Goal: Task Accomplishment & Management: Manage account settings

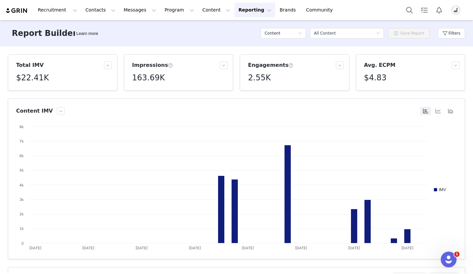
scroll to position [83, 0]
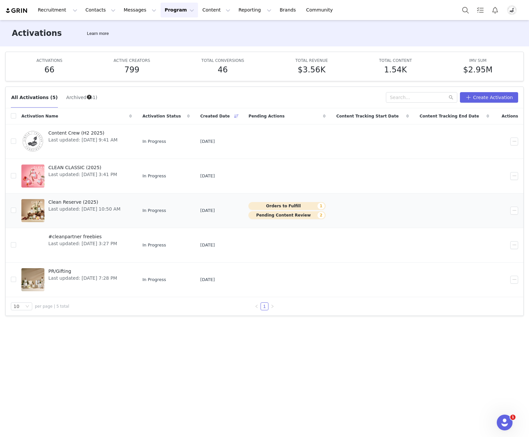
click at [70, 201] on span "Clean Reserve (2025)" at bounding box center [84, 202] width 72 height 7
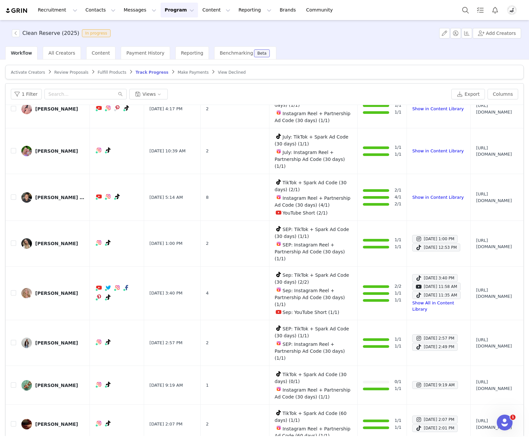
scroll to position [640, 0]
drag, startPoint x: 339, startPoint y: 171, endPoint x: 349, endPoint y: 173, distance: 9.6
click at [358, 51] on td "1/1 1/1 1/1 7/1 +1 ongoing task" at bounding box center [382, 12] width 49 height 77
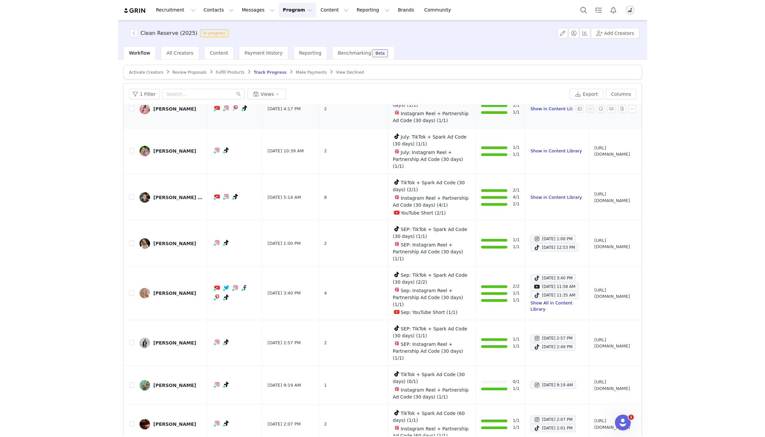
scroll to position [813, 0]
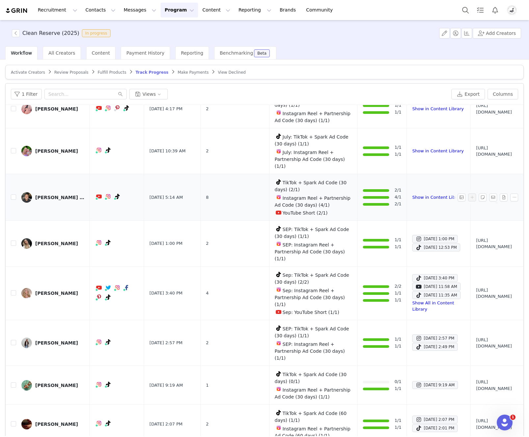
drag, startPoint x: 340, startPoint y: 298, endPoint x: 346, endPoint y: 298, distance: 6.6
click at [358, 221] on td "2/1 4/1 2/1" at bounding box center [382, 197] width 49 height 47
click at [407, 221] on td "Show in Content Library" at bounding box center [439, 197] width 64 height 47
click at [18, 36] on button "button" at bounding box center [16, 33] width 8 height 8
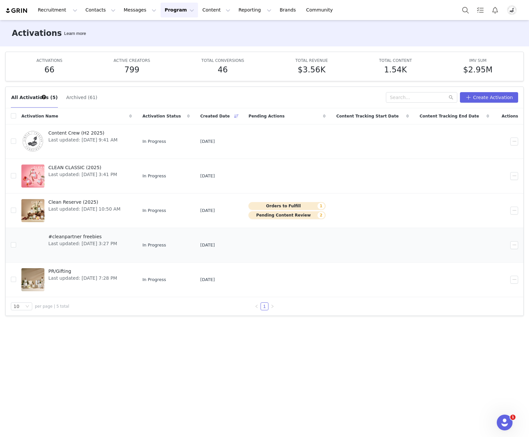
click at [72, 236] on span "#cleanpartner freebies" at bounding box center [82, 236] width 69 height 7
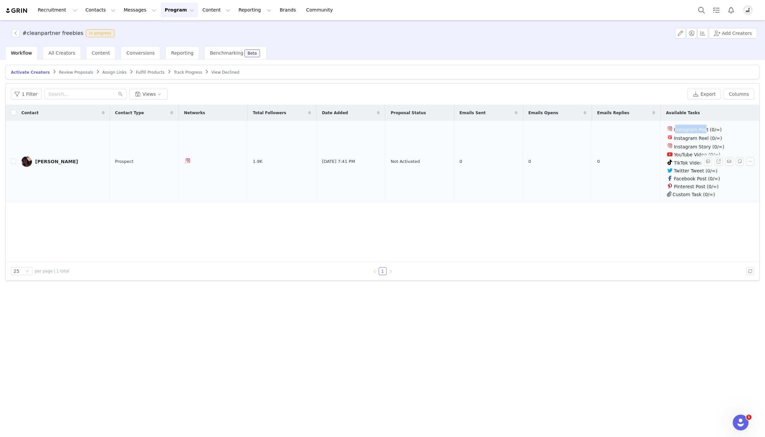
drag, startPoint x: 677, startPoint y: 130, endPoint x: 706, endPoint y: 131, distance: 29.0
click at [483, 131] on span "Instagram Post (0/∞)" at bounding box center [698, 129] width 48 height 5
drag, startPoint x: 697, startPoint y: 139, endPoint x: 706, endPoint y: 139, distance: 9.2
click at [483, 139] on span "Instagram Reel (0/∞)" at bounding box center [698, 138] width 48 height 5
drag, startPoint x: 666, startPoint y: 129, endPoint x: 726, endPoint y: 129, distance: 60.2
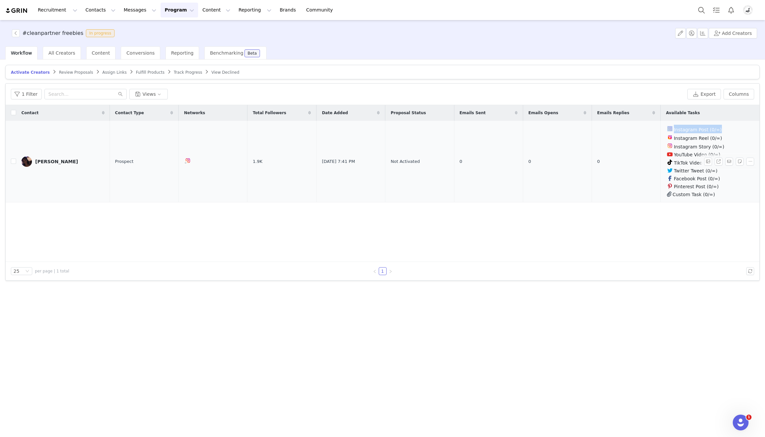
click at [483, 129] on td "Instagram Post (0/∞) Instagram Reel (0/∞) Instagram Story (0/∞) YouTube Video (…" at bounding box center [708, 162] width 96 height 82
drag, startPoint x: 667, startPoint y: 155, endPoint x: 728, endPoint y: 153, distance: 60.6
click at [483, 153] on td "Instagram Post (0/∞) Instagram Reel (0/∞) Instagram Story (0/∞) YouTube Video (…" at bounding box center [708, 162] width 96 height 82
click at [161, 12] on button "Program Program" at bounding box center [180, 10] width 38 height 15
click at [167, 28] on p "Activations" at bounding box center [168, 29] width 25 height 7
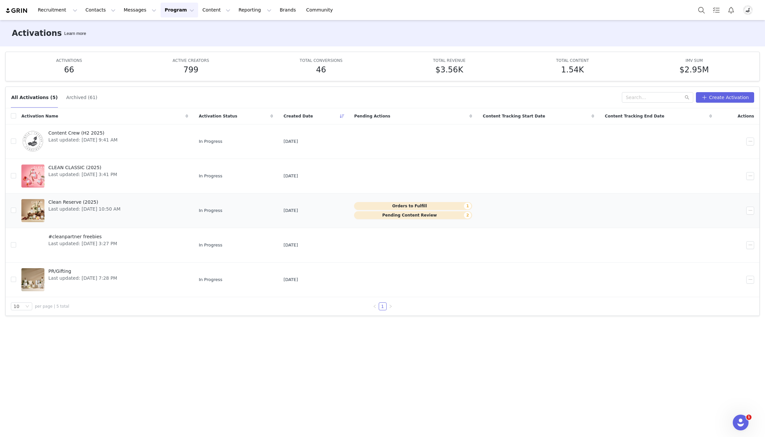
click at [83, 202] on span "Clean Reserve (2025)" at bounding box center [84, 202] width 72 height 7
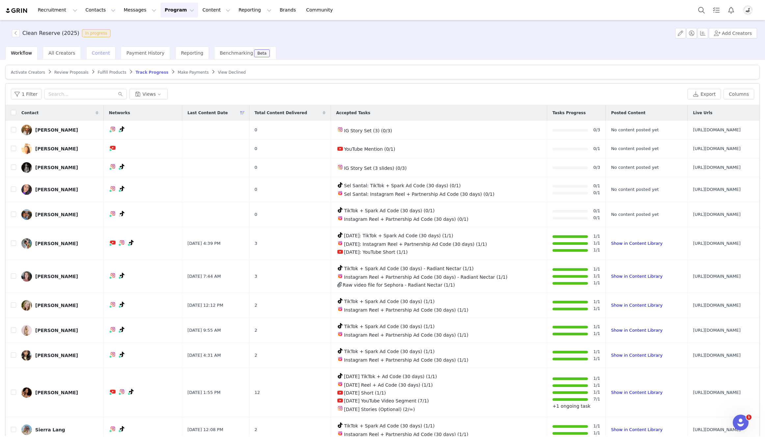
click at [98, 55] on span "Content" at bounding box center [101, 52] width 18 height 5
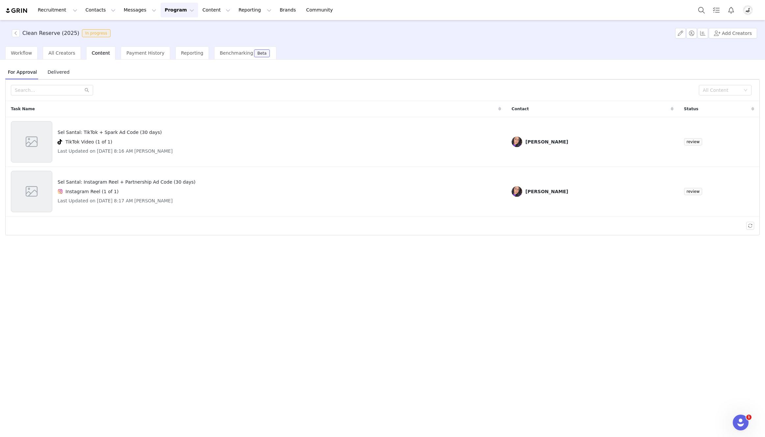
click at [61, 74] on span "Delivered" at bounding box center [58, 72] width 27 height 11
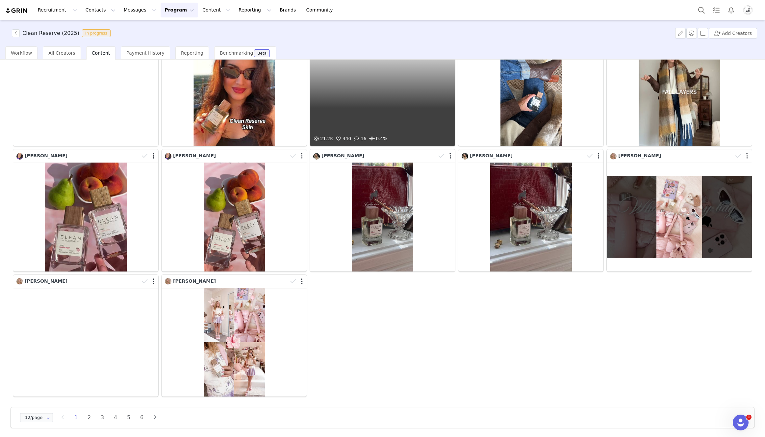
scroll to position [93, 0]
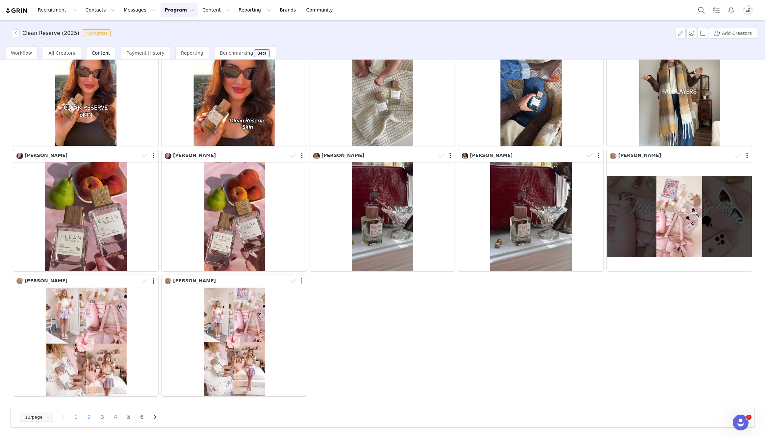
click at [86, 415] on li "2" at bounding box center [89, 417] width 10 height 9
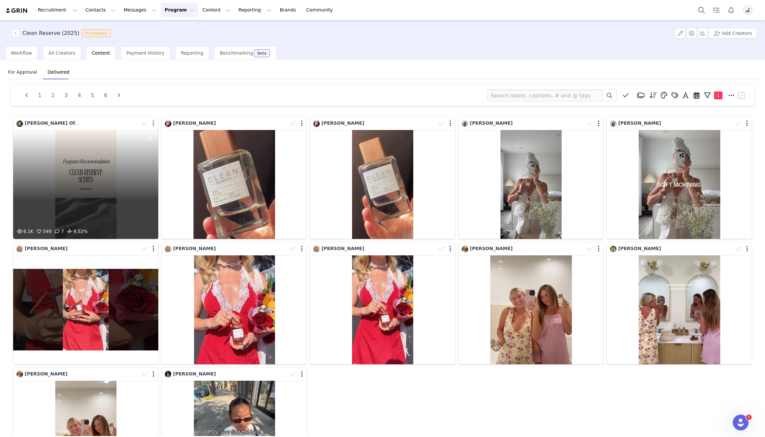
click at [153, 122] on button "button" at bounding box center [154, 123] width 2 height 7
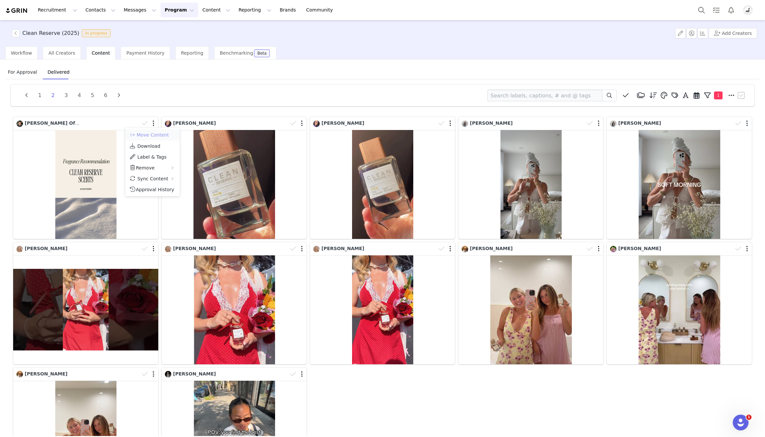
click at [157, 135] on button "Move Content" at bounding box center [149, 135] width 40 height 8
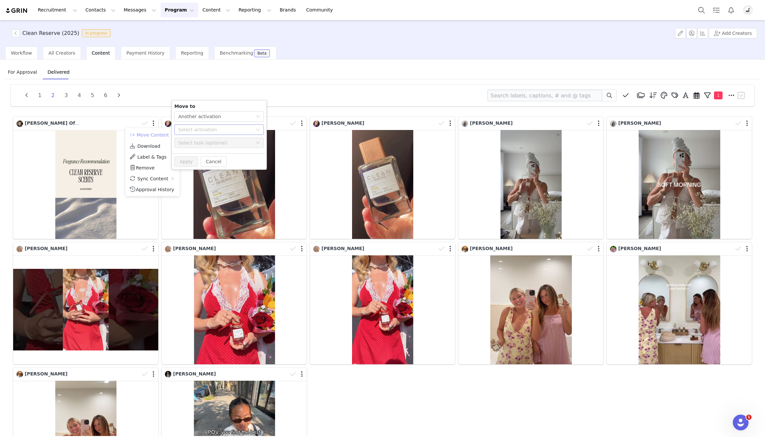
click at [209, 127] on div "Select activation" at bounding box center [215, 129] width 74 height 7
click at [342, 85] on div "1 2 3 4 5 6 Media Library (0) Folders No folders have been created yet. New Fol…" at bounding box center [383, 96] width 744 height 22
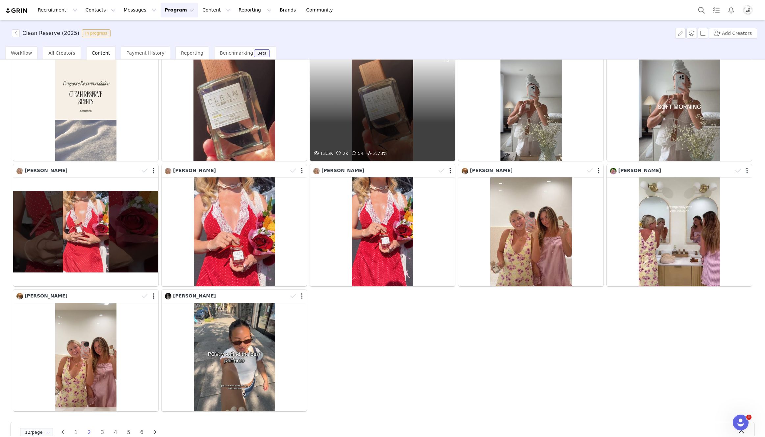
scroll to position [93, 0]
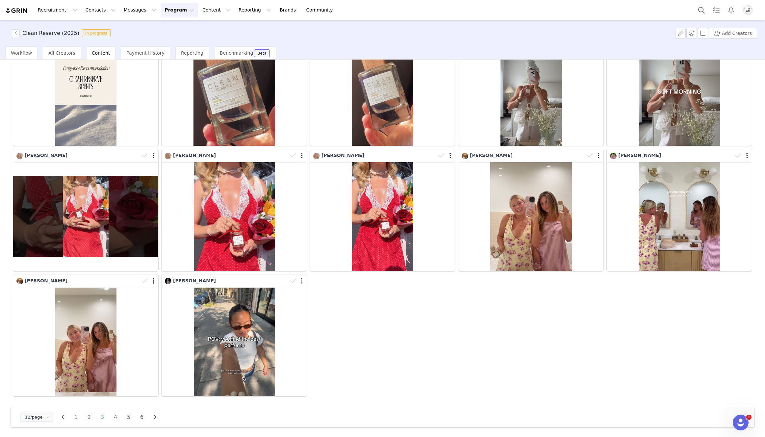
click at [99, 416] on li "3" at bounding box center [102, 417] width 10 height 9
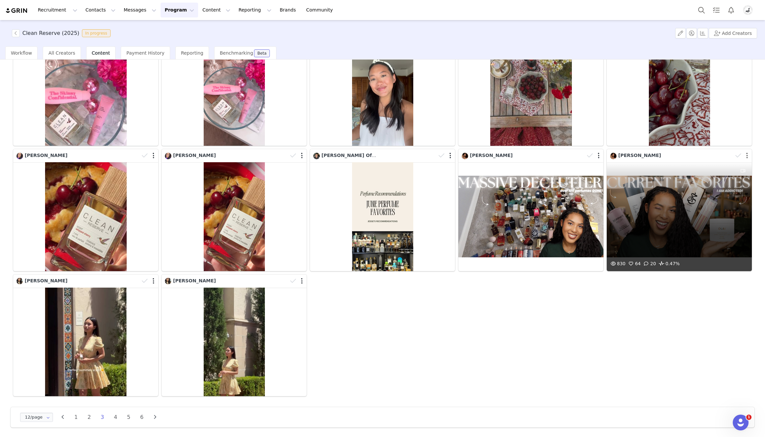
click at [483, 156] on button "button" at bounding box center [747, 155] width 2 height 7
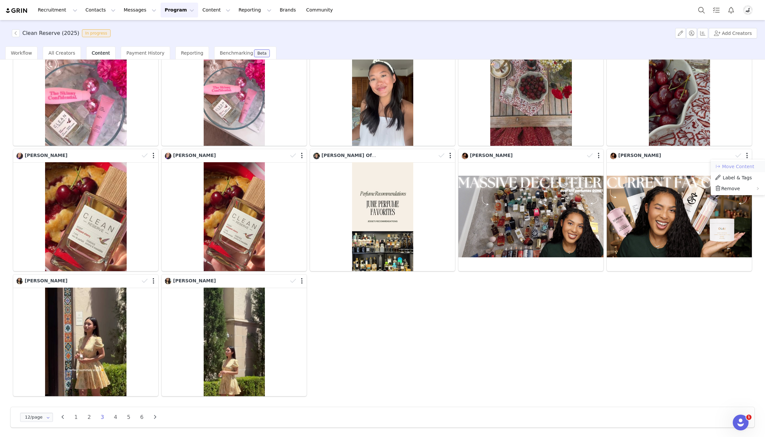
click at [483, 168] on button "Move Content" at bounding box center [735, 167] width 40 height 8
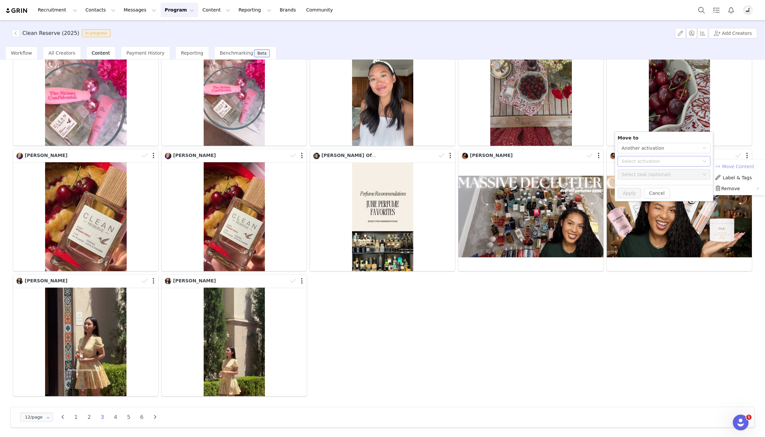
click at [483, 161] on div "Select activation" at bounding box center [660, 161] width 78 height 7
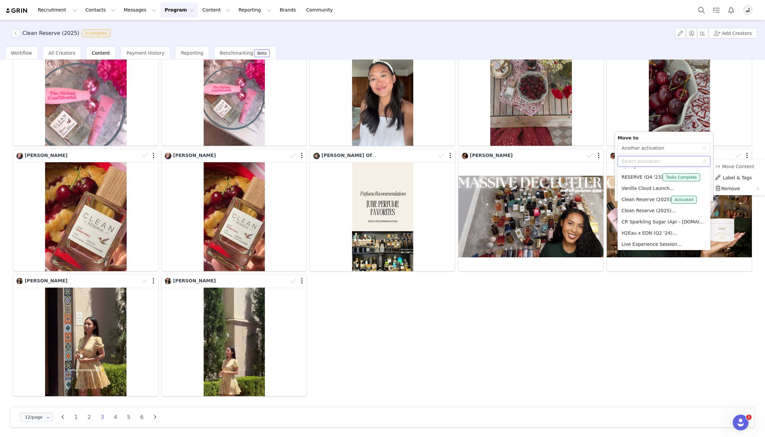
scroll to position [178, 0]
click at [483, 197] on li "#cleanpartner freebies Activated" at bounding box center [663, 198] width 93 height 11
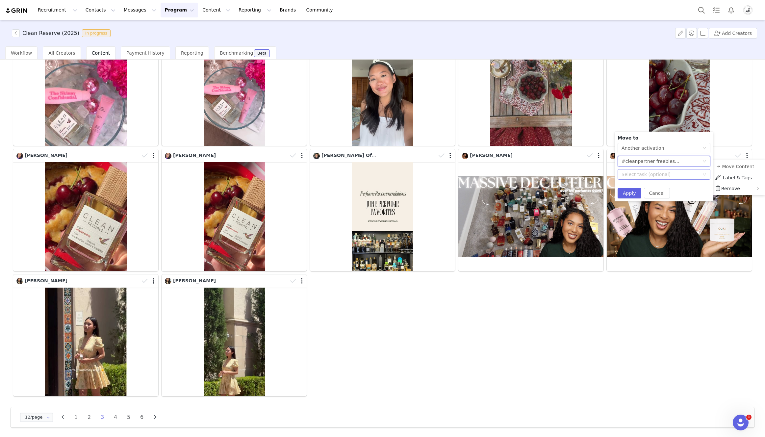
click at [483, 174] on div "Select task (optional)" at bounding box center [660, 174] width 78 height 7
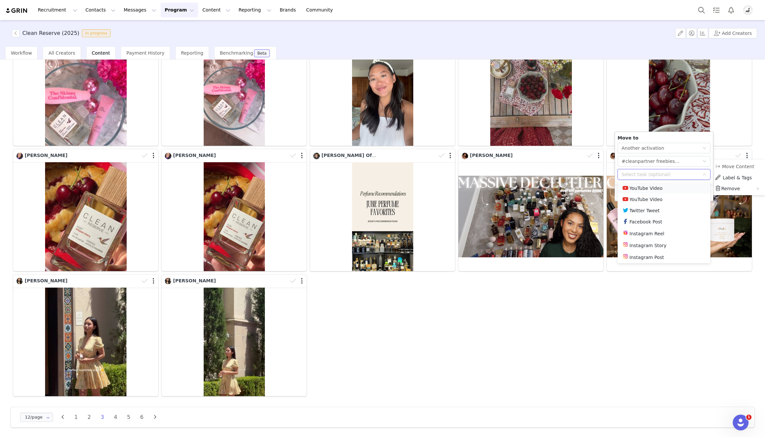
click at [483, 186] on li "YouTube Video" at bounding box center [663, 187] width 93 height 11
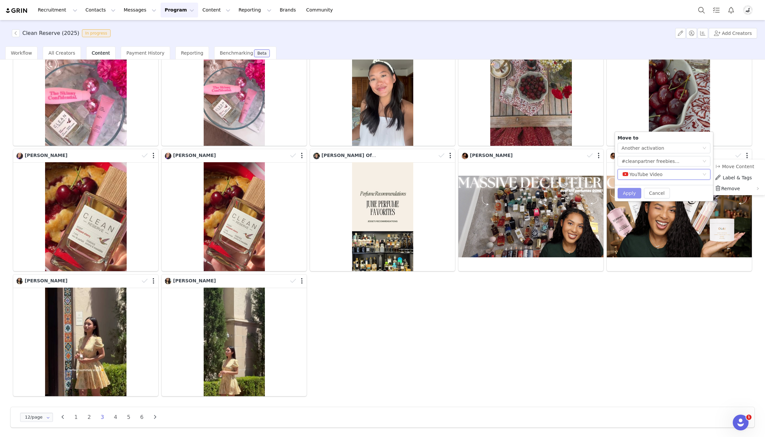
click at [483, 192] on button "Apply" at bounding box center [629, 193] width 24 height 11
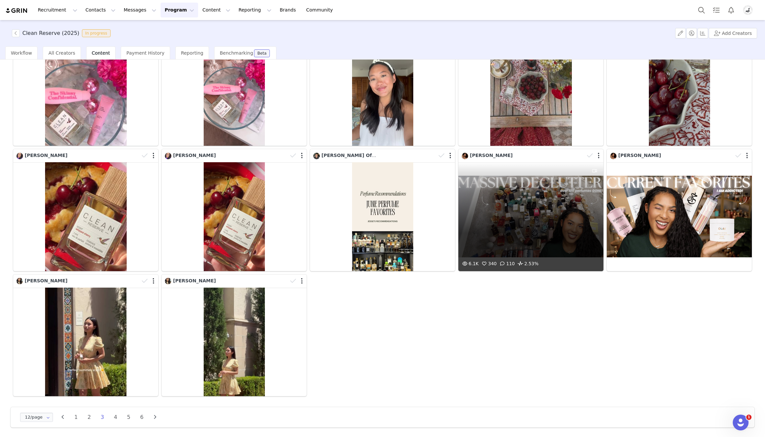
click at [483, 223] on div "6.1K 340 110 2.53%" at bounding box center [530, 216] width 145 height 109
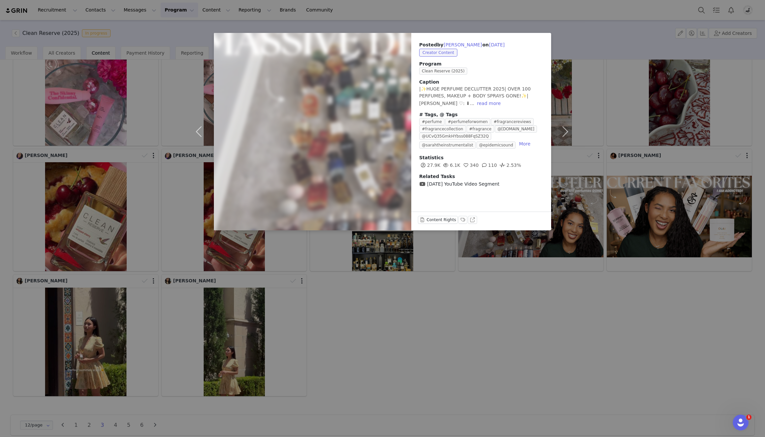
click at [483, 325] on div "Posted by Zhanè Brookins on Jul 9, 2025 Creator Content Program Clean Reserve (…" at bounding box center [382, 218] width 765 height 437
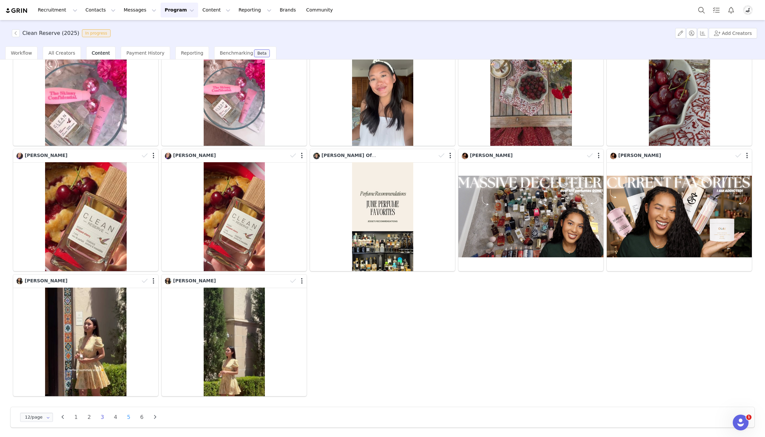
click at [127, 416] on li "5" at bounding box center [129, 417] width 10 height 9
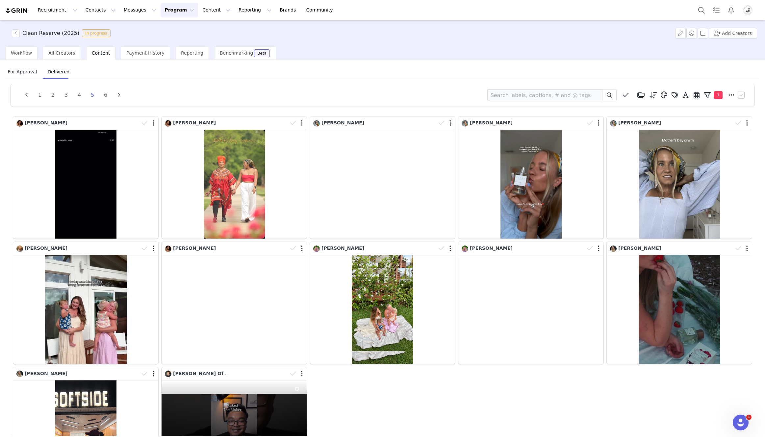
scroll to position [0, 0]
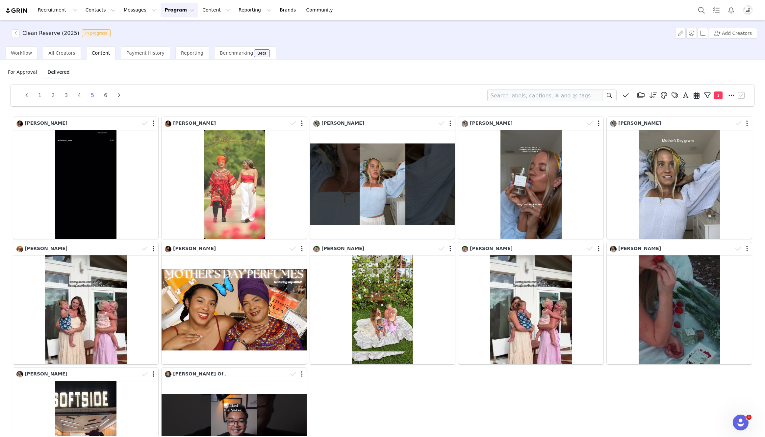
click at [170, 9] on button "Program Program" at bounding box center [180, 10] width 38 height 15
click at [176, 28] on p "Activations" at bounding box center [168, 29] width 25 height 7
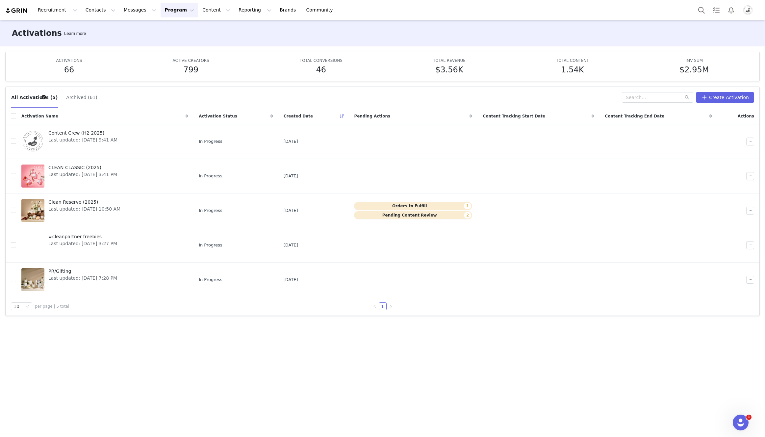
click at [74, 97] on button "Archived (61)" at bounding box center [82, 97] width 32 height 11
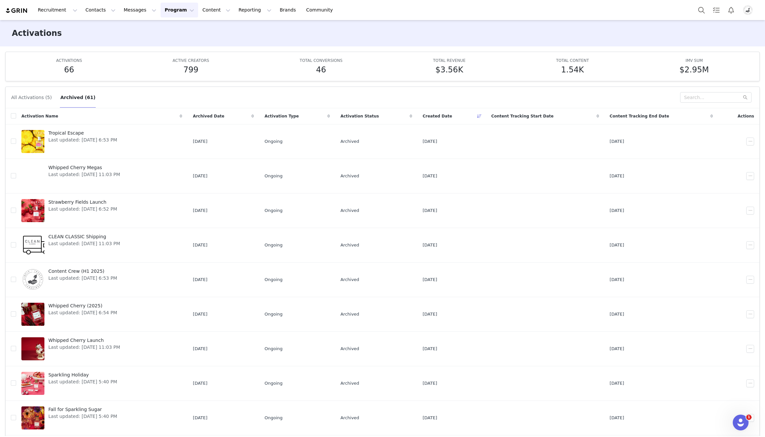
click at [35, 98] on button "All Activations (5)" at bounding box center [31, 97] width 41 height 11
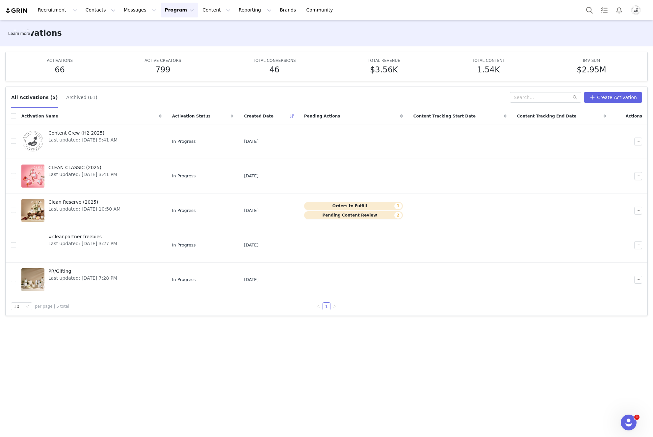
click at [483, 343] on div "All Activations (5) Archived (61) Create Activation Activation Name Activation …" at bounding box center [326, 258] width 653 height 355
click at [483, 211] on button "button" at bounding box center [638, 211] width 8 height 8
click at [483, 232] on span "Duplicate" at bounding box center [603, 232] width 22 height 7
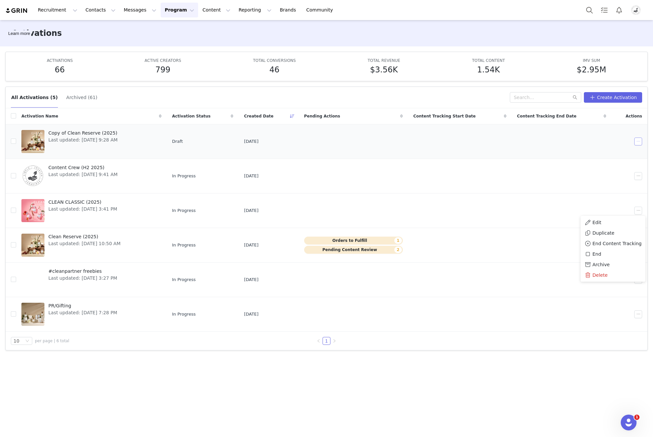
click at [483, 144] on button "button" at bounding box center [638, 142] width 8 height 8
click at [483, 154] on div "Edit" at bounding box center [612, 153] width 57 height 7
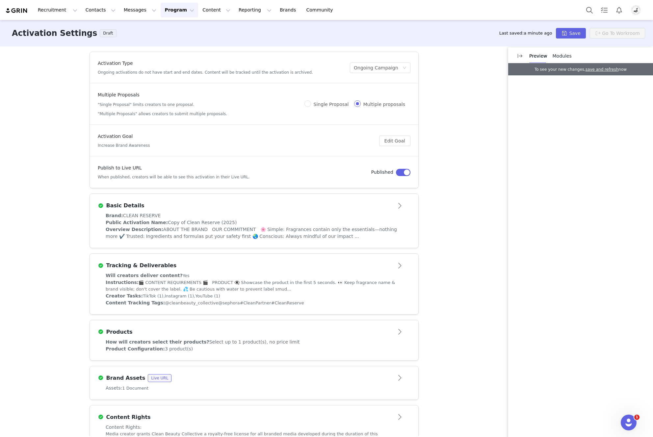
click at [200, 140] on div "Activation Goal Increase Brand Awareness" at bounding box center [238, 140] width 281 height 15
drag, startPoint x: 96, startPoint y: 146, endPoint x: 156, endPoint y: 145, distance: 60.5
click at [156, 145] on div "Activation Goal Increase Brand Awareness" at bounding box center [238, 140] width 281 height 15
click at [428, 200] on div "Activation Type Ongoing activations do not have start and end dates. Content wi…" at bounding box center [326, 241] width 653 height 390
click at [403, 172] on button "button" at bounding box center [403, 172] width 14 height 7
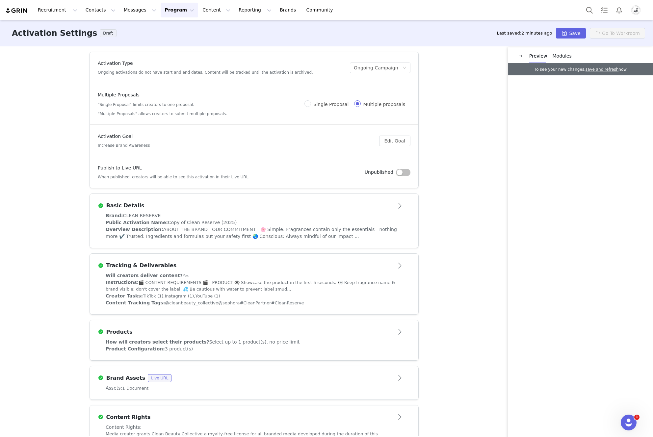
click at [295, 214] on div "Brand: CLEAN RESERVE" at bounding box center [254, 215] width 297 height 7
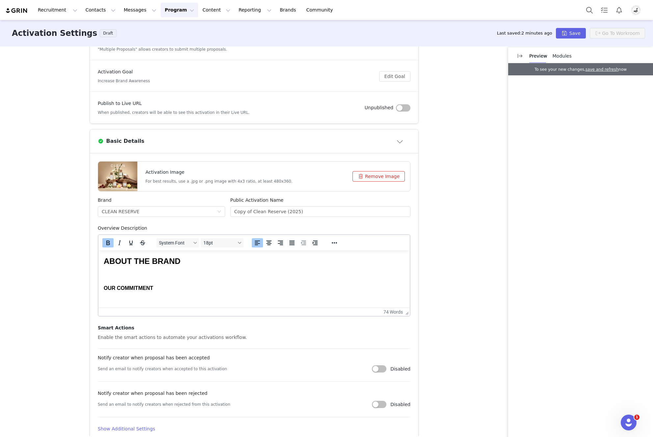
scroll to position [2, 0]
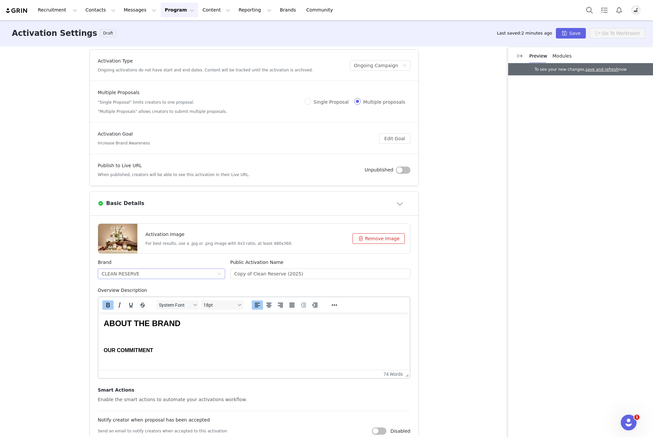
click at [145, 273] on div "CLEAN RESERVE" at bounding box center [159, 274] width 115 height 10
click at [301, 256] on form "Activation Image For best results, use a .jpg or .png image with 4x3 ratio, at …" at bounding box center [254, 351] width 313 height 256
click at [142, 275] on div "CLEAN RESERVE" at bounding box center [159, 274] width 115 height 10
click at [128, 286] on li "CLEAN RESERVE" at bounding box center [158, 287] width 127 height 11
click at [144, 274] on div "CLEAN RESERVE" at bounding box center [159, 274] width 115 height 10
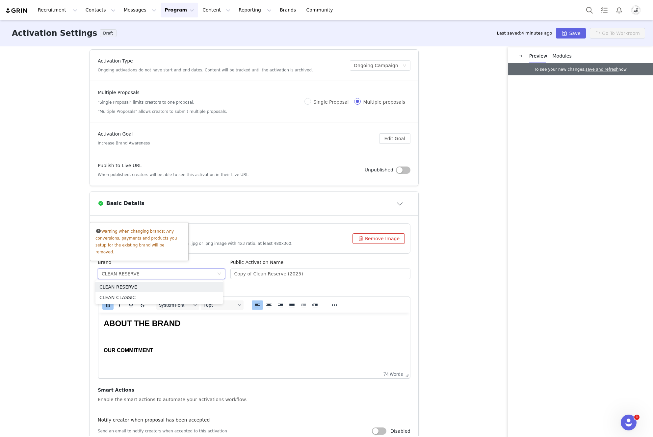
drag, startPoint x: 299, startPoint y: 254, endPoint x: 290, endPoint y: 264, distance: 13.0
click at [299, 254] on form "Activation Image For best results, use a .jpg or .png image with 4x3 ratio, at …" at bounding box center [254, 351] width 313 height 256
click at [273, 276] on input "Copy of Clean Reserve (2025)" at bounding box center [320, 273] width 180 height 11
click at [287, 275] on input "Copy of Clean Reserve (2025)" at bounding box center [320, 273] width 180 height 11
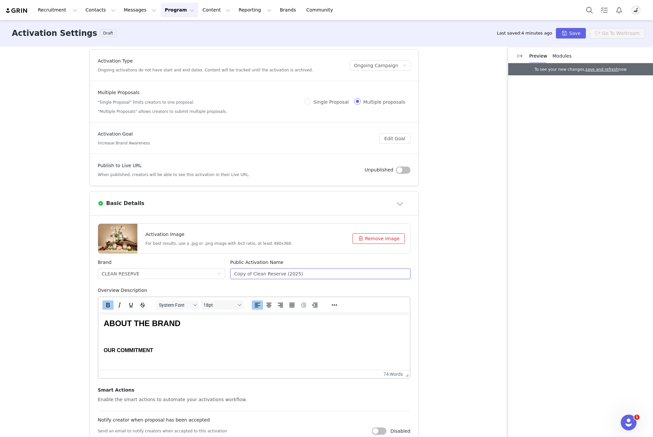
click at [287, 275] on input "Copy of Clean Reserve (2025)" at bounding box center [320, 273] width 180 height 11
type input "Skin Intense Launch"
click at [274, 343] on body "ABOUT THE BRAND OUR COMMITMENT 🌸 Simple : Fragrances contain only the essential…" at bounding box center [254, 412] width 301 height 188
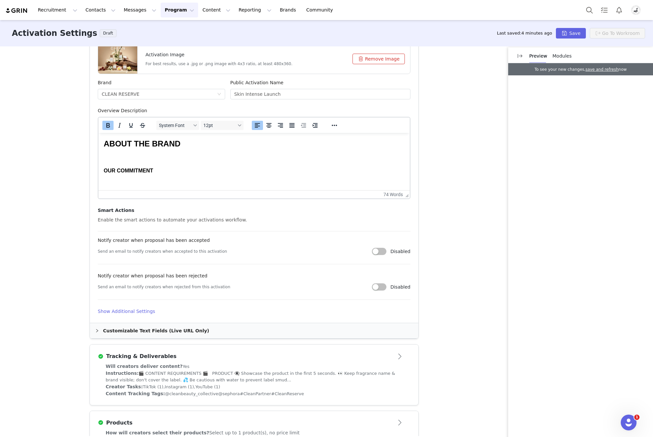
scroll to position [258, 0]
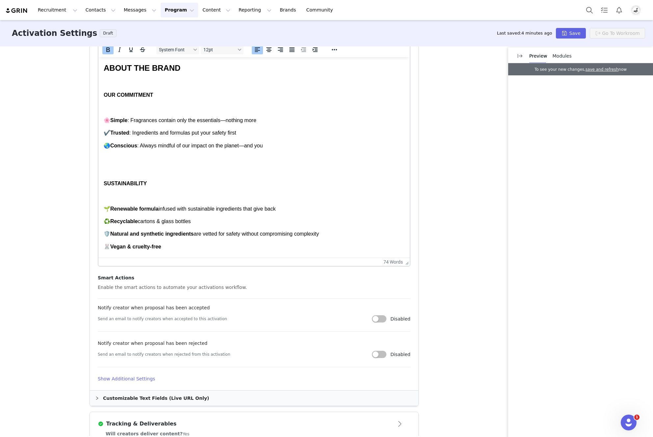
drag, startPoint x: 405, startPoint y: 119, endPoint x: 423, endPoint y: 265, distance: 147.5
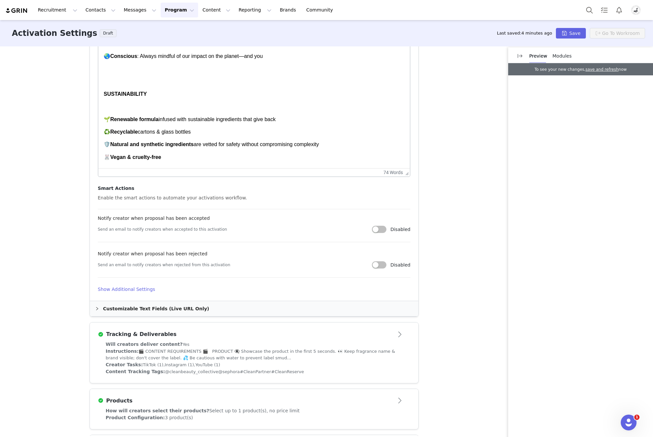
scroll to position [377, 0]
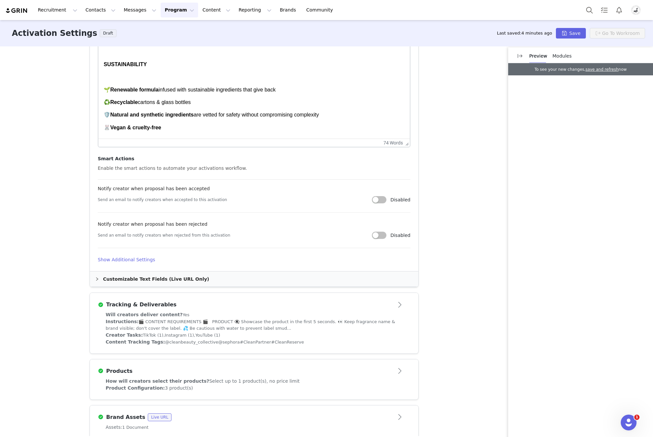
click at [377, 200] on button "button" at bounding box center [379, 199] width 14 height 7
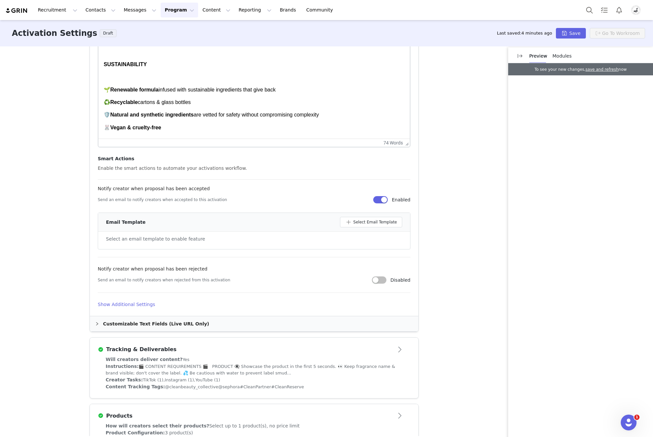
click at [385, 197] on button "button" at bounding box center [380, 199] width 14 height 7
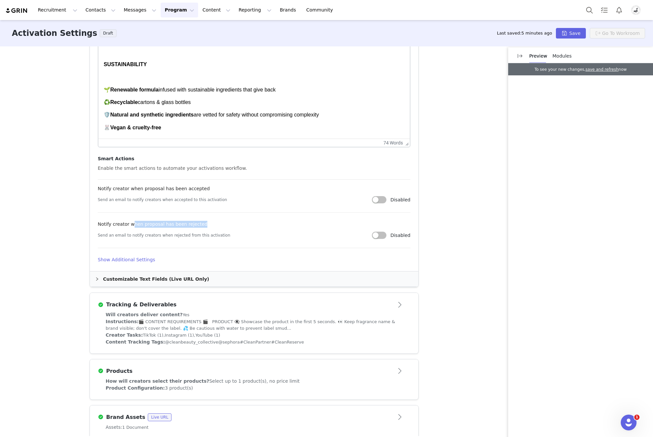
drag, startPoint x: 129, startPoint y: 225, endPoint x: 209, endPoint y: 226, distance: 79.9
click at [209, 226] on div "Notify creator when proposal has been rejected" at bounding box center [254, 226] width 313 height 10
click at [234, 226] on div "Notify creator when proposal has been rejected" at bounding box center [254, 226] width 313 height 10
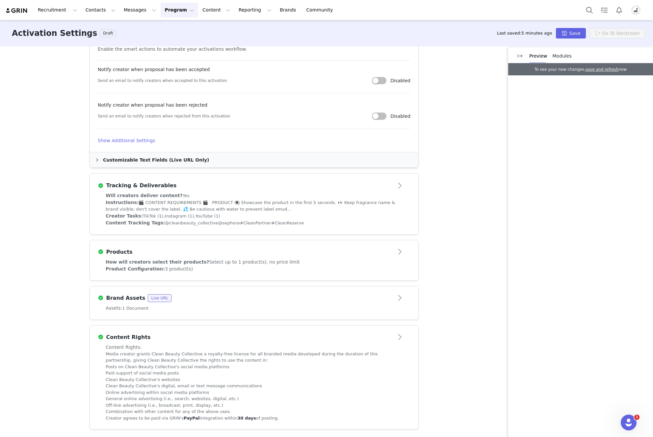
scroll to position [497, 0]
click at [303, 190] on article "Tracking & Deliverables" at bounding box center [254, 183] width 328 height 18
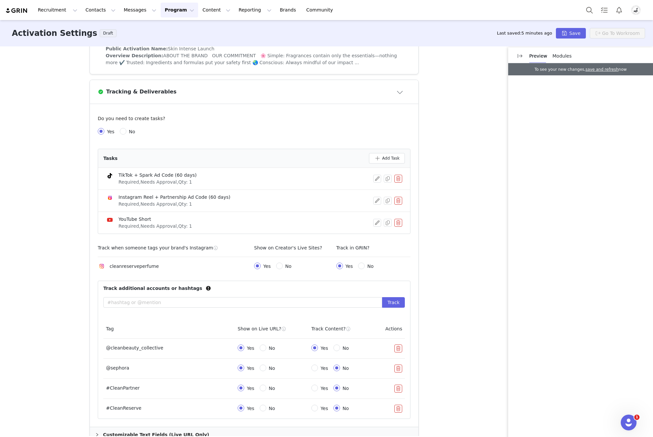
scroll to position [191, 0]
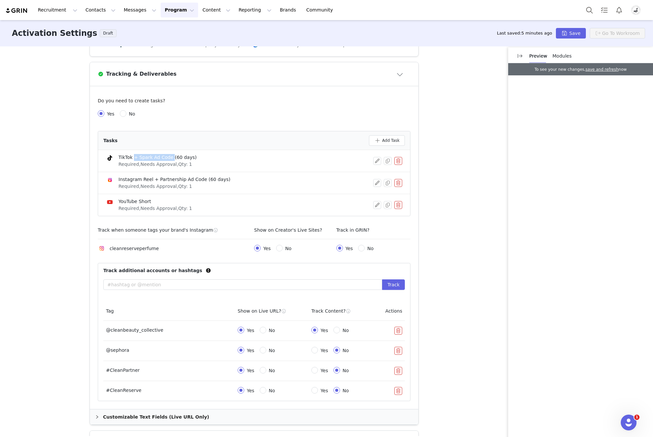
drag, startPoint x: 132, startPoint y: 158, endPoint x: 168, endPoint y: 158, distance: 36.2
click at [168, 158] on div "TikTok + Spark Ad Code (60 days)" at bounding box center [157, 157] width 78 height 7
drag, startPoint x: 112, startPoint y: 177, endPoint x: 199, endPoint y: 176, distance: 87.2
click at [199, 176] on div "Instagram Reel + Partnership Ad Code (60 days) Required, Needs Approval, Qty: 1" at bounding box center [168, 183] width 124 height 14
drag, startPoint x: 179, startPoint y: 183, endPoint x: 237, endPoint y: 181, distance: 57.3
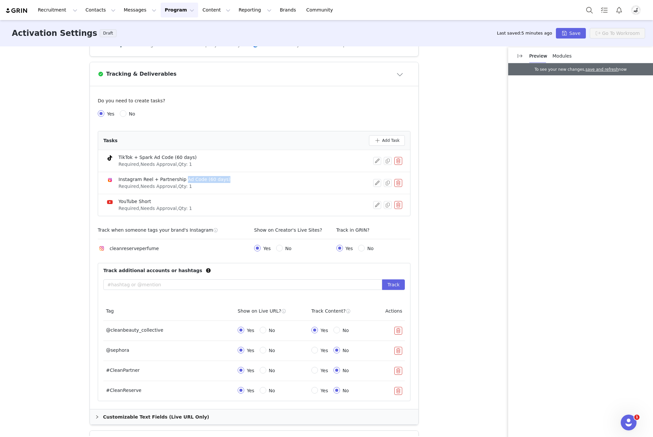
click at [237, 181] on div "Instagram Reel + Partnership Ad Code (60 days) Required, Needs Approval, Qty: 1" at bounding box center [239, 183] width 267 height 14
click at [433, 181] on div "Activation Type Ongoing activations do not have start and end dates. Content wi…" at bounding box center [326, 241] width 653 height 390
click at [374, 182] on button "button" at bounding box center [377, 183] width 8 height 8
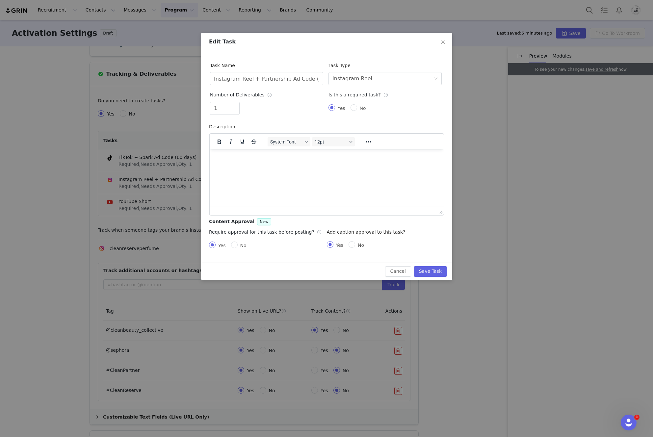
scroll to position [0, 0]
click at [378, 79] on div "Select task type Instagram Reel" at bounding box center [382, 78] width 101 height 13
click at [372, 95] on li "Instagram Post" at bounding box center [384, 93] width 113 height 11
click at [423, 77] on div "Select task type Instagram Post" at bounding box center [382, 78] width 101 height 13
click at [379, 104] on li "Instagram Reel" at bounding box center [384, 103] width 113 height 11
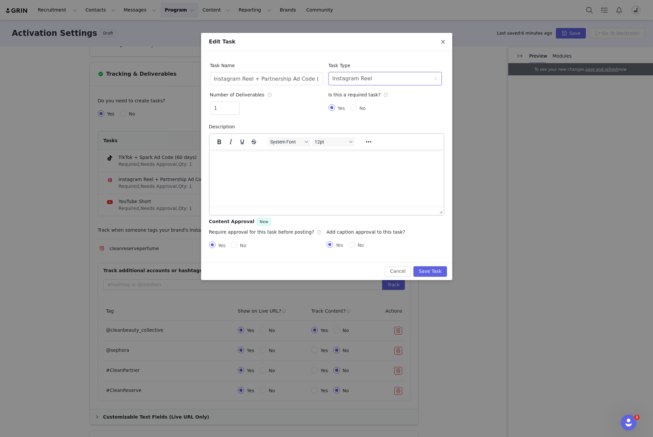
click at [441, 43] on icon "icon: close" at bounding box center [442, 41] width 5 height 5
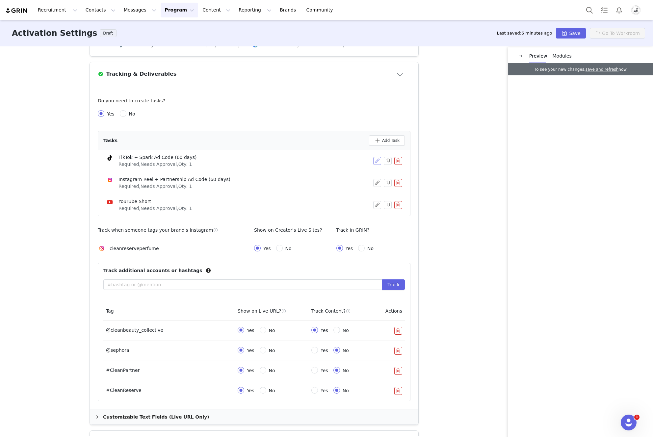
click at [378, 159] on button "button" at bounding box center [377, 161] width 8 height 8
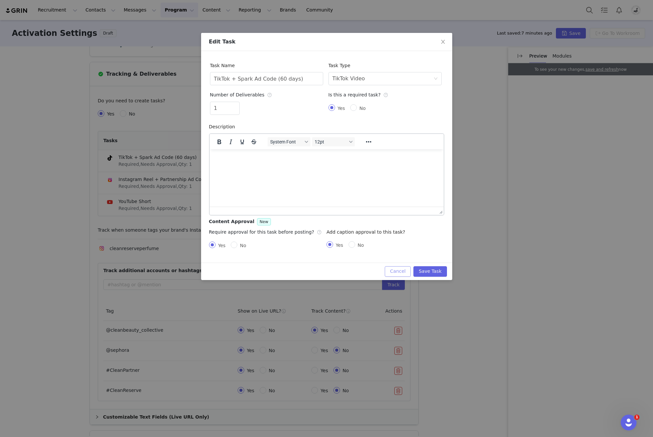
click at [390, 271] on button "Cancel" at bounding box center [398, 271] width 26 height 11
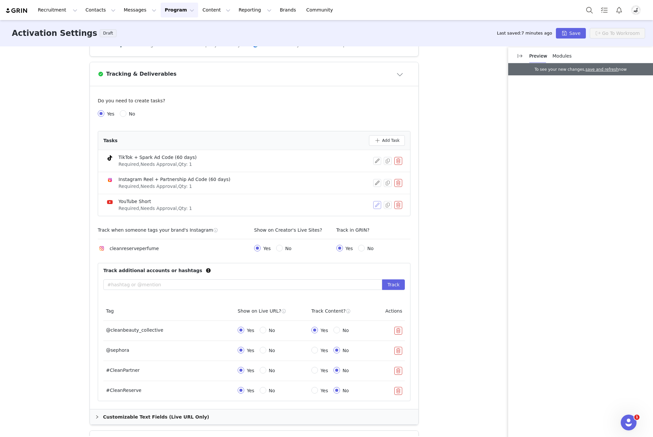
click at [374, 206] on button "button" at bounding box center [377, 205] width 8 height 8
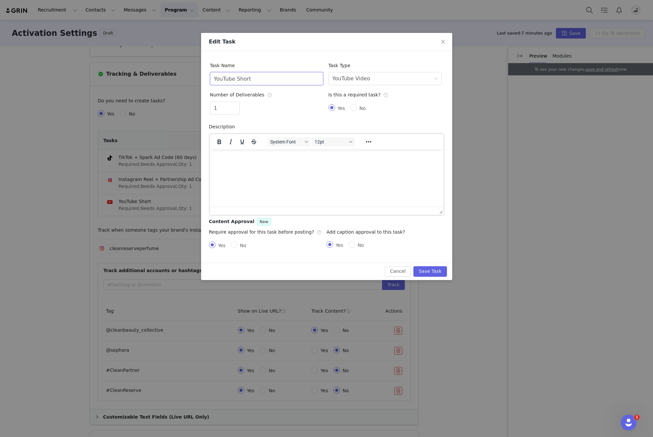
drag, startPoint x: 237, startPoint y: 78, endPoint x: 254, endPoint y: 81, distance: 17.4
click at [254, 81] on input "YouTube Short" at bounding box center [266, 78] width 113 height 13
click at [260, 166] on html at bounding box center [326, 158] width 234 height 18
click at [445, 41] on span "Close" at bounding box center [443, 42] width 18 height 18
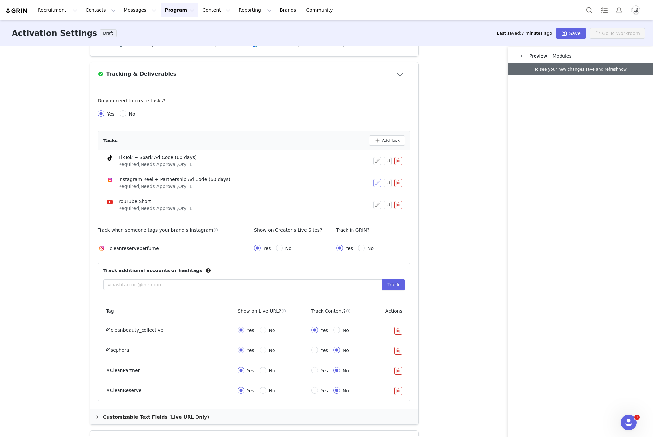
click at [375, 183] on button "button" at bounding box center [377, 183] width 8 height 8
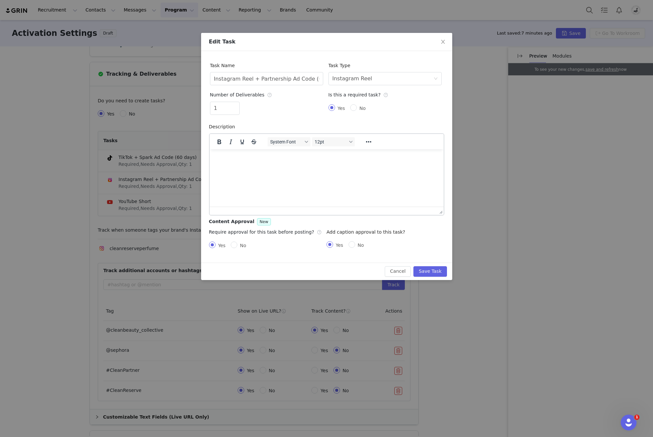
click at [267, 167] on html at bounding box center [326, 158] width 234 height 18
click at [396, 272] on button "Cancel" at bounding box center [398, 271] width 26 height 11
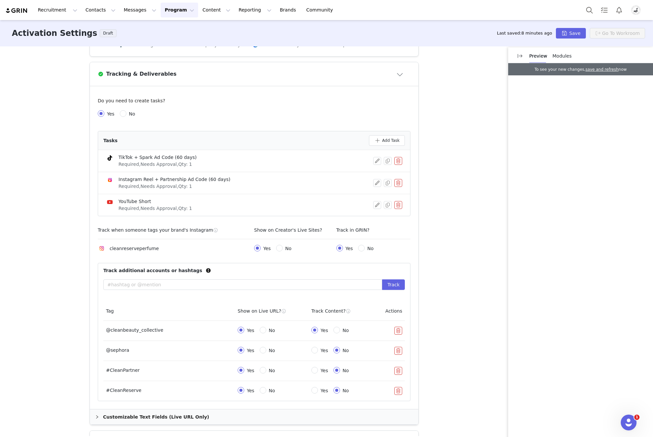
click at [396, 333] on button "button" at bounding box center [398, 331] width 8 height 8
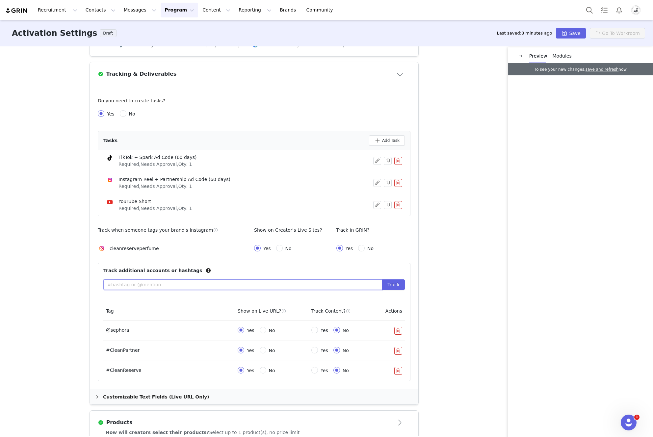
click at [202, 285] on input "text" at bounding box center [242, 284] width 279 height 11
type input "@cleanreserveperfume"
drag, startPoint x: 153, startPoint y: 249, endPoint x: 106, endPoint y: 251, distance: 47.1
click at [106, 251] on div "cleanreserveperfume" at bounding box center [176, 248] width 156 height 8
copy p "cleanreserveperfume"
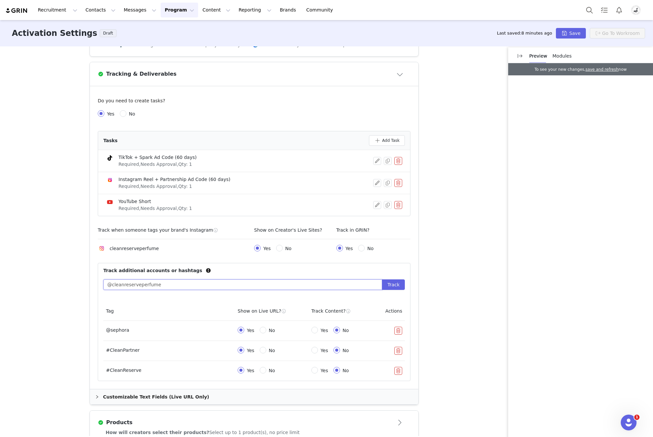
click at [141, 286] on input "@cleanreserveperfume" at bounding box center [242, 284] width 279 height 11
drag, startPoint x: 101, startPoint y: 319, endPoint x: 150, endPoint y: 319, distance: 48.4
click at [164, 319] on th "Tag" at bounding box center [169, 311] width 132 height 19
click at [389, 286] on button "Track" at bounding box center [393, 284] width 23 height 11
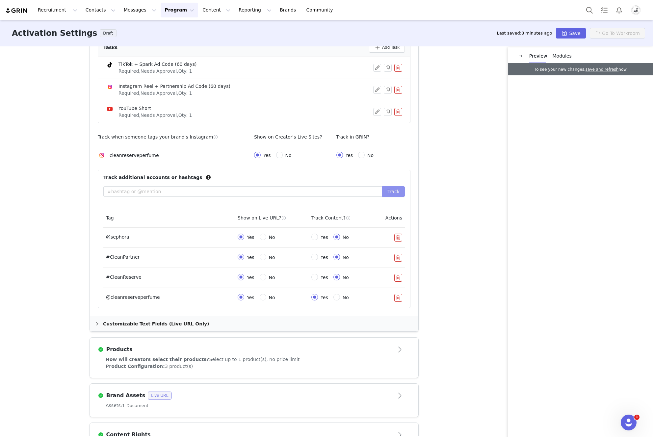
scroll to position [287, 0]
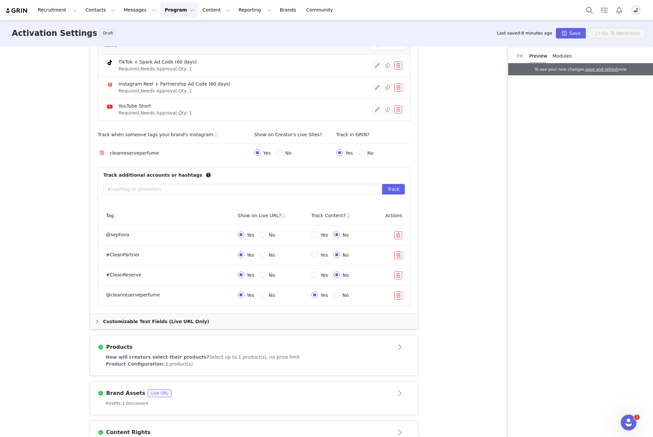
click at [397, 275] on button "button" at bounding box center [398, 275] width 8 height 8
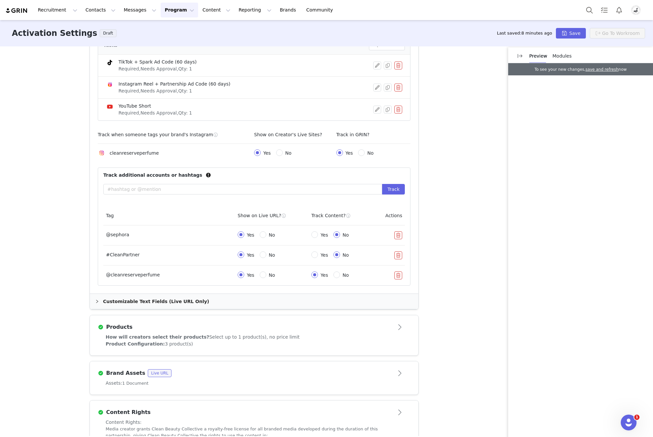
click at [396, 256] on button "button" at bounding box center [398, 255] width 8 height 8
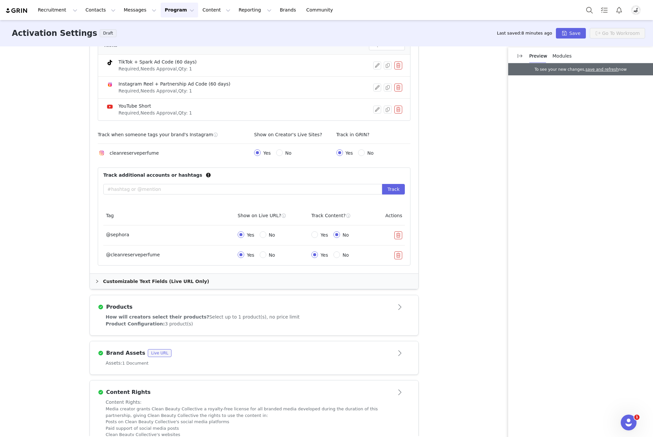
click at [396, 234] on button "button" at bounding box center [398, 235] width 8 height 8
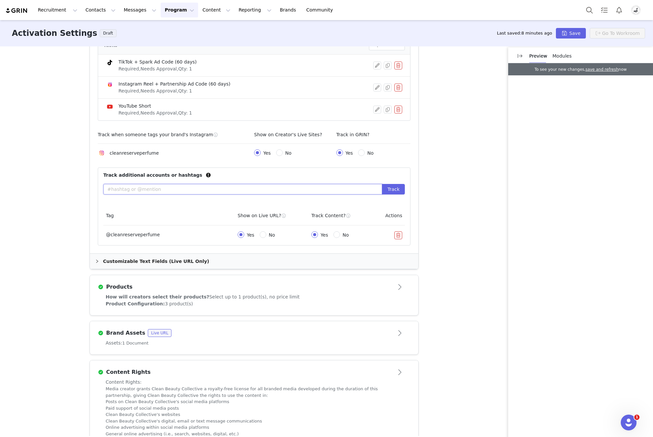
click at [248, 191] on input "text" at bounding box center [242, 189] width 279 height 11
type input "@sephora"
click at [395, 192] on button "Track" at bounding box center [393, 189] width 23 height 11
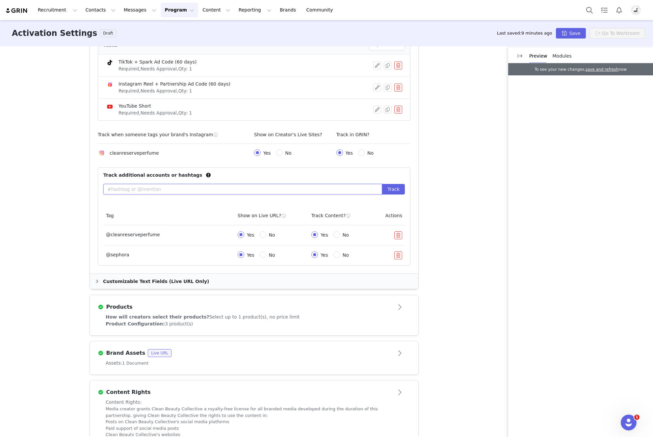
click at [161, 189] on input "text" at bounding box center [242, 189] width 279 height 11
type input "#cleanpartner"
click at [392, 189] on button "Track" at bounding box center [393, 189] width 23 height 11
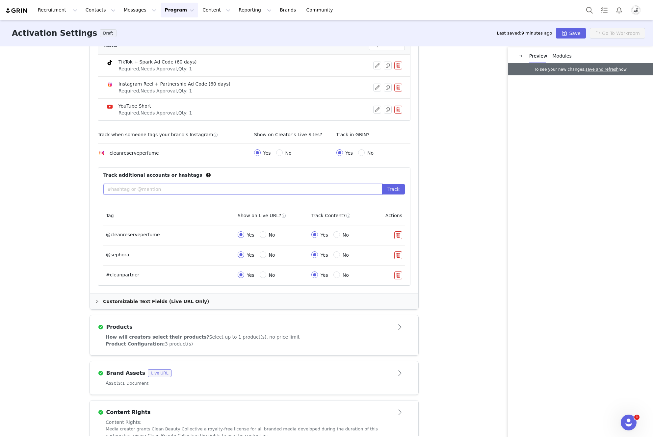
click at [223, 189] on input "text" at bounding box center [242, 189] width 279 height 11
type input "#cleanreserve"
click at [396, 189] on button "Track" at bounding box center [393, 189] width 23 height 11
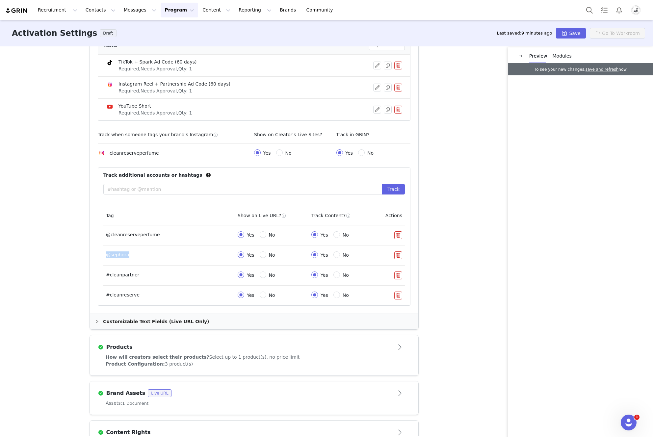
drag, startPoint x: 102, startPoint y: 256, endPoint x: 151, endPoint y: 259, distance: 48.7
click at [151, 259] on td "@sephora" at bounding box center [169, 255] width 132 height 20
click at [328, 254] on div "Yes No" at bounding box center [332, 254] width 43 height 7
click at [333, 255] on input "No" at bounding box center [336, 254] width 7 height 7
radio input "true"
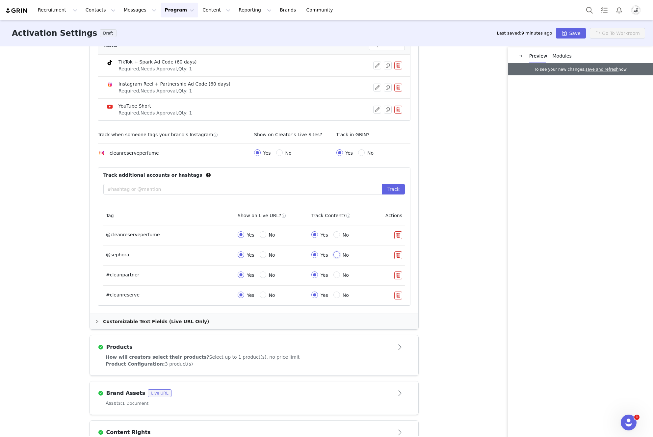
radio input "false"
radio input "true"
click at [340, 278] on span "No" at bounding box center [346, 274] width 12 height 5
click at [336, 278] on input "No" at bounding box center [336, 274] width 7 height 7
radio input "true"
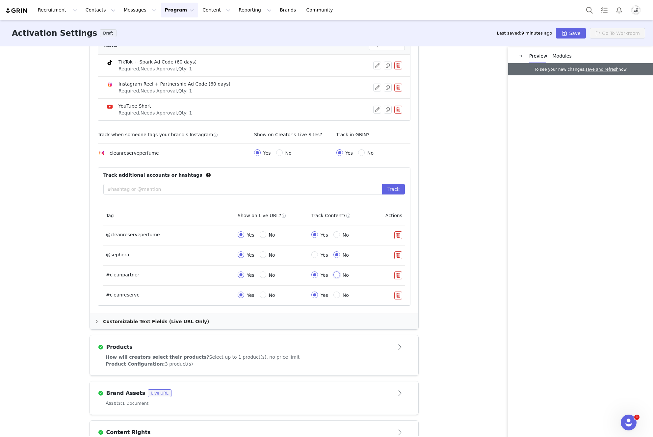
radio input "false"
radio input "true"
click at [335, 292] on td "Yes No" at bounding box center [342, 296] width 66 height 20
click at [334, 296] on input "No" at bounding box center [336, 294] width 7 height 7
radio input "true"
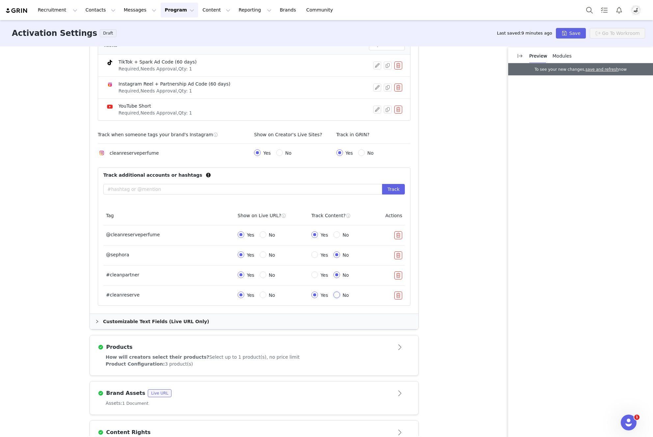
radio input "false"
radio input "true"
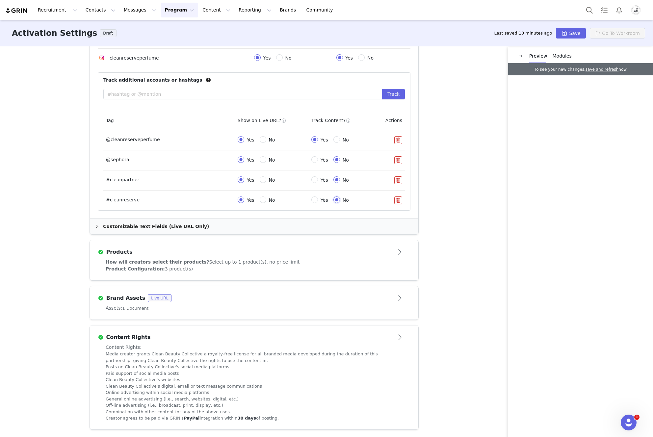
scroll to position [383, 0]
click at [360, 256] on div "Products" at bounding box center [254, 252] width 313 height 11
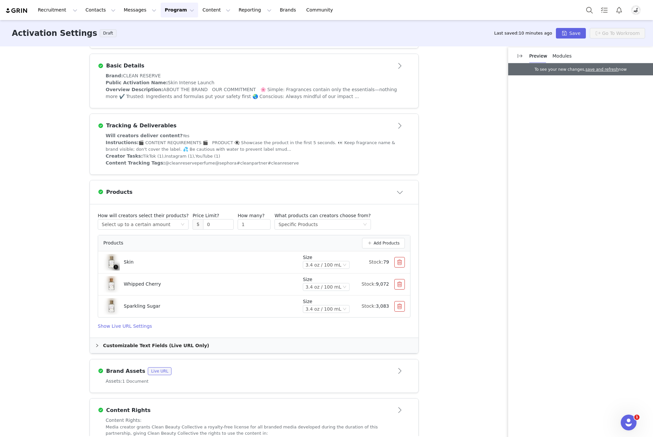
scroll to position [0, 0]
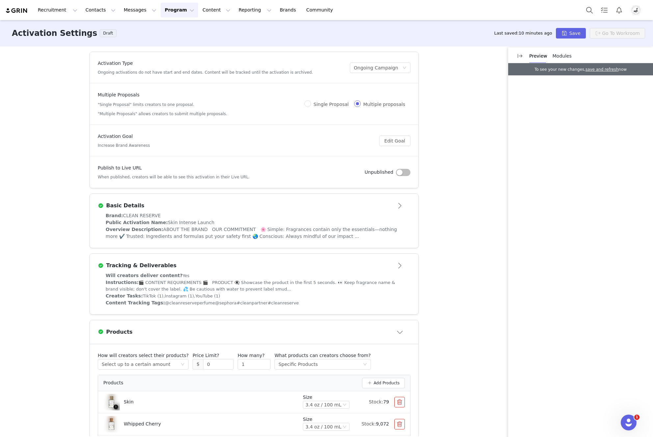
click at [264, 207] on div "Basic Details" at bounding box center [243, 206] width 291 height 8
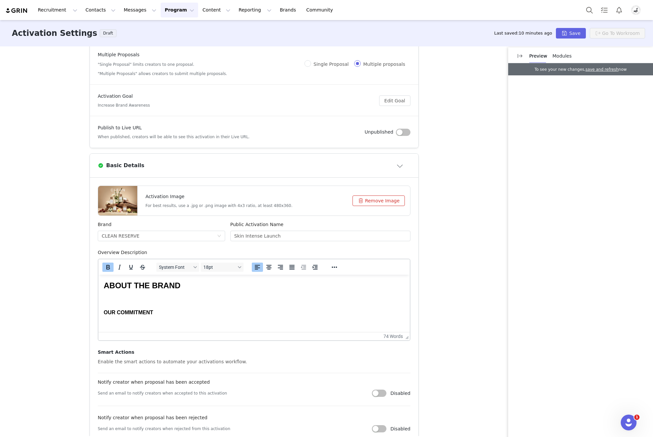
scroll to position [71, 0]
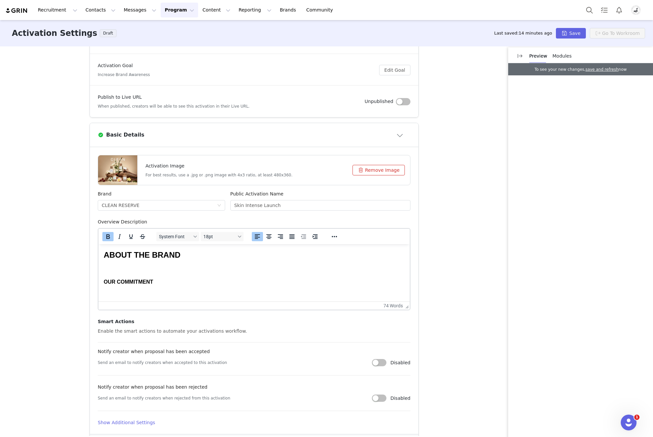
click at [389, 165] on button "Remove Image" at bounding box center [378, 170] width 52 height 11
click at [376, 169] on button "Click or drag file" at bounding box center [377, 170] width 56 height 11
click at [483, 33] on button "Save" at bounding box center [571, 33] width 30 height 11
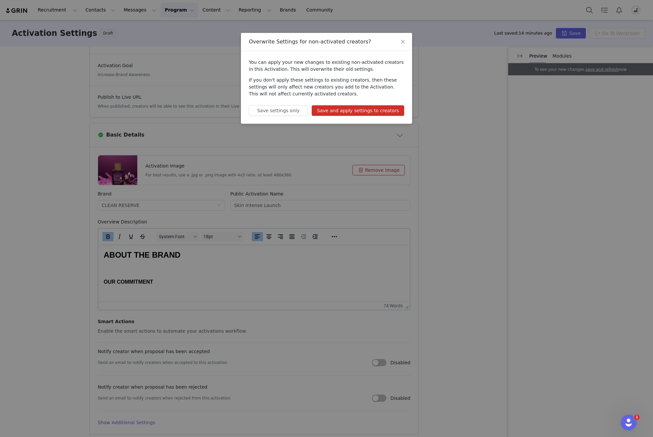
click at [355, 111] on button "Save and apply settings to creators" at bounding box center [358, 110] width 92 height 11
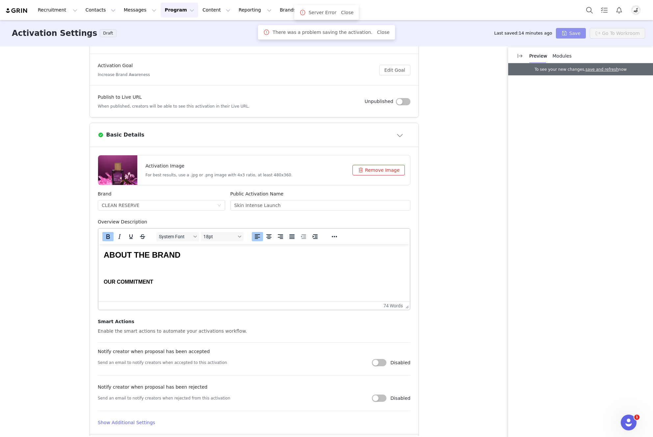
click at [483, 31] on button "Save" at bounding box center [571, 33] width 30 height 11
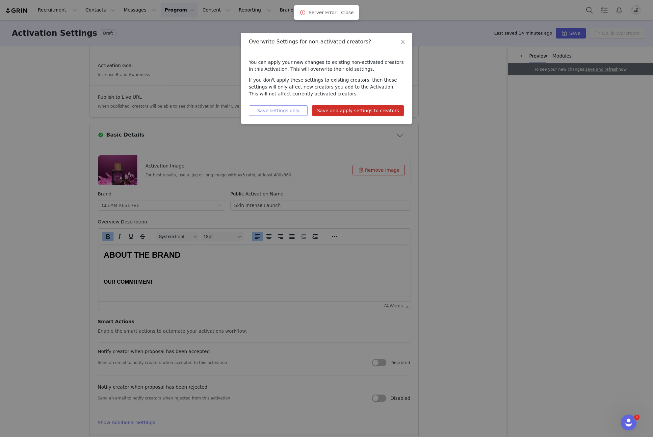
click at [306, 107] on button "Save settings only" at bounding box center [278, 110] width 59 height 11
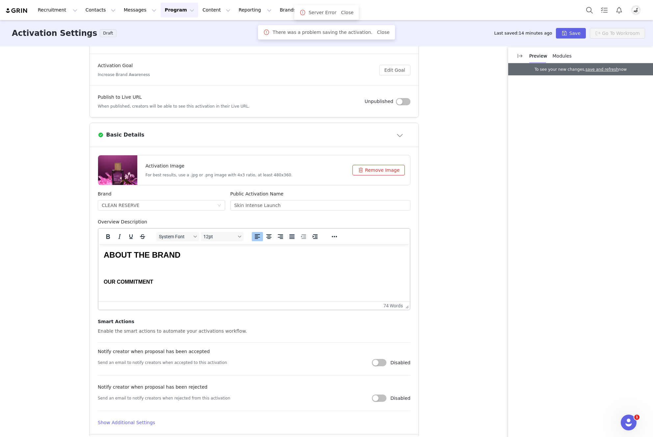
drag, startPoint x: 263, startPoint y: 269, endPoint x: 360, endPoint y: 463, distance: 216.7
click at [263, 269] on p "Rich Text Area. Press ALT-0 for help." at bounding box center [254, 269] width 301 height 7
click at [272, 98] on div "Publish to Live URL When published, creators will be able to see this activatio…" at bounding box center [231, 101] width 267 height 15
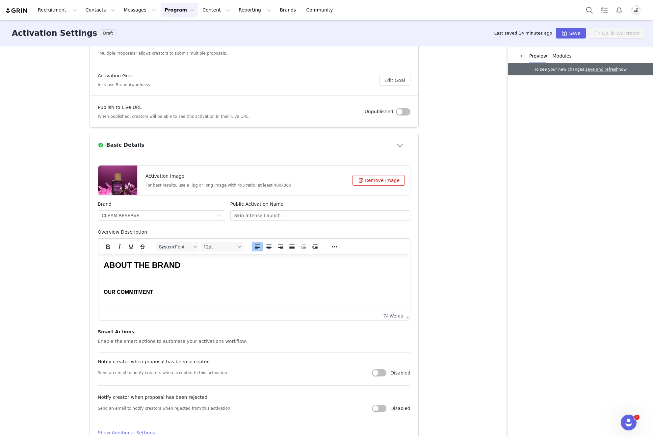
scroll to position [354, 0]
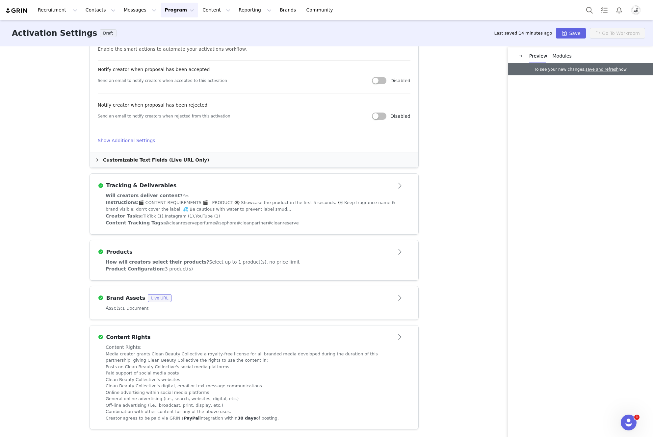
click at [249, 303] on article "Brand Assets Live URL" at bounding box center [254, 295] width 328 height 18
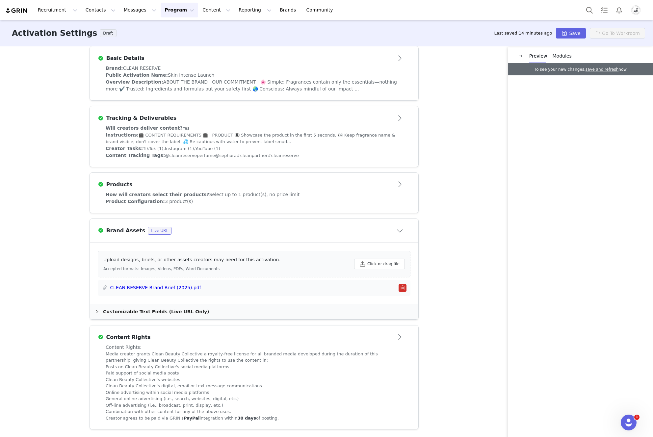
click at [268, 200] on div "Product Configuration: 3 product(s)" at bounding box center [254, 201] width 297 height 7
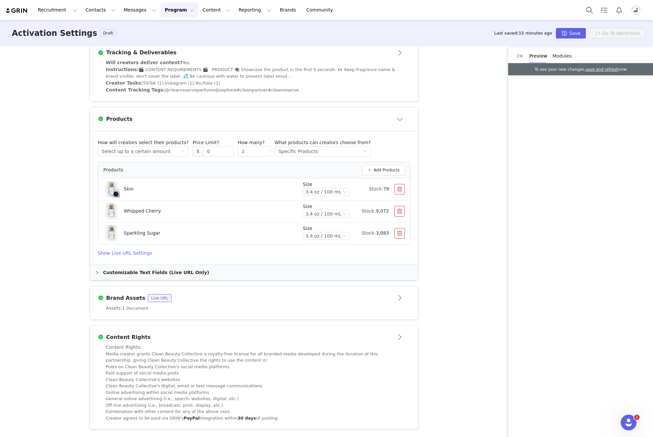
scroll to position [10, 0]
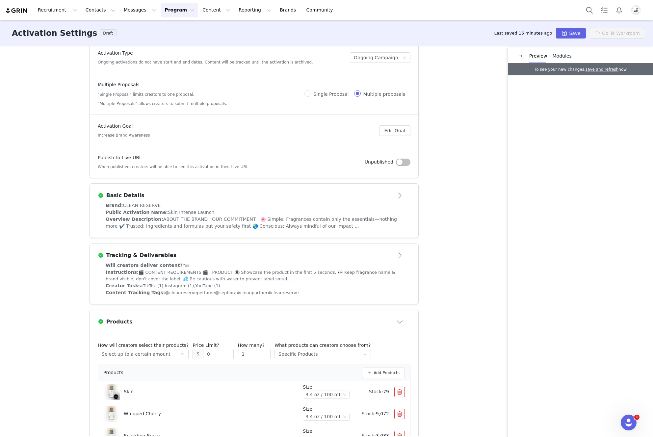
click at [275, 200] on div "Basic Details" at bounding box center [254, 195] width 313 height 11
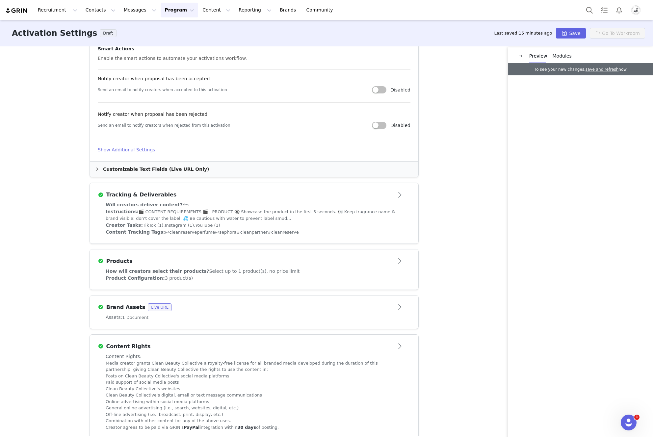
scroll to position [354, 0]
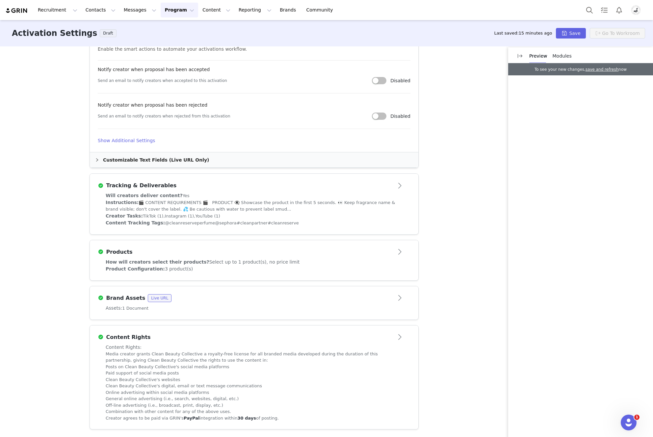
click at [219, 245] on article "Products" at bounding box center [254, 249] width 328 height 18
type textarea "<p style="text-align: left;"><span style="font-size: 18pt;"><strong>ABOUT THE B…"
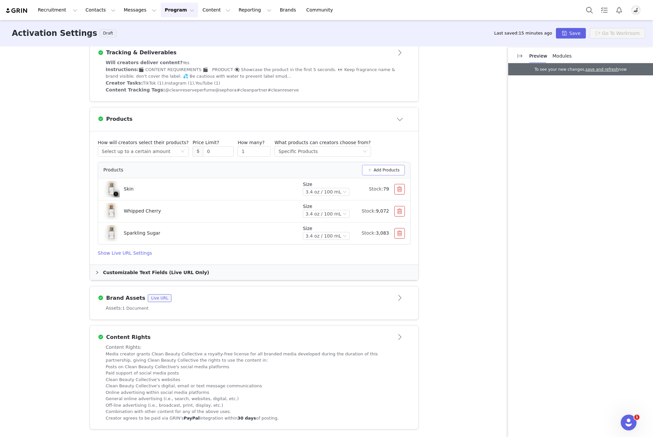
click at [385, 167] on button "Add Products" at bounding box center [383, 170] width 43 height 11
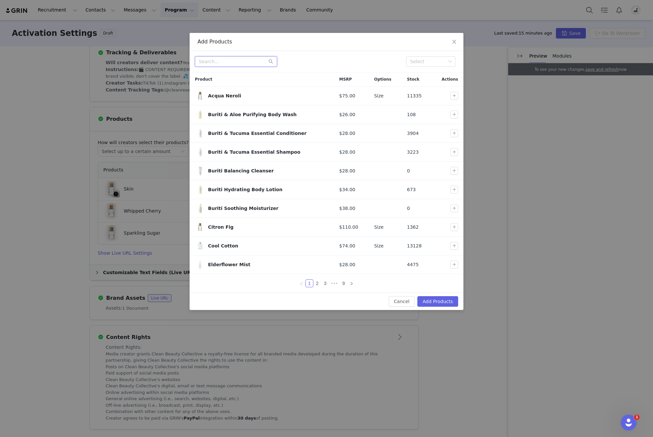
click at [252, 65] on input "text" at bounding box center [236, 61] width 82 height 11
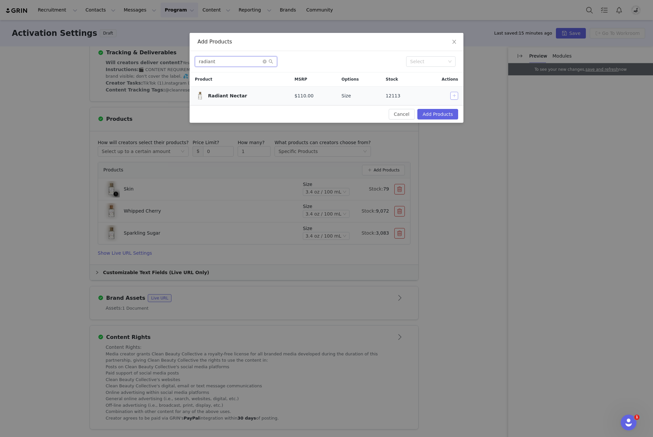
type input "radiant"
click at [453, 94] on button "button" at bounding box center [454, 96] width 8 height 8
click at [446, 115] on button "Add Products" at bounding box center [437, 114] width 41 height 11
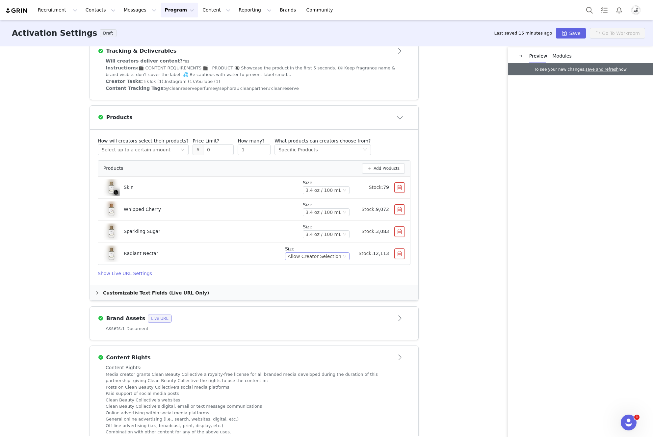
click at [331, 260] on div "Allow Creator Selection" at bounding box center [315, 256] width 54 height 7
click at [331, 279] on li "3.4 oz / 100 mL" at bounding box center [317, 280] width 61 height 11
click at [457, 225] on div "Activation Type Ongoing activations do not have start and end dates. Content wi…" at bounding box center [326, 241] width 653 height 390
type input "2"
click at [266, 149] on icon "icon: up" at bounding box center [267, 148] width 2 height 2
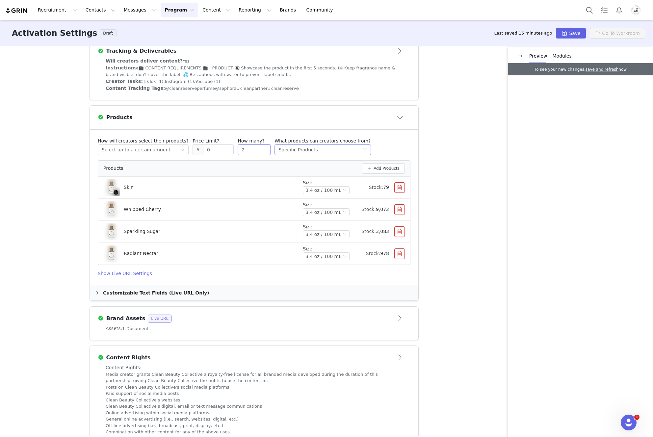
click at [314, 150] on div "Select method Specific Products" at bounding box center [320, 150] width 84 height 10
click at [307, 164] on li "All Products (81)" at bounding box center [312, 164] width 91 height 11
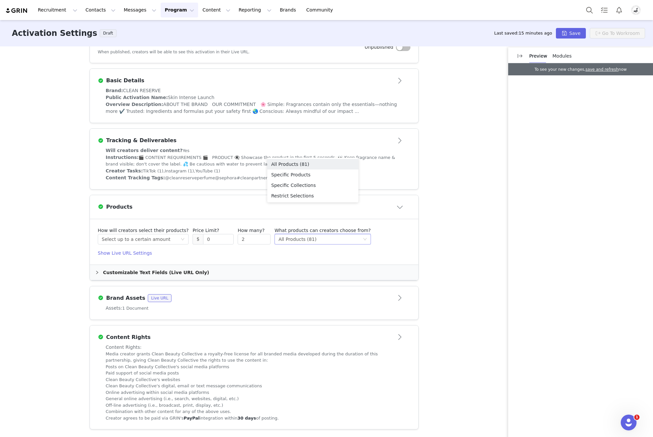
scroll to position [127, 0]
click at [309, 242] on div "Select method All Products (81)" at bounding box center [320, 239] width 84 height 10
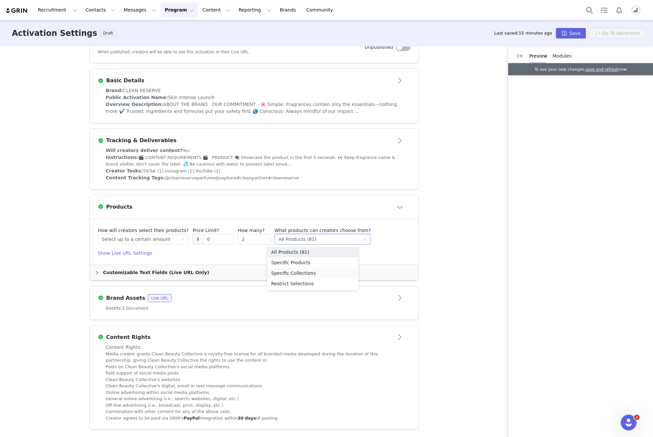
click at [309, 273] on li "Specific Collections" at bounding box center [312, 273] width 91 height 11
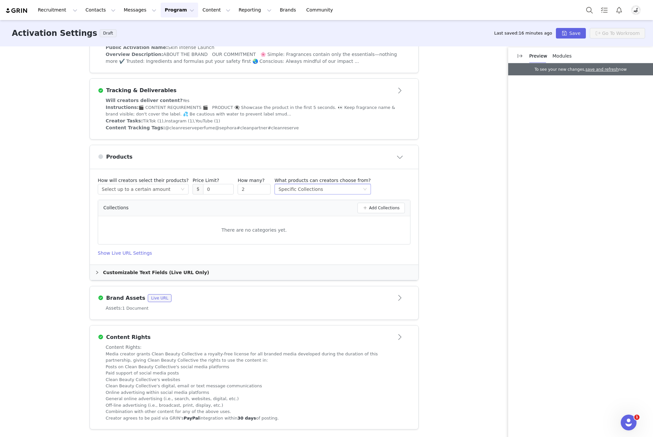
click at [327, 193] on div "Select method Specific Collections" at bounding box center [320, 189] width 84 height 10
click at [314, 222] on li "Specific Collections" at bounding box center [312, 223] width 91 height 11
click at [391, 206] on button "Add Collections" at bounding box center [380, 208] width 47 height 11
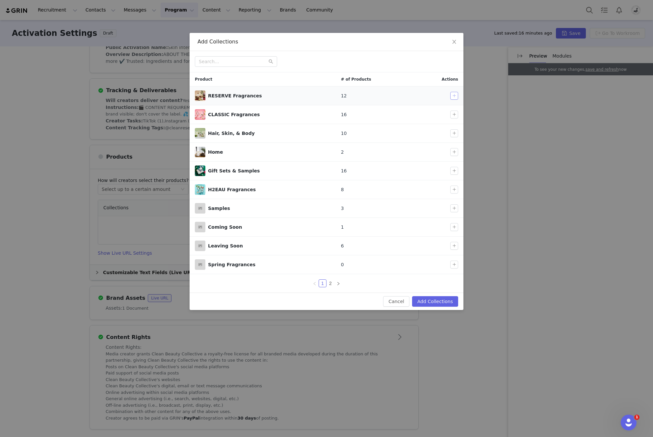
click at [451, 96] on button "button" at bounding box center [454, 96] width 8 height 8
click at [443, 304] on button "Add Collections" at bounding box center [435, 301] width 46 height 11
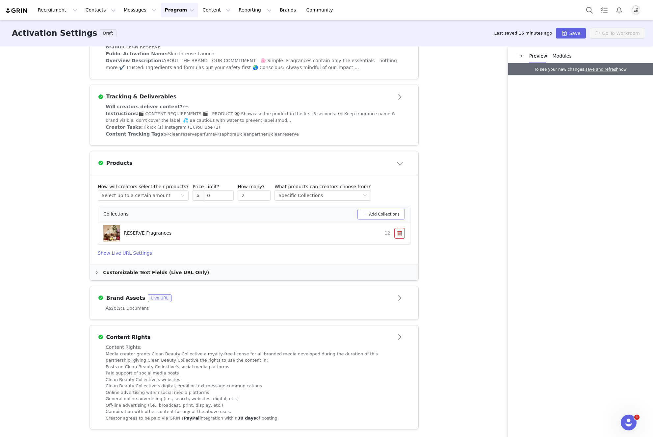
scroll to position [170, 0]
click at [167, 196] on div "Select method Select up to a certain amount" at bounding box center [141, 195] width 79 height 10
click at [142, 239] on li "Receive preselected products" at bounding box center [138, 240] width 86 height 11
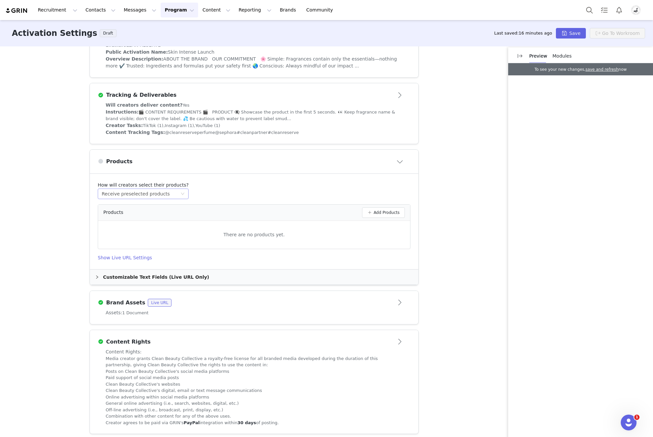
click at [169, 198] on div "Select method Receive preselected products" at bounding box center [141, 194] width 79 height 10
click at [154, 209] on li "Select unlimited products" at bounding box center [138, 208] width 86 height 11
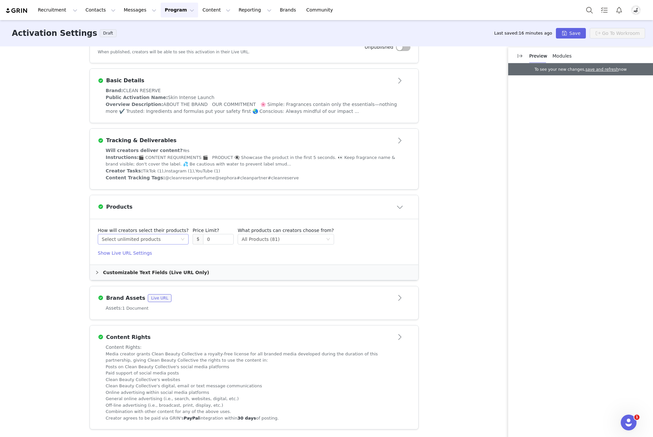
click at [160, 235] on div "Select method Select unlimited products" at bounding box center [141, 239] width 79 height 10
click at [155, 283] on li "Receive preselected products" at bounding box center [138, 283] width 86 height 11
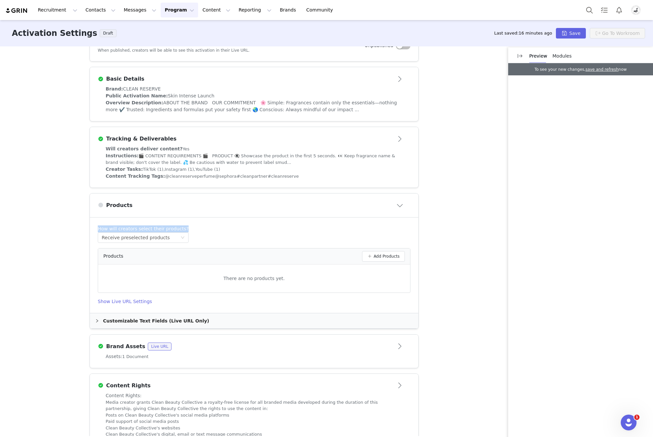
drag, startPoint x: 195, startPoint y: 229, endPoint x: 322, endPoint y: 224, distance: 126.5
click at [321, 223] on article "How will creators select their products? Select method Receive preselected prod…" at bounding box center [254, 264] width 328 height 95
click at [217, 238] on div "How will creators select their products? Select method Receive preselected prod…" at bounding box center [254, 233] width 313 height 17
click at [400, 256] on button "Add Products" at bounding box center [383, 256] width 43 height 11
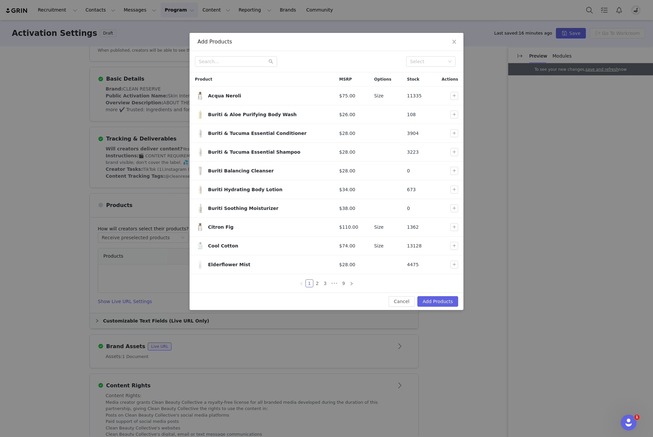
click at [225, 56] on div "Select" at bounding box center [326, 61] width 274 height 21
click at [225, 61] on input "text" at bounding box center [236, 61] width 82 height 11
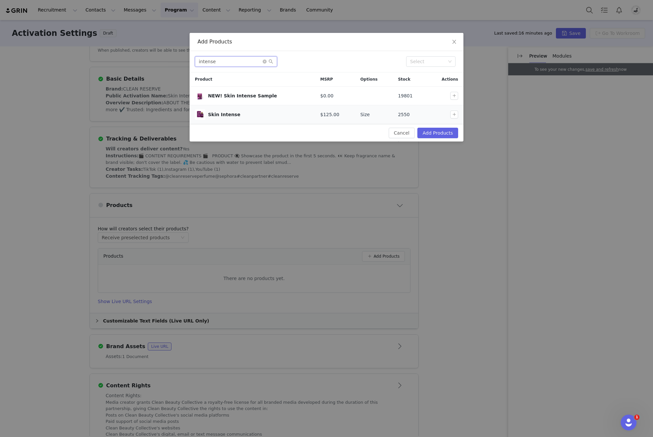
type input "intense"
drag, startPoint x: 313, startPoint y: 116, endPoint x: 336, endPoint y: 116, distance: 23.4
click at [336, 116] on td "$125.00" at bounding box center [335, 114] width 40 height 19
click at [458, 114] on div at bounding box center [455, 115] width 11 height 8
click at [458, 116] on div at bounding box center [455, 115] width 11 height 8
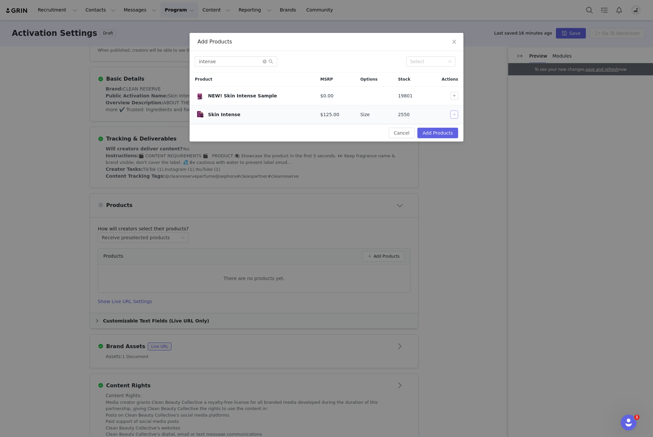
click at [454, 114] on button "button" at bounding box center [454, 115] width 8 height 8
click at [455, 134] on button "Add Products" at bounding box center [437, 133] width 41 height 11
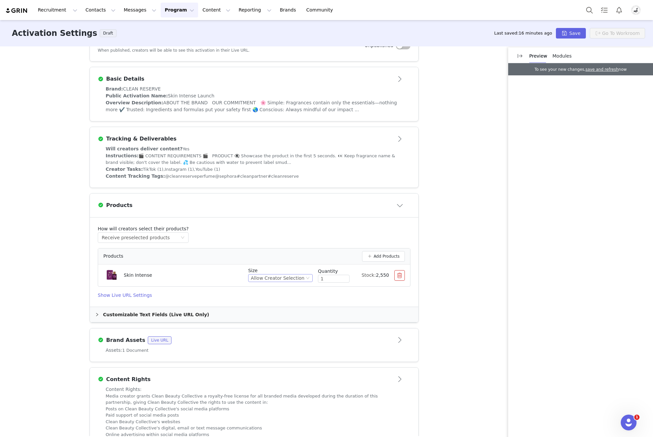
click at [284, 281] on div "Allow Creator Selection" at bounding box center [278, 277] width 54 height 7
click at [291, 300] on li "3.4 oz / 100 mL" at bounding box center [280, 301] width 61 height 11
click at [302, 338] on div "Brand Assets Live URL" at bounding box center [243, 340] width 291 height 8
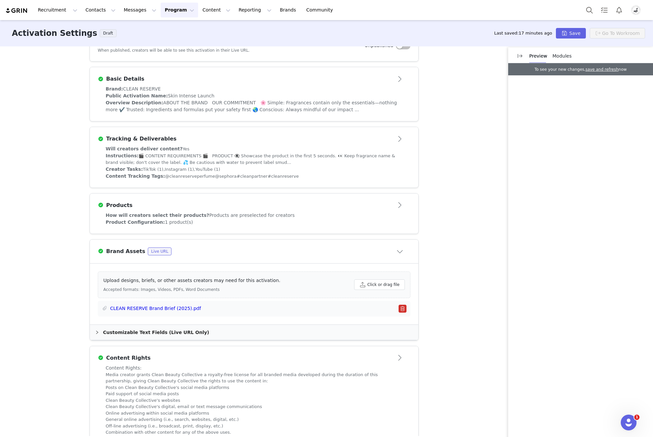
scroll to position [0, 0]
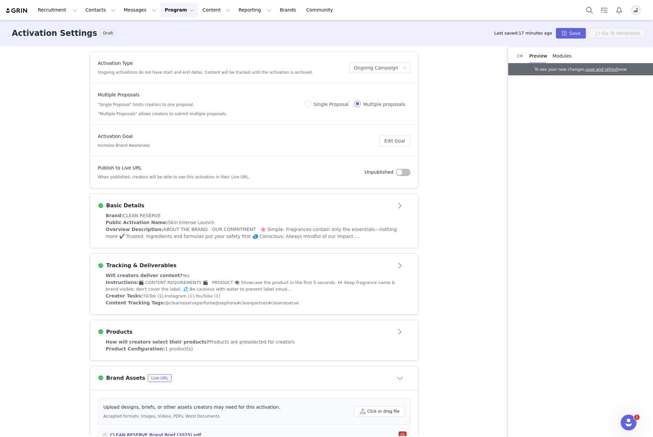
click at [483, 57] on span "Modules" at bounding box center [561, 55] width 19 height 5
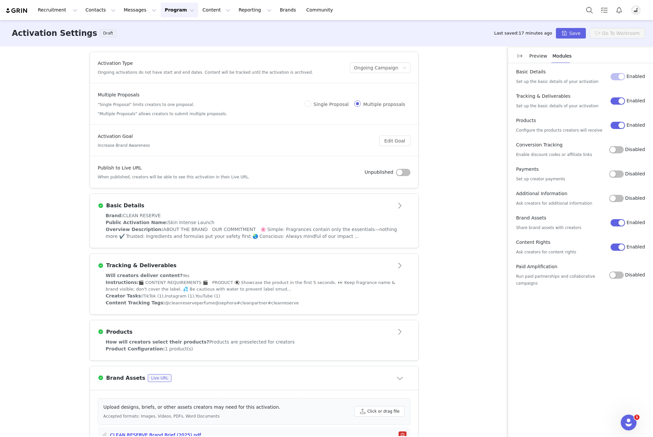
click at [483, 58] on p "Preview" at bounding box center [538, 56] width 18 height 7
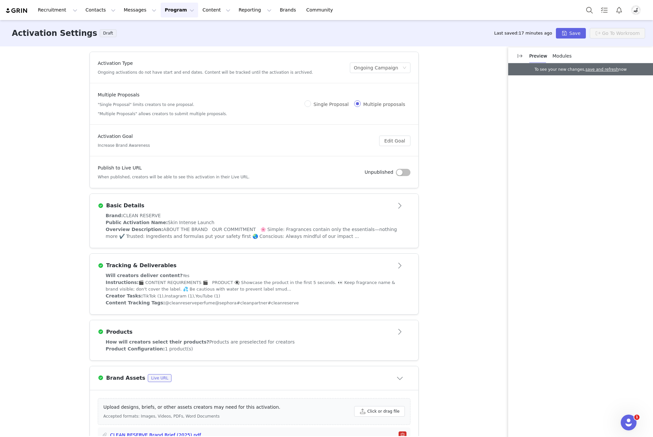
click at [203, 326] on article "Products" at bounding box center [254, 329] width 328 height 18
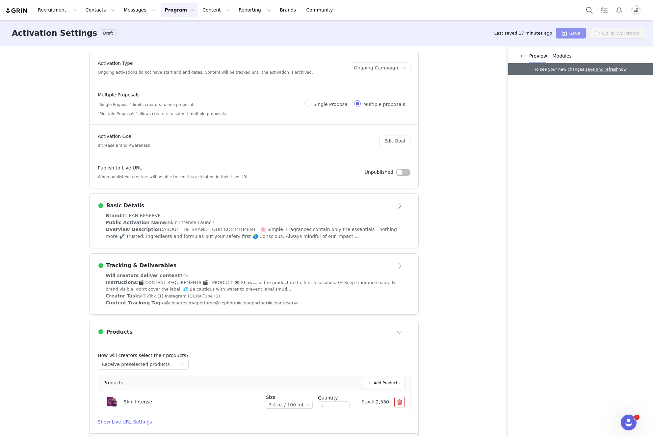
click at [483, 32] on button "Save" at bounding box center [571, 33] width 30 height 11
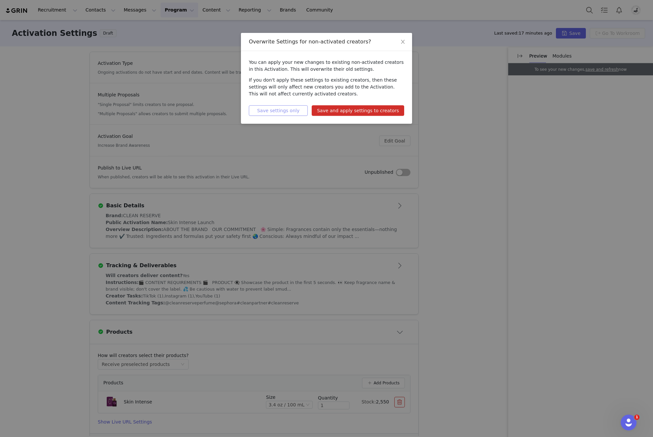
click at [297, 111] on button "Save settings only" at bounding box center [278, 110] width 59 height 11
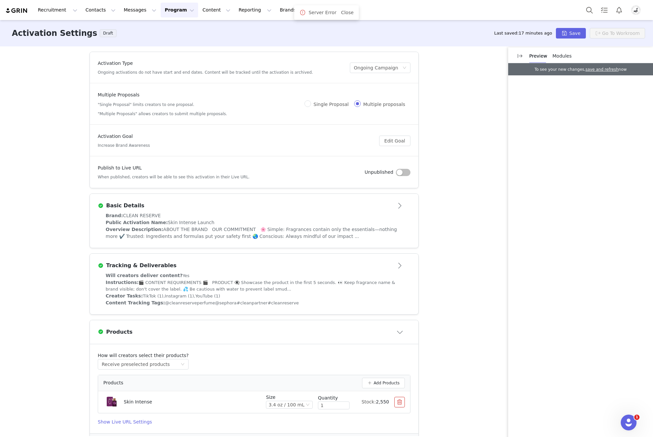
scroll to position [170, 0]
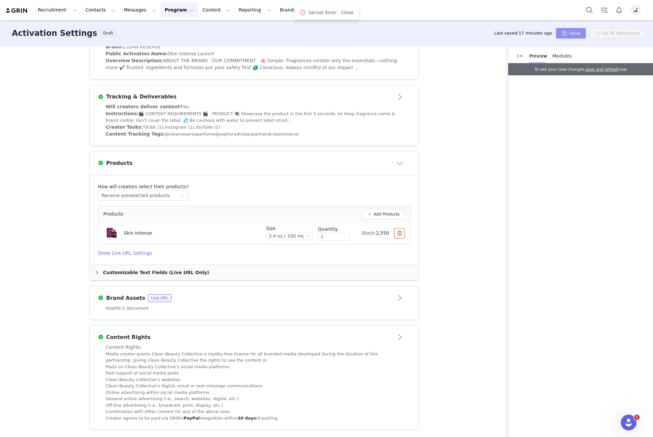
click at [483, 34] on button "Save" at bounding box center [571, 33] width 30 height 11
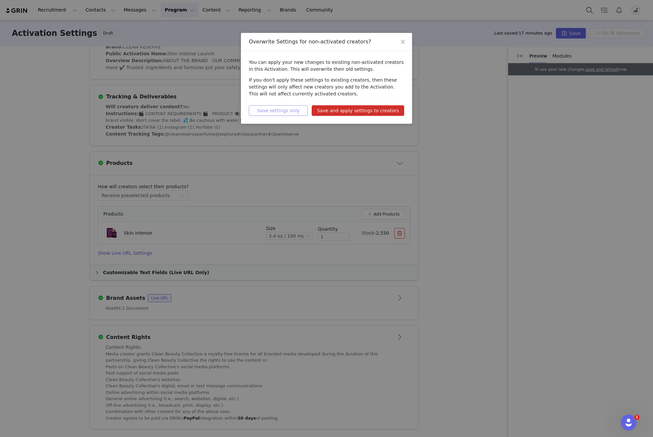
click at [298, 112] on button "Save settings only" at bounding box center [278, 110] width 59 height 11
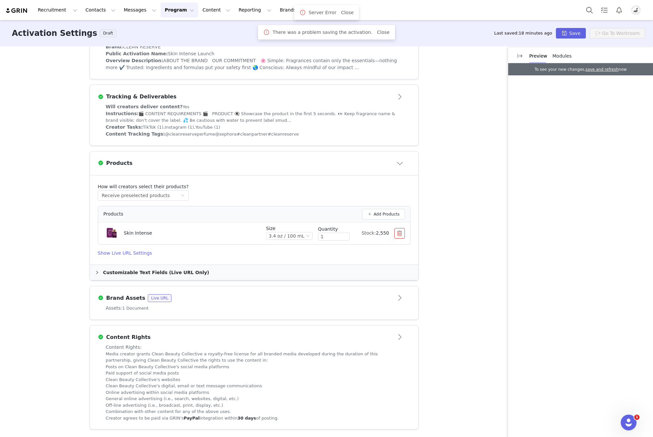
scroll to position [0, 0]
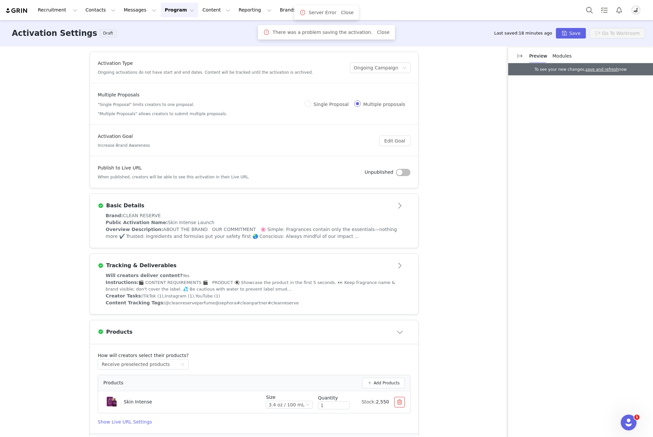
click at [265, 168] on div "Publish to Live URL When published, creators will be able to see this activatio…" at bounding box center [231, 171] width 267 height 15
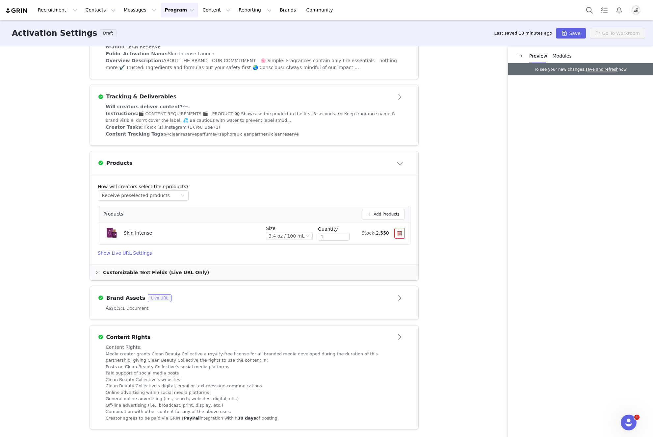
click at [254, 335] on div "Content Rights" at bounding box center [243, 337] width 291 height 8
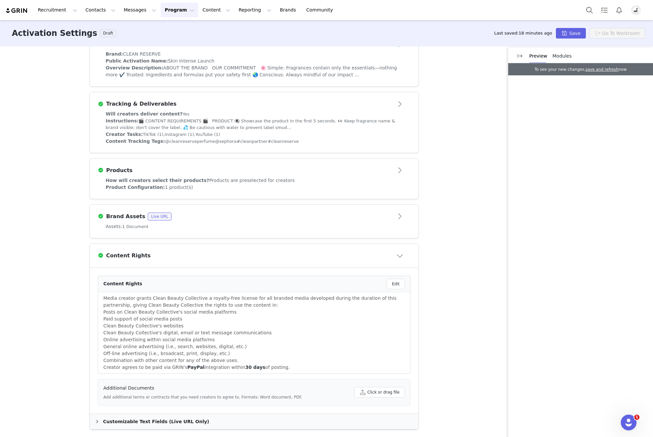
click at [426, 235] on div "Activation Type Ongoing activations do not have start and end dates. Content wi…" at bounding box center [326, 241] width 653 height 390
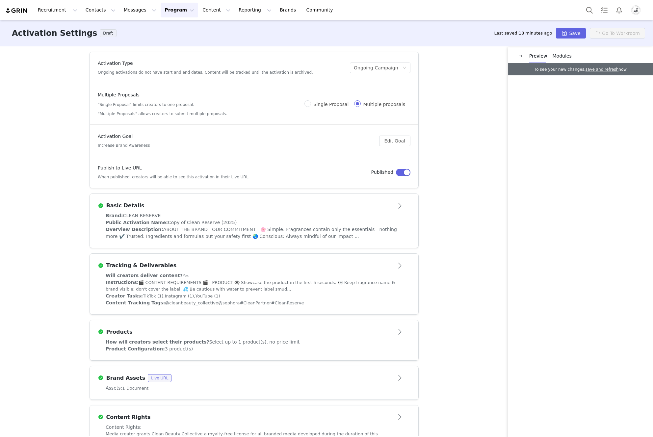
click at [256, 209] on div "Basic Details" at bounding box center [243, 206] width 291 height 8
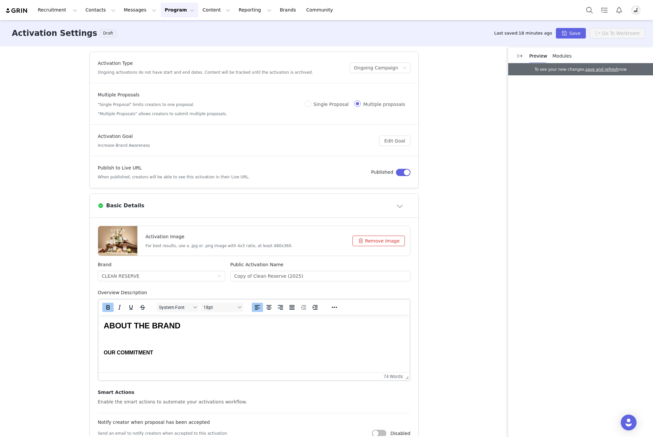
click at [373, 246] on button "Remove Image" at bounding box center [378, 241] width 52 height 11
click at [356, 242] on button "Click or drag file" at bounding box center [377, 241] width 56 height 11
click at [288, 273] on input "Copy of Clean Reserve (2025)" at bounding box center [320, 276] width 180 height 11
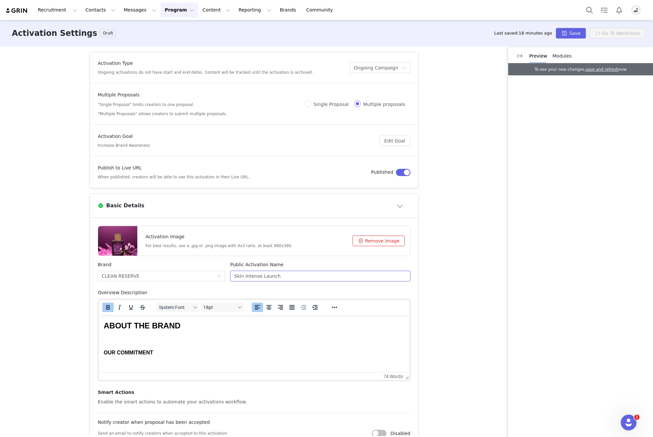
type input "Skin Intense Launch"
click at [430, 267] on div "Activation Type Ongoing activations do not have start and end dates. Content wi…" at bounding box center [326, 241] width 653 height 390
click at [570, 36] on button "Save" at bounding box center [571, 33] width 30 height 11
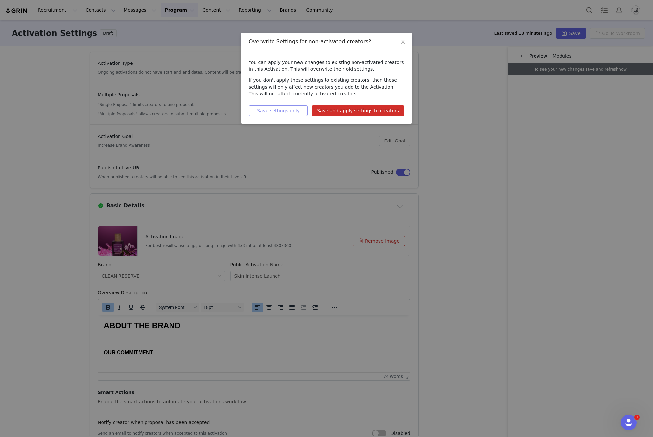
click at [290, 111] on button "Save settings only" at bounding box center [278, 110] width 59 height 11
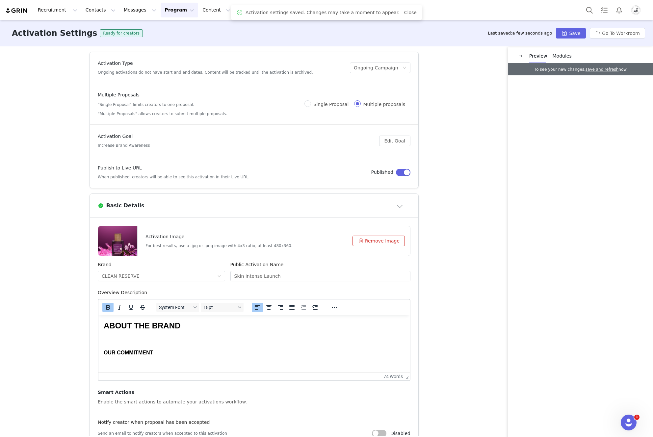
click at [403, 174] on button "button" at bounding box center [403, 172] width 14 height 7
click at [560, 39] on div "Activation Settings Ready for creators Last saved: a few seconds ago Save Go To…" at bounding box center [326, 33] width 653 height 26
click at [566, 35] on button "Save" at bounding box center [571, 33] width 30 height 11
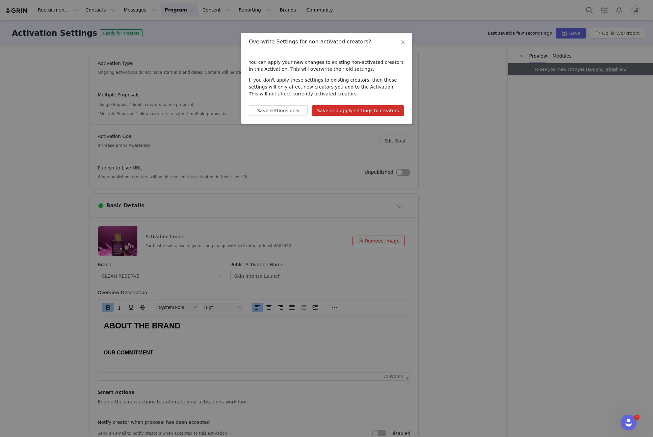
click at [368, 110] on button "Save and apply settings to creators" at bounding box center [358, 110] width 92 height 11
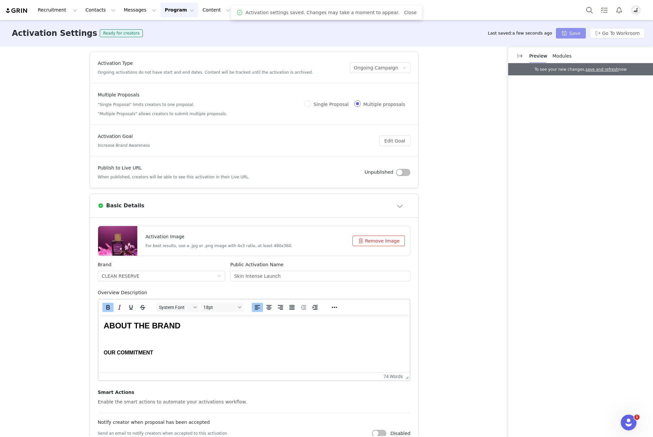
click at [566, 31] on button "Save" at bounding box center [571, 33] width 30 height 11
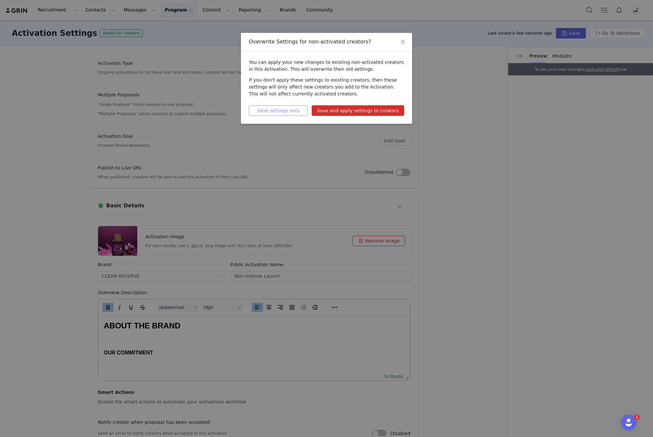
click at [293, 110] on button "Save settings only" at bounding box center [278, 110] width 59 height 11
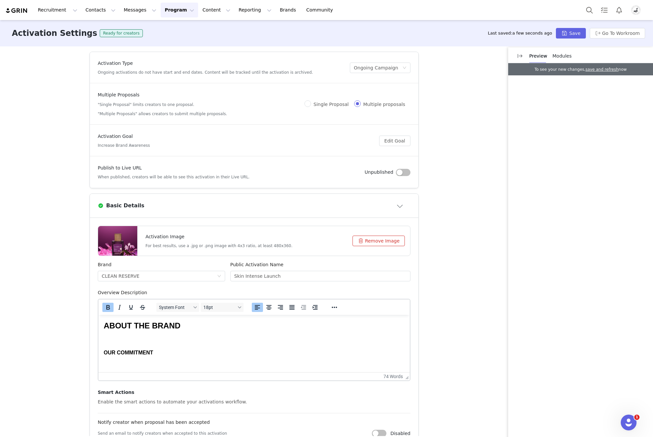
scroll to position [354, 0]
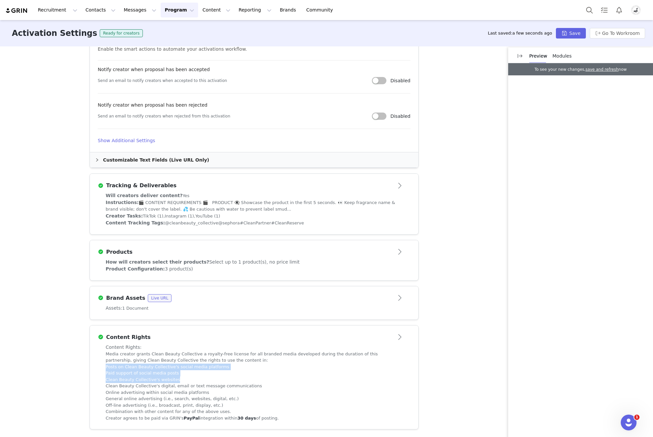
drag, startPoint x: 182, startPoint y: 379, endPoint x: 94, endPoint y: 369, distance: 88.4
click at [94, 369] on div "Content Rights: Media creator grants Clean Beauty Collective a royalty-free lic…" at bounding box center [254, 387] width 328 height 86
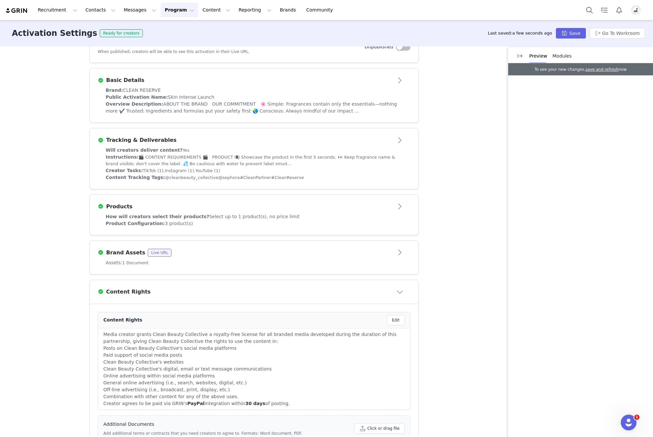
scroll to position [164, 0]
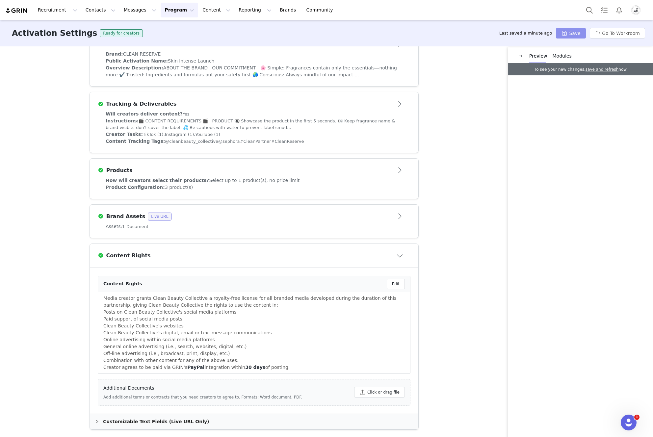
click at [569, 31] on button "Save" at bounding box center [571, 33] width 30 height 11
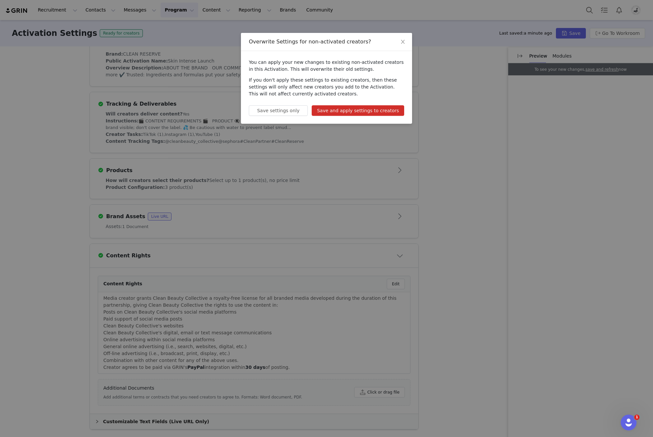
click at [446, 161] on div "Overwrite Settings for non-activated creators? You can apply your new changes t…" at bounding box center [326, 218] width 653 height 437
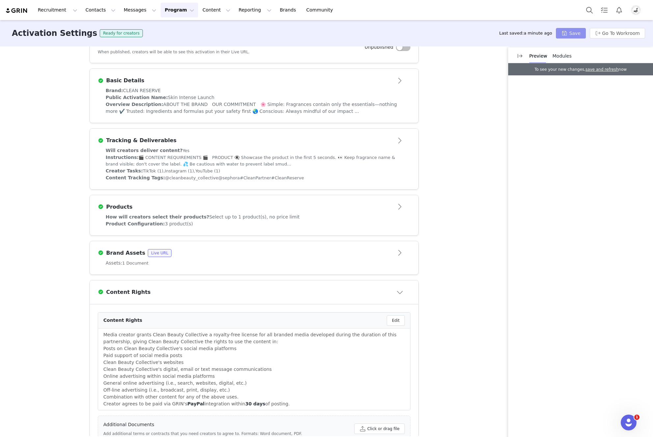
scroll to position [88, 0]
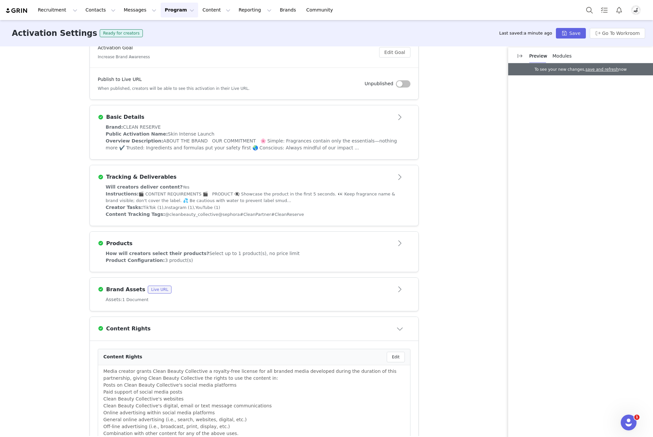
click at [281, 119] on div "Basic Details" at bounding box center [243, 117] width 291 height 8
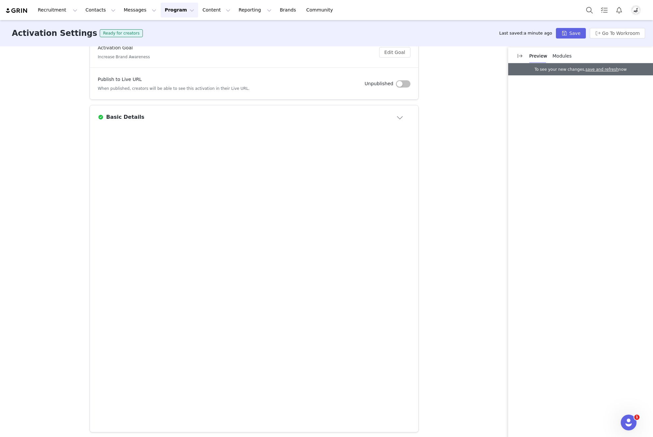
scroll to position [0, 0]
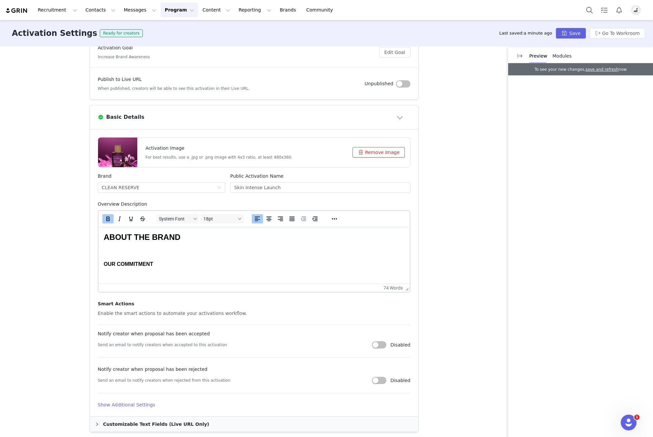
click at [284, 118] on div "Basic Details" at bounding box center [243, 117] width 291 height 8
type textarea "<p style="text-align: left;"><span style="font-size: 18pt;"><strong>ABOUT THE B…"
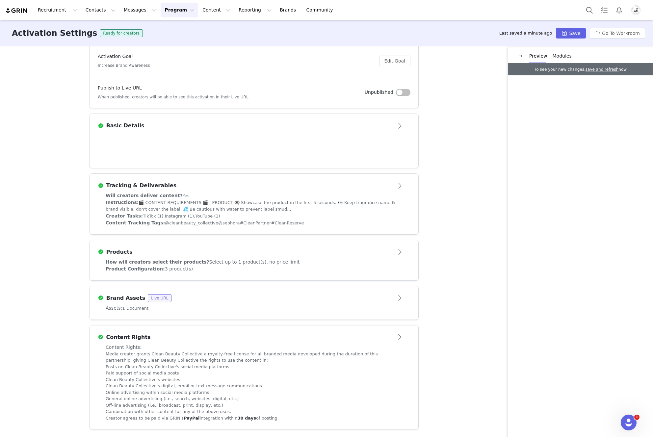
scroll to position [82, 0]
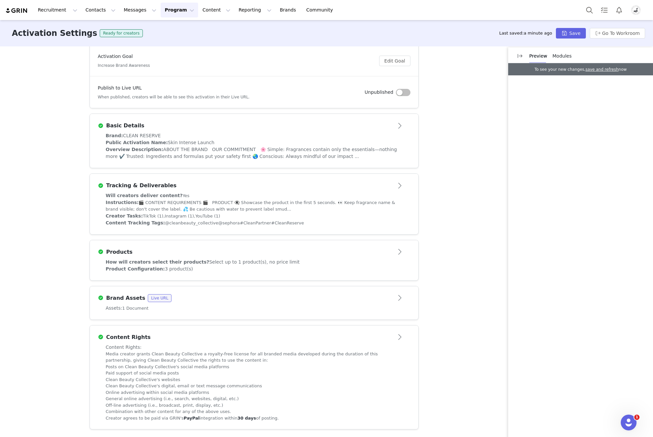
click at [301, 190] on article "Tracking & Deliverables" at bounding box center [254, 183] width 328 height 18
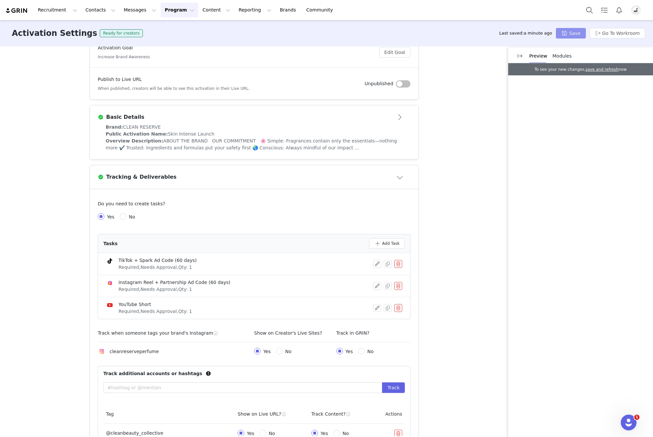
click at [564, 34] on button "Save" at bounding box center [571, 33] width 30 height 11
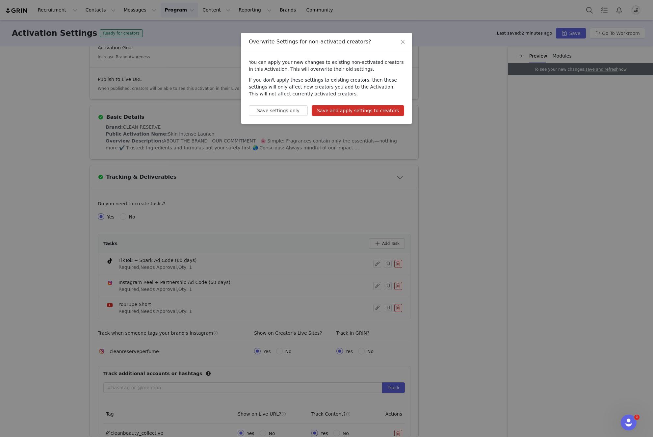
drag, startPoint x: 340, startPoint y: 98, endPoint x: 256, endPoint y: 55, distance: 93.7
click at [256, 55] on div "You can apply your new changes to existing non-activated creators in this Activ…" at bounding box center [326, 87] width 171 height 73
click at [473, 266] on div "Overwrite Settings for non-activated creators? You can apply your new changes t…" at bounding box center [326, 218] width 653 height 437
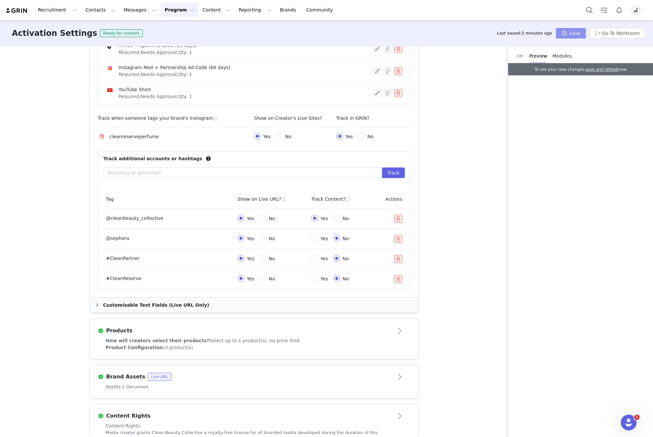
scroll to position [309, 0]
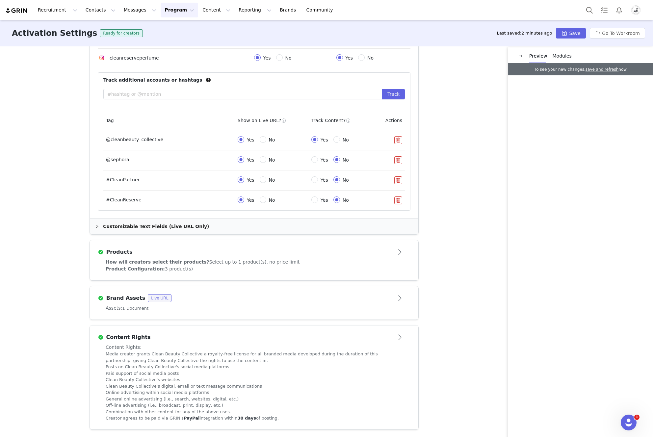
click at [375, 259] on div "How will creators select their products? Select up to 1 product(s), no price li…" at bounding box center [254, 262] width 297 height 7
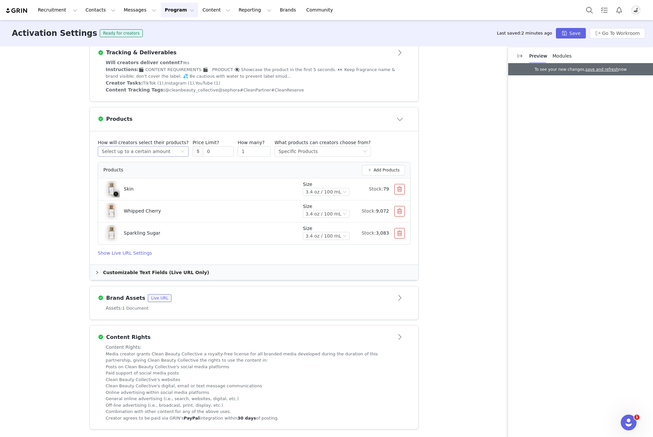
click at [135, 149] on div "Select up to a certain amount" at bounding box center [136, 151] width 69 height 10
click at [138, 198] on li "Receive preselected products" at bounding box center [138, 195] width 86 height 11
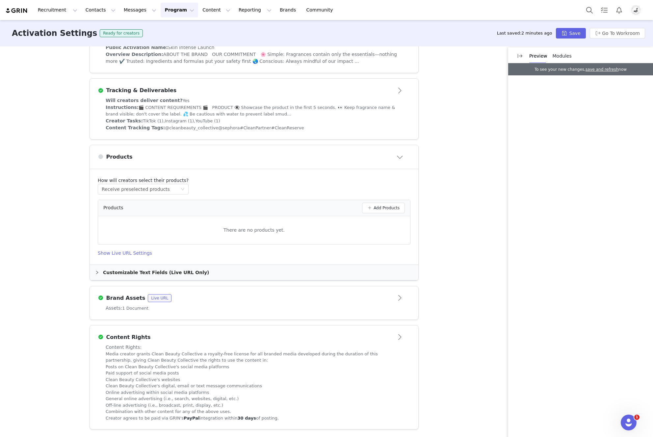
scroll to position [177, 0]
click at [379, 209] on button "Add Products" at bounding box center [383, 208] width 43 height 11
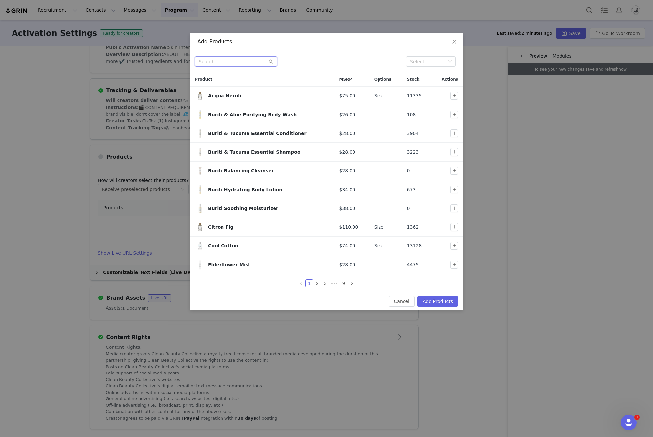
click at [231, 59] on input "text" at bounding box center [236, 61] width 82 height 11
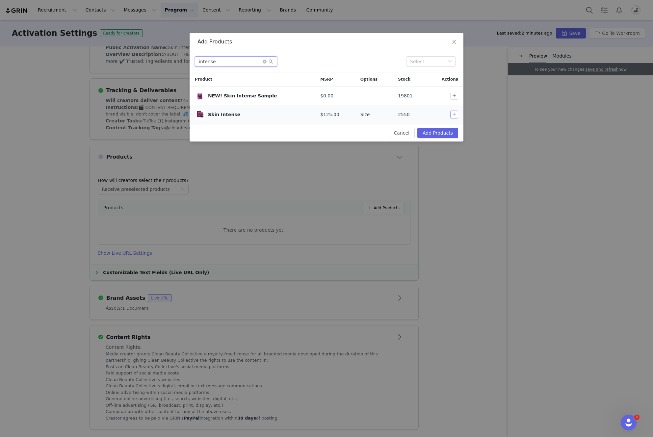
type input "intense"
click at [455, 114] on button "button" at bounding box center [454, 115] width 8 height 8
click at [451, 132] on button "Add Products" at bounding box center [437, 133] width 41 height 11
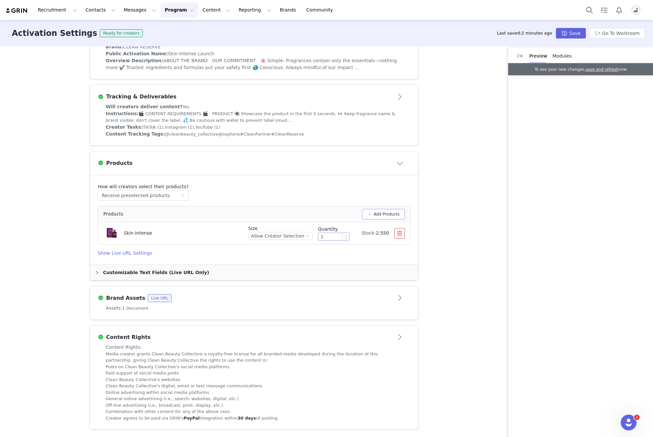
scroll to position [170, 0]
click at [296, 234] on div "Allow Creator Selection" at bounding box center [278, 235] width 54 height 7
click at [290, 259] on li "3.4 oz / 100 mL" at bounding box center [280, 258] width 61 height 11
click at [566, 37] on button "Save" at bounding box center [571, 33] width 30 height 11
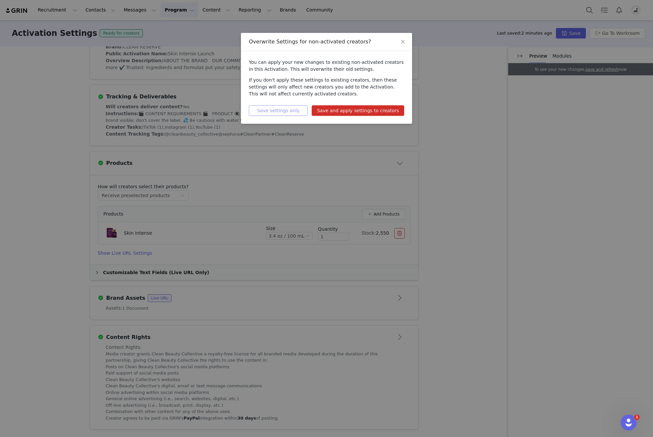
click at [296, 109] on button "Save settings only" at bounding box center [278, 110] width 59 height 11
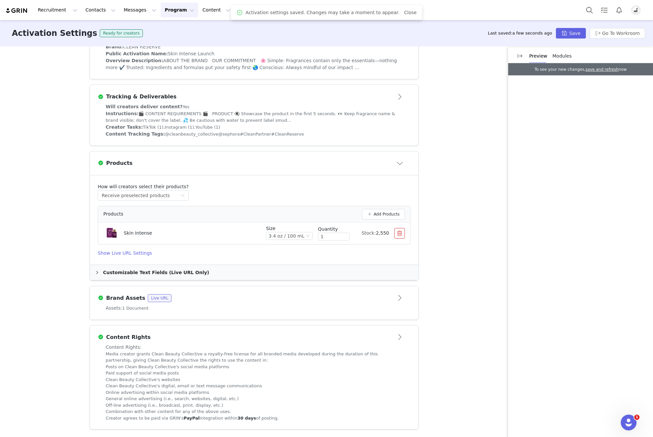
click at [325, 117] on div "Instructions: 🎬 CONTENT REQUIREMENTS 🎬 PRODUCT 👁️‍🗨️ Showcase the product in th…" at bounding box center [254, 116] width 297 height 13
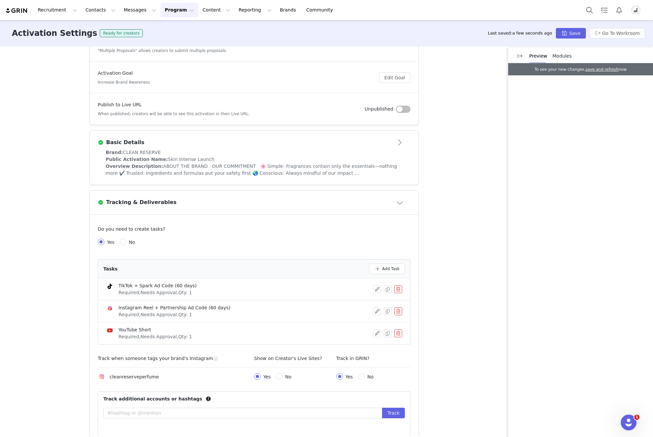
scroll to position [51, 0]
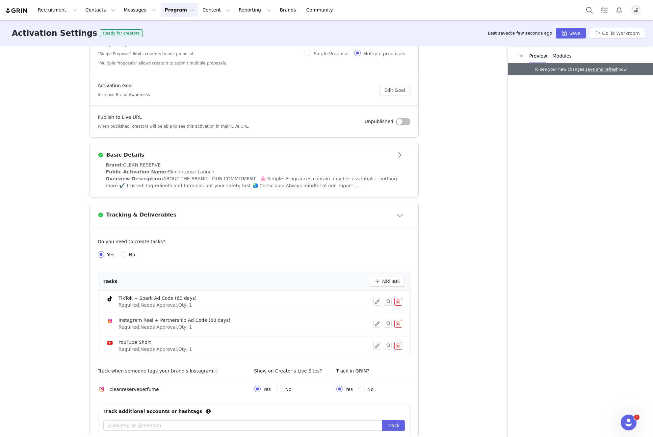
click at [296, 167] on div "Brand: CLEAN RESERVE" at bounding box center [254, 165] width 297 height 7
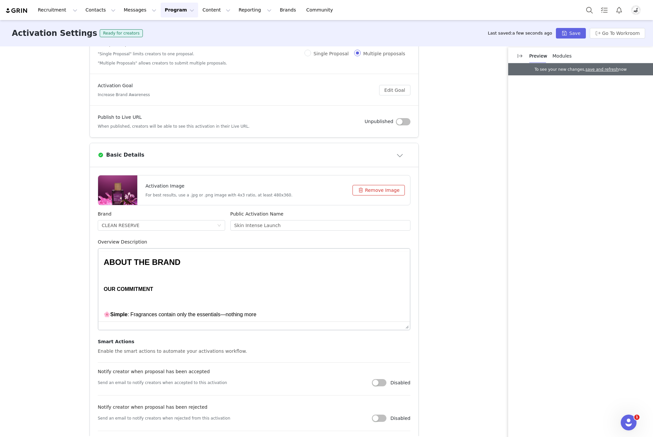
scroll to position [0, 0]
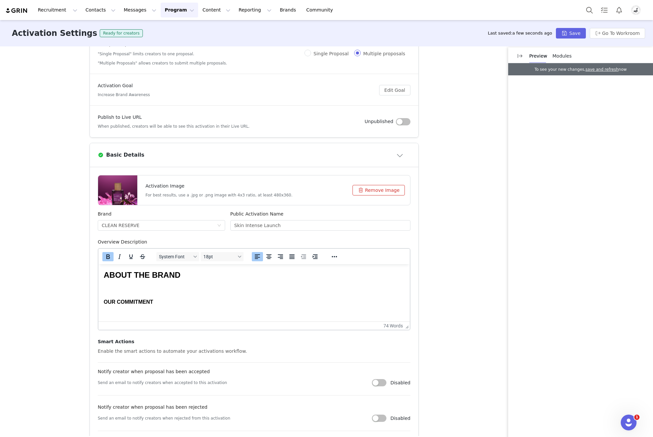
click at [303, 162] on article "Basic Details" at bounding box center [254, 155] width 328 height 24
type textarea "<p style="text-align: left;"><span style="font-size: 18pt;"><strong>ABOUT THE B…"
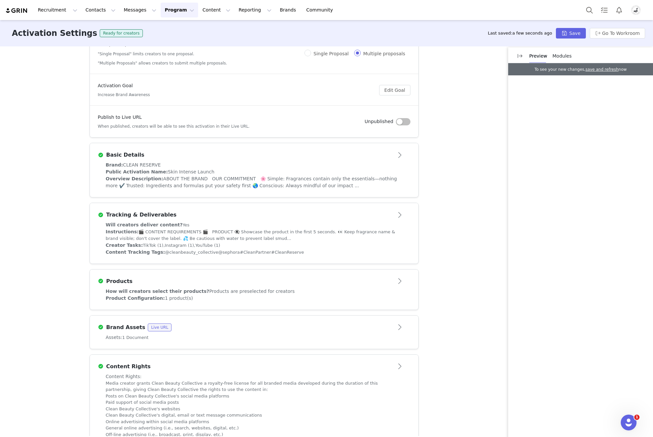
click at [225, 163] on div "Brand: CLEAN RESERVE" at bounding box center [254, 165] width 297 height 7
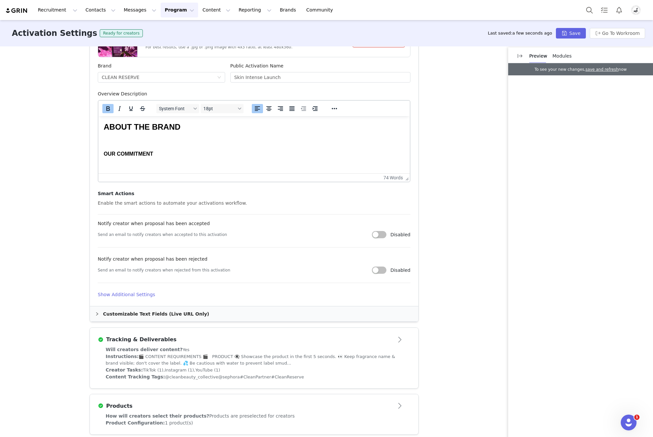
scroll to position [240, 0]
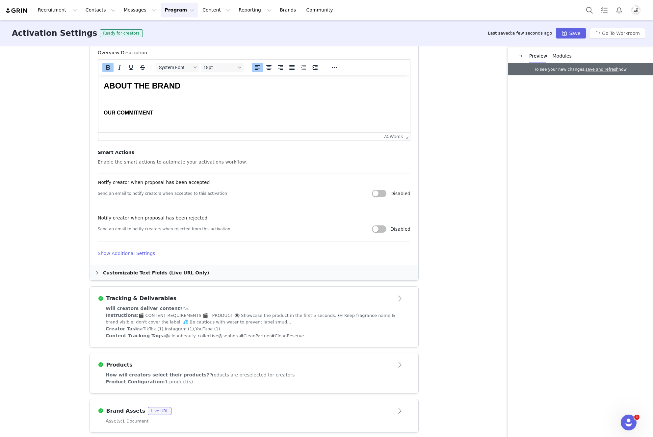
click at [108, 273] on div "Customizable Text Fields (Live URL Only)" at bounding box center [254, 272] width 328 height 15
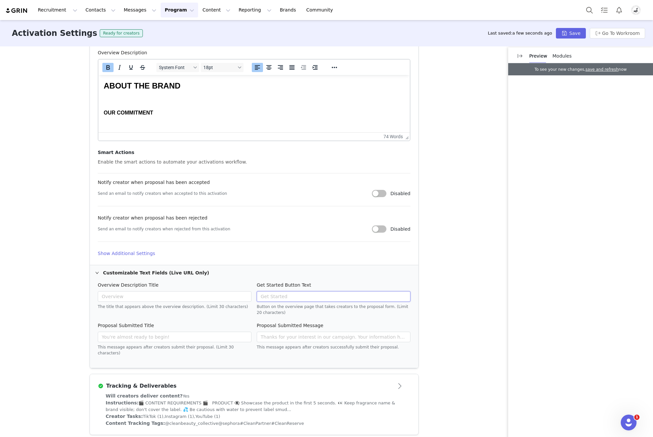
drag, startPoint x: 258, startPoint y: 296, endPoint x: 287, endPoint y: 296, distance: 29.3
click at [287, 296] on input "text" at bounding box center [334, 296] width 154 height 11
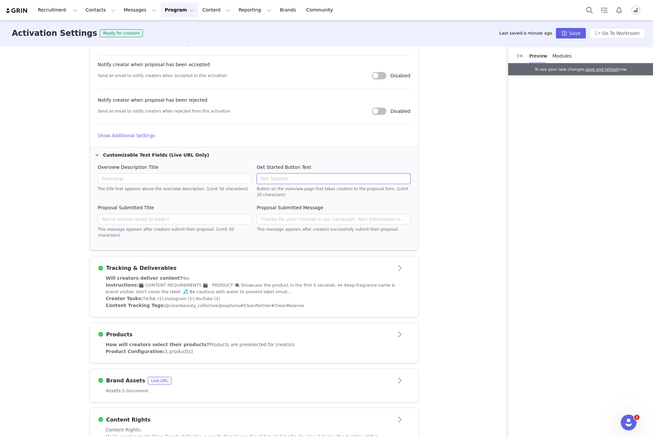
scroll to position [356, 0]
click at [130, 141] on article "Activation Image For best results, use a .jpg or .png image with 4x3 ratio, at …" at bounding box center [254, 4] width 328 height 287
click at [130, 139] on h4 "Show Additional Settings" at bounding box center [254, 137] width 313 height 7
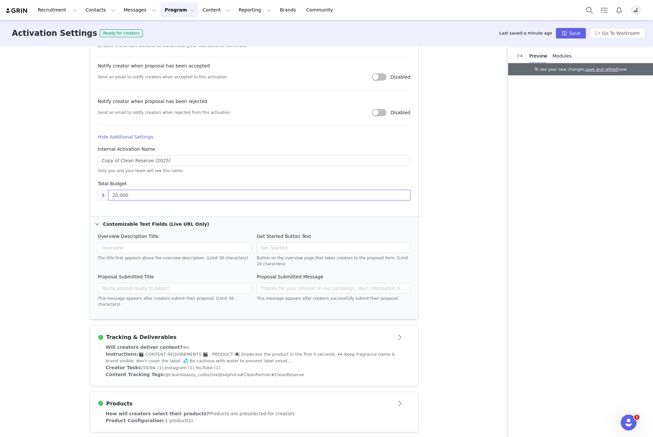
drag, startPoint x: 112, startPoint y: 196, endPoint x: 101, endPoint y: 196, distance: 10.5
click at [101, 196] on span "$ 20,000" at bounding box center [254, 195] width 313 height 11
type input "30,000"
click at [118, 161] on input "Copy of Clean Reserve (2025)" at bounding box center [254, 160] width 313 height 11
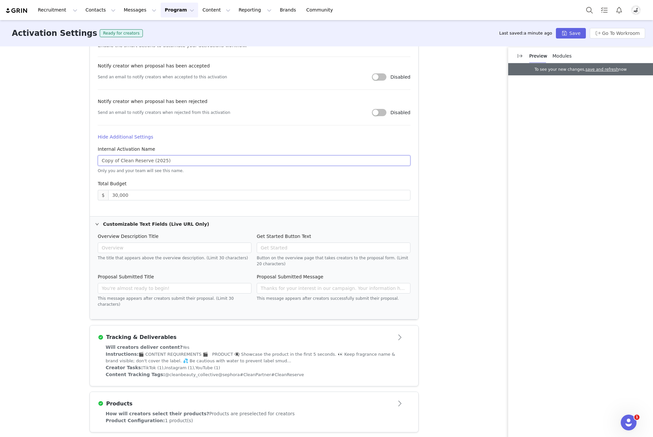
click at [118, 161] on input "Copy of Clean Reserve (2025)" at bounding box center [254, 160] width 313 height 11
click at [76, 208] on div "Activation Type Ongoing activations do not have start and end dates. Content wi…" at bounding box center [326, 241] width 653 height 390
click at [441, 279] on div "Activation Type Ongoing activations do not have start and end dates. Content wi…" at bounding box center [326, 241] width 653 height 390
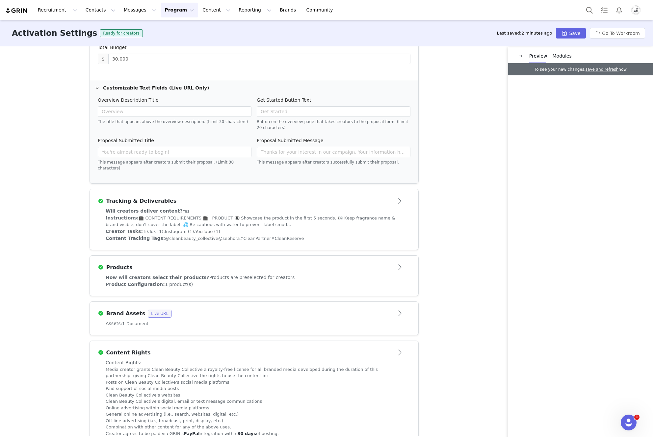
scroll to position [434, 0]
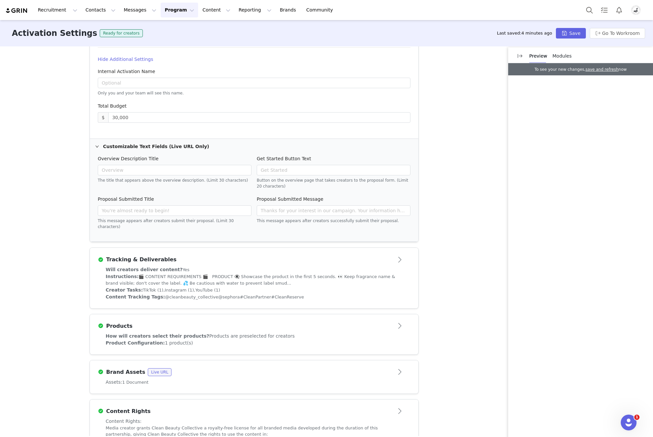
click at [249, 254] on div "Tracking & Deliverables" at bounding box center [254, 259] width 313 height 11
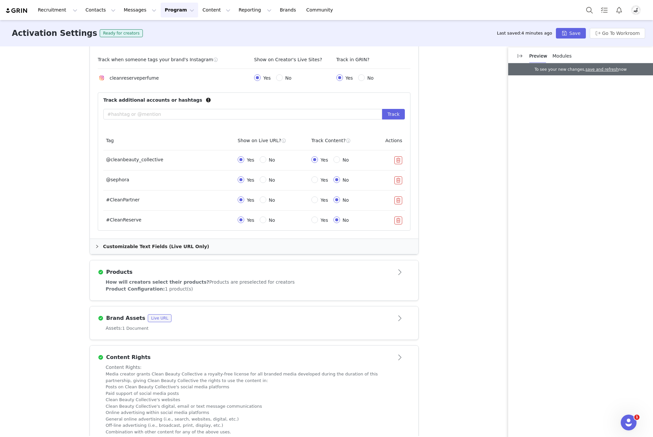
click at [243, 267] on article "Products" at bounding box center [254, 269] width 328 height 18
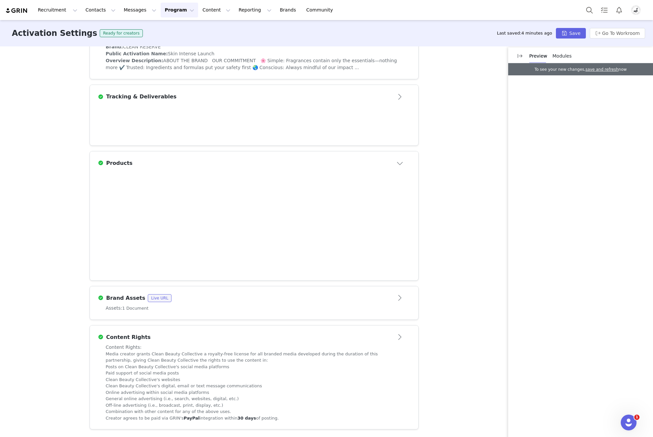
scroll to position [170, 0]
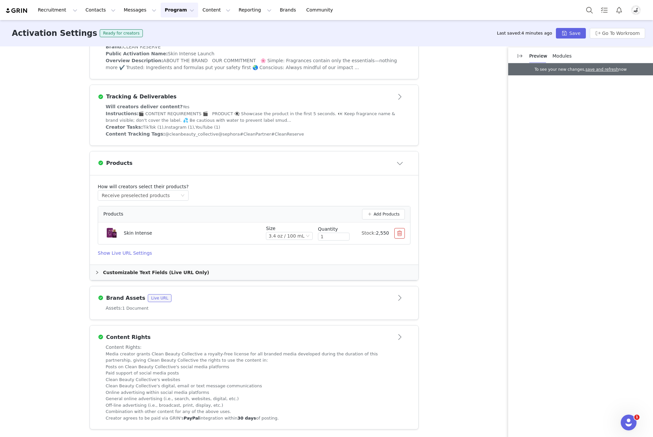
click at [205, 298] on div "Brand Assets Live URL" at bounding box center [243, 298] width 291 height 8
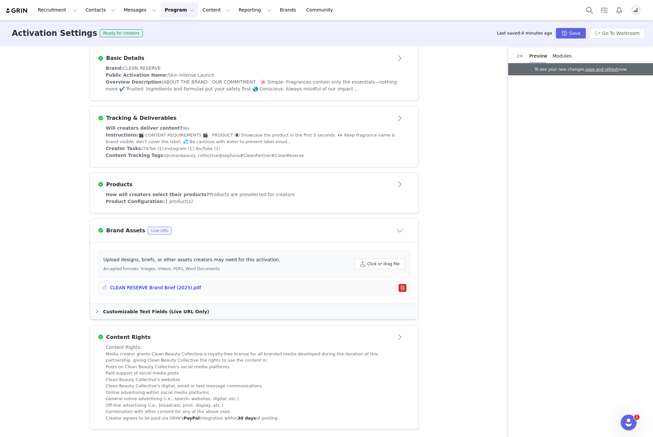
scroll to position [149, 0]
click at [259, 329] on article "Content Rights" at bounding box center [254, 334] width 328 height 18
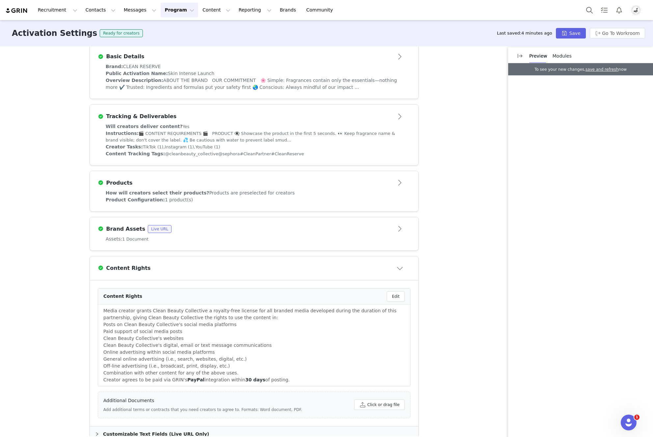
scroll to position [164, 0]
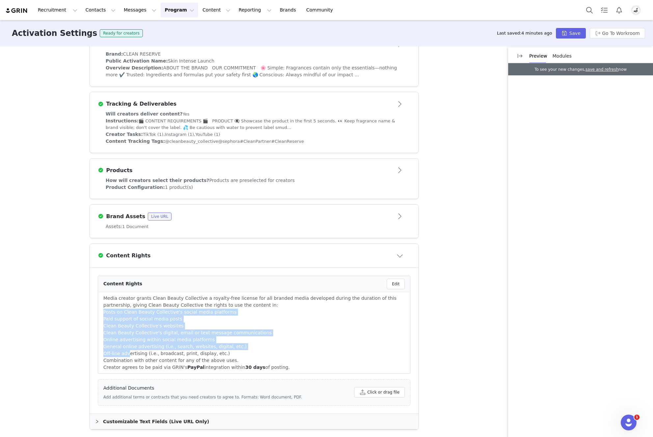
drag, startPoint x: 102, startPoint y: 310, endPoint x: 127, endPoint y: 353, distance: 49.1
click at [127, 353] on ul "Posts on Clean Beauty Collective's social media platforms Paid support of socia…" at bounding box center [253, 336] width 301 height 55
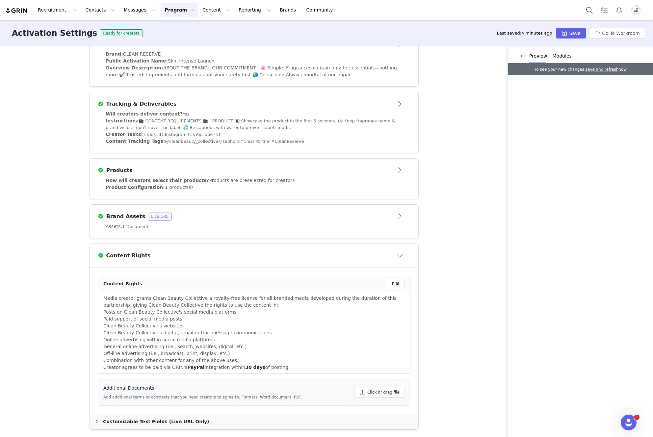
click at [162, 368] on p "Creator agrees to be paid via GRIN's PayPal integration within 30 days of posti…" at bounding box center [253, 367] width 301 height 7
click at [190, 350] on li "Off-line advertising (i.e., broadcast, print, display, etc.)" at bounding box center [253, 353] width 301 height 7
drag, startPoint x: 115, startPoint y: 367, endPoint x: 318, endPoint y: 368, distance: 203.0
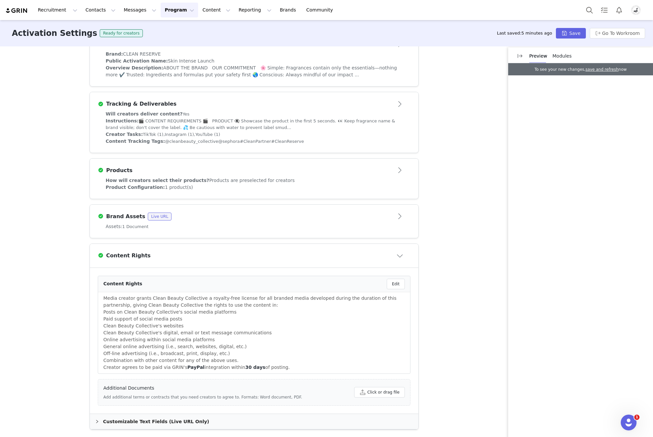
click at [318, 368] on p "Creator agrees to be paid via GRIN's PayPal integration within 30 days of posti…" at bounding box center [253, 367] width 301 height 7
click at [182, 362] on li "Combination with other content for any of the above uses." at bounding box center [253, 360] width 301 height 7
drag, startPoint x: 222, startPoint y: 352, endPoint x: 83, endPoint y: 354, distance: 138.5
click at [83, 354] on div "Activation Type Ongoing activations do not have start and end dates. Content wi…" at bounding box center [326, 241] width 653 height 390
drag, startPoint x: 267, startPoint y: 331, endPoint x: 80, endPoint y: 334, distance: 186.5
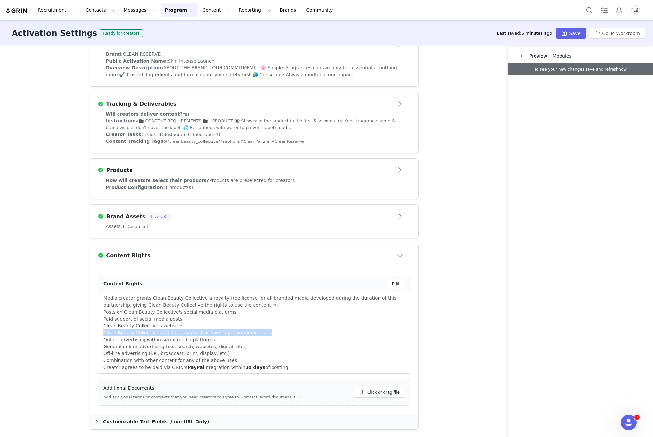
click at [80, 334] on div "Activation Type Ongoing activations do not have start and end dates. Content wi…" at bounding box center [326, 241] width 653 height 390
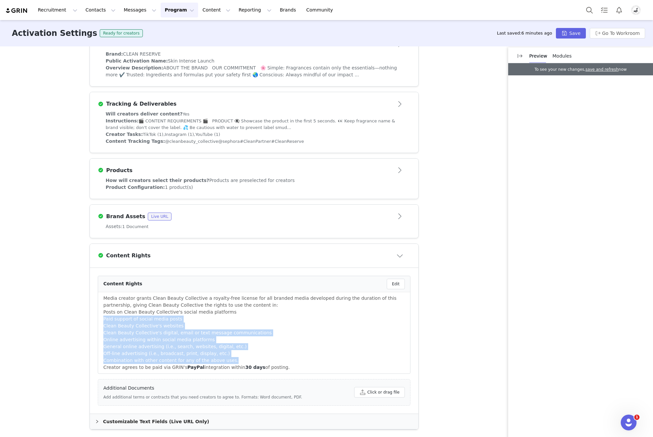
drag, startPoint x: 100, startPoint y: 318, endPoint x: 279, endPoint y: 359, distance: 183.6
click at [279, 359] on ul "Posts on Clean Beauty Collective's social media platforms Paid support of socia…" at bounding box center [253, 336] width 301 height 55
click at [187, 328] on li "Clean Beauty Collective's websites" at bounding box center [253, 325] width 301 height 7
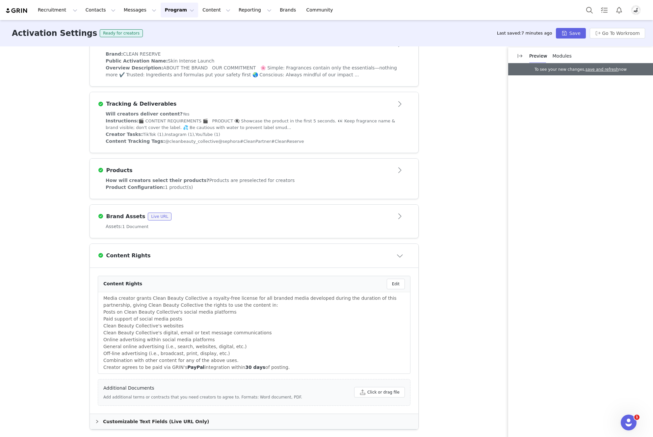
click at [104, 319] on li "Paid support of social media posts" at bounding box center [253, 318] width 301 height 7
click at [196, 316] on li "Paid support of social media posts" at bounding box center [253, 318] width 301 height 7
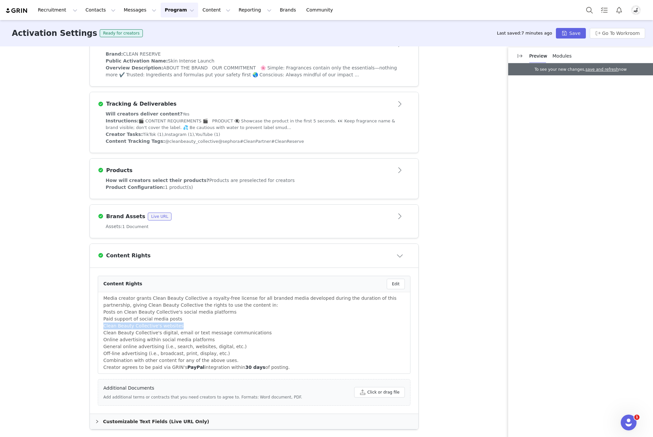
drag, startPoint x: 175, startPoint y: 319, endPoint x: 374, endPoint y: 323, distance: 199.4
click at [374, 323] on ul "Posts on Clean Beauty Collective's social media platforms Paid support of socia…" at bounding box center [253, 336] width 301 height 55
click at [210, 318] on li "Paid support of social media posts" at bounding box center [253, 318] width 301 height 7
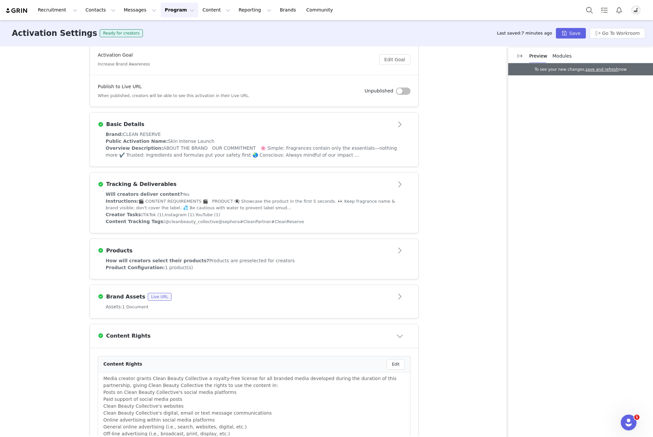
scroll to position [0, 0]
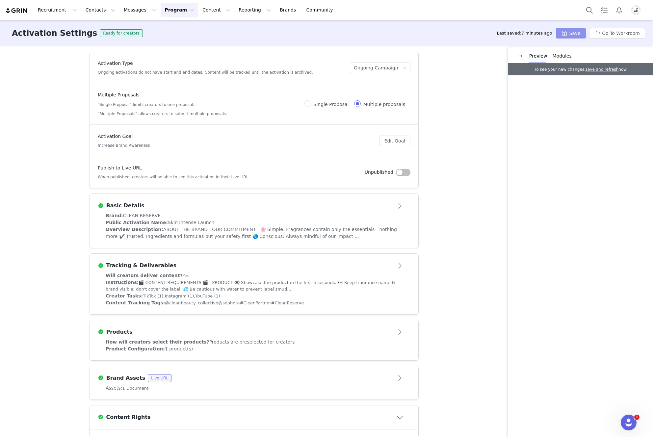
click at [573, 35] on button "Save" at bounding box center [571, 33] width 30 height 11
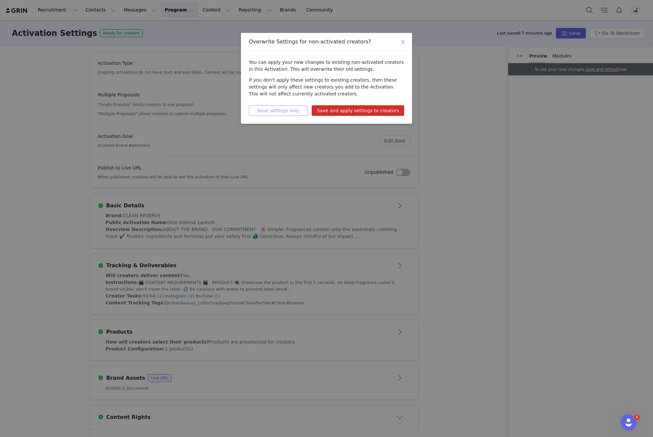
click at [299, 108] on button "Save settings only" at bounding box center [278, 110] width 59 height 11
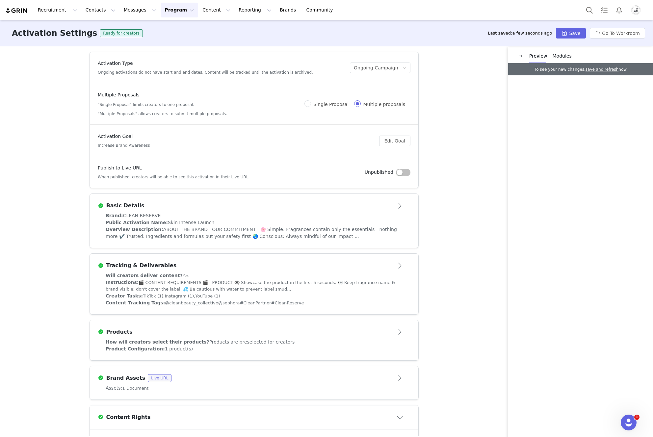
click at [188, 380] on div "Brand Assets Live URL" at bounding box center [243, 378] width 291 height 8
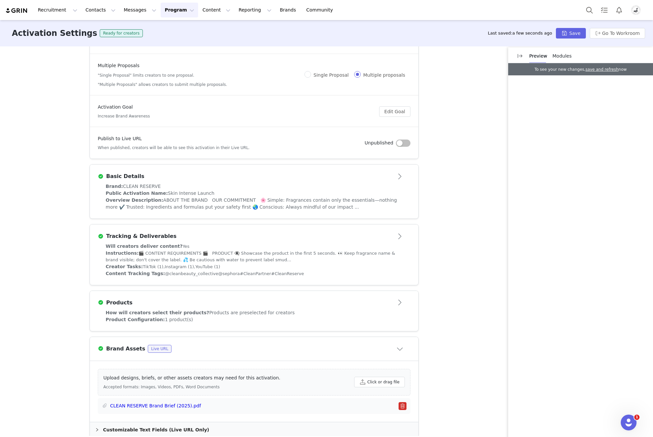
scroll to position [70, 0]
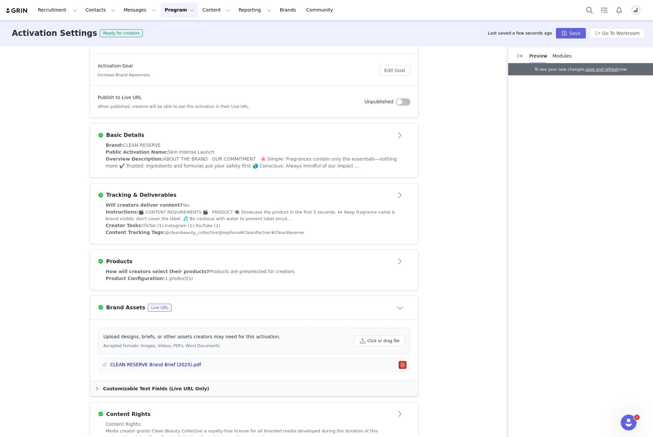
click at [241, 307] on div "Brand Assets Live URL" at bounding box center [243, 308] width 291 height 8
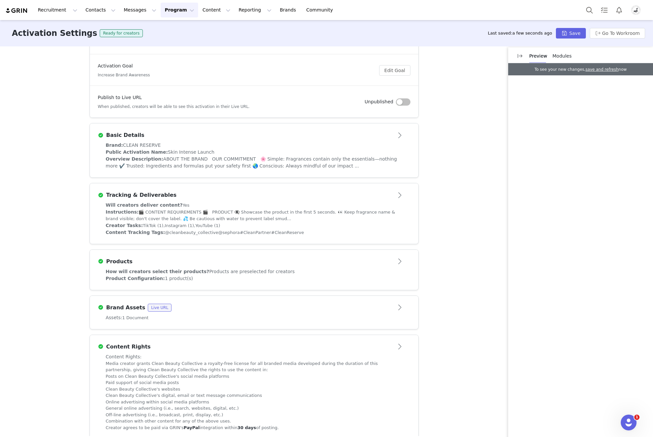
scroll to position [0, 0]
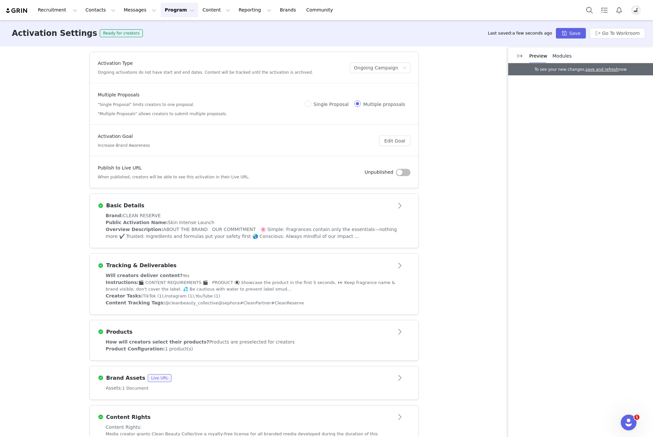
click at [179, 10] on button "Program Program" at bounding box center [180, 10] width 38 height 15
click at [177, 27] on p "Activations" at bounding box center [168, 29] width 25 height 7
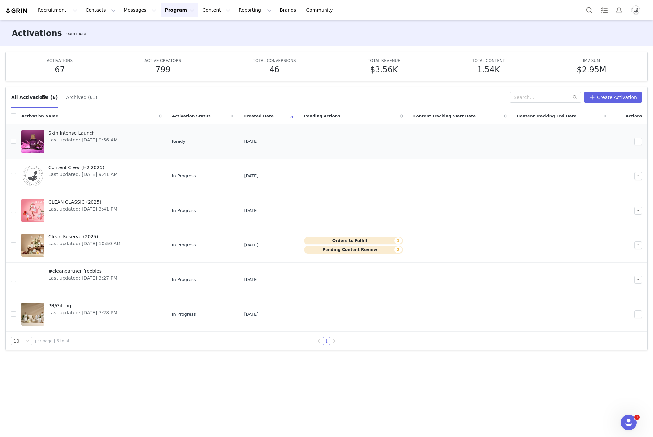
click at [84, 134] on span "Skin Intense Launch" at bounding box center [82, 133] width 69 height 7
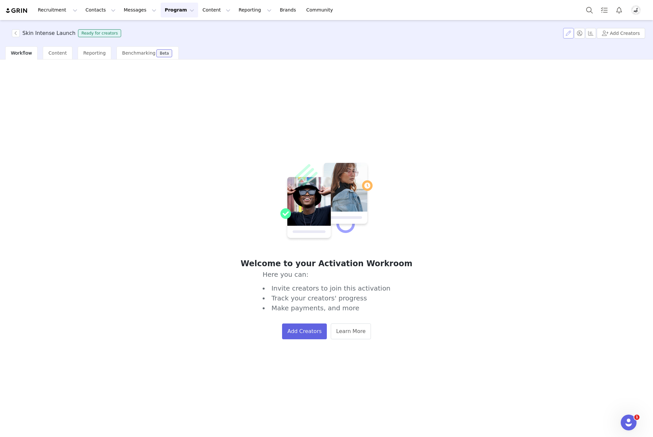
click at [571, 32] on button "button" at bounding box center [568, 33] width 11 height 11
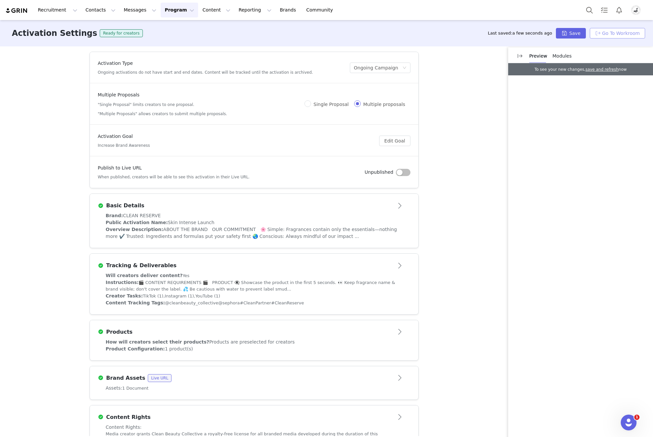
click at [616, 34] on button "Go To Workroom" at bounding box center [617, 33] width 55 height 11
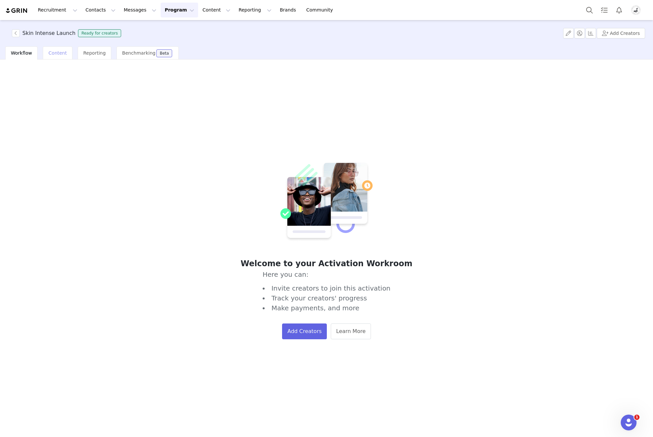
click at [55, 54] on span "Content" at bounding box center [57, 52] width 18 height 5
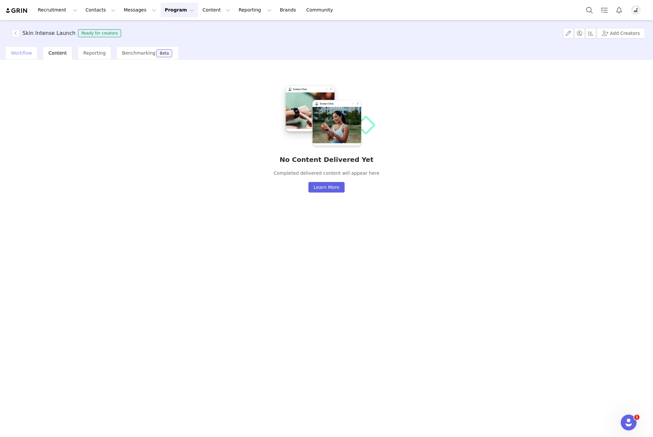
click at [31, 53] on div "Workflow" at bounding box center [21, 52] width 32 height 13
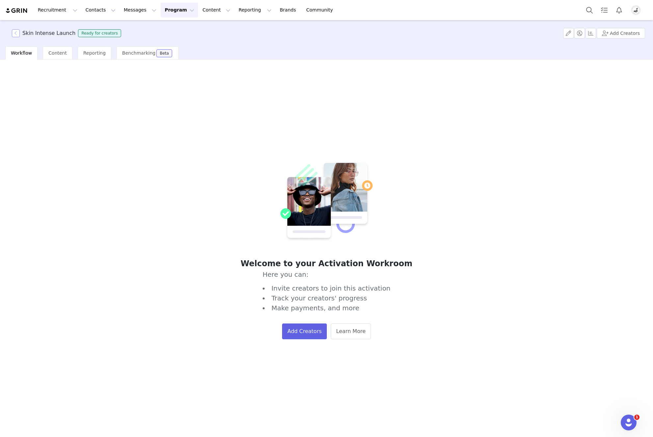
click at [16, 33] on button "button" at bounding box center [16, 33] width 8 height 8
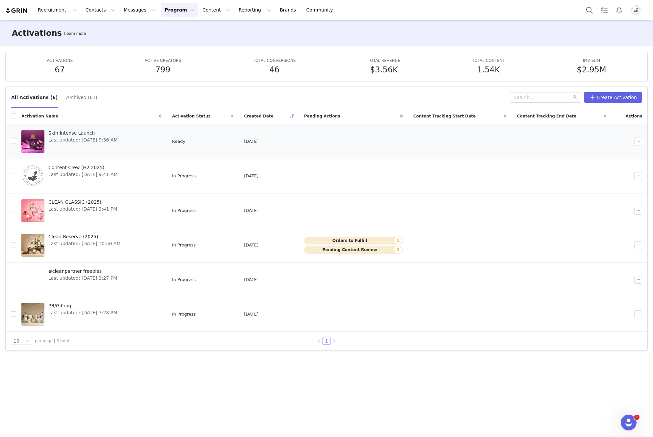
click at [64, 133] on span "Skin Intense Launch" at bounding box center [82, 133] width 69 height 7
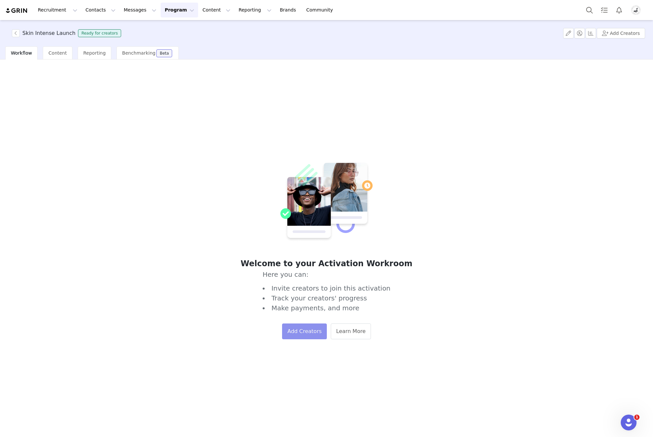
click at [308, 332] on button "Add Creators" at bounding box center [304, 331] width 45 height 16
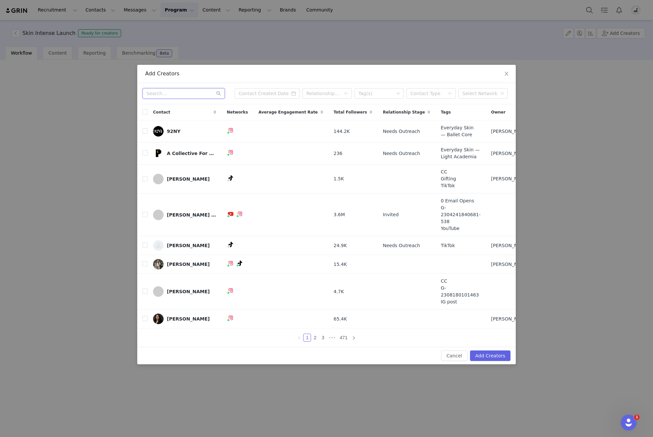
click at [188, 95] on input "text" at bounding box center [183, 93] width 82 height 11
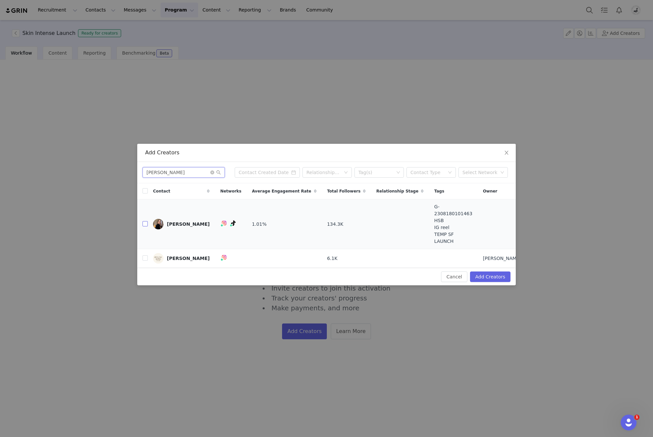
type input "betty"
click at [146, 226] on input "checkbox" at bounding box center [144, 223] width 5 height 5
checkbox input "true"
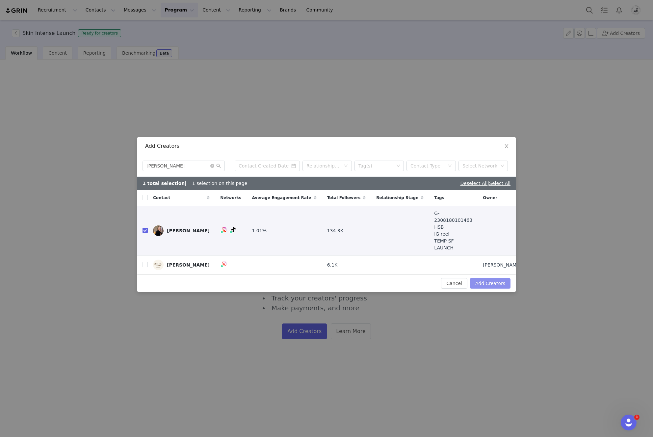
click at [498, 278] on button "Add Creators" at bounding box center [490, 283] width 40 height 11
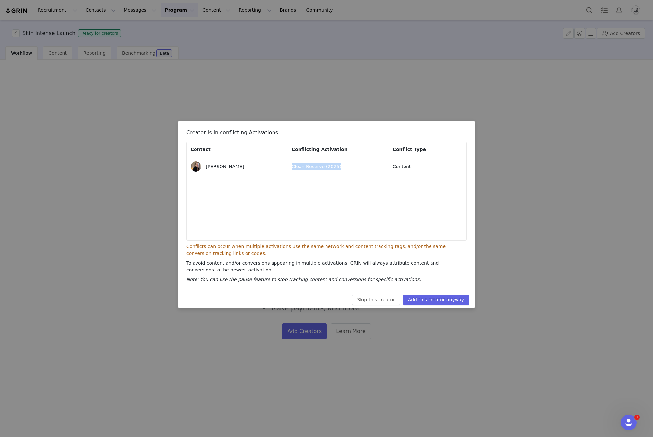
drag, startPoint x: 291, startPoint y: 167, endPoint x: 351, endPoint y: 173, distance: 60.5
click at [351, 173] on li "Betty McGaughey Clean Reserve (2025) Content" at bounding box center [327, 166] width 280 height 18
click at [444, 301] on button "Add this creator anyway" at bounding box center [436, 299] width 66 height 11
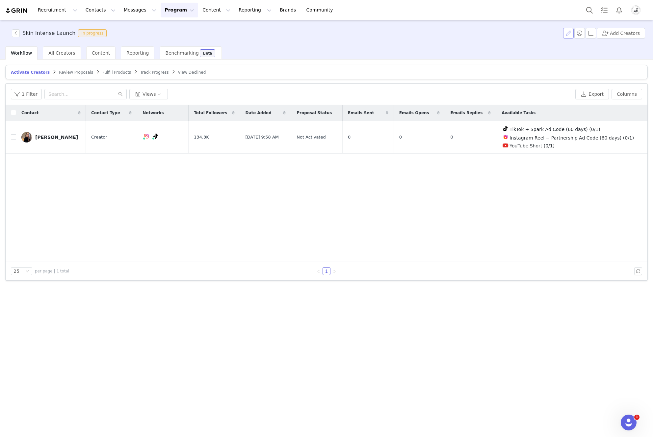
click at [570, 34] on button "button" at bounding box center [568, 33] width 11 height 11
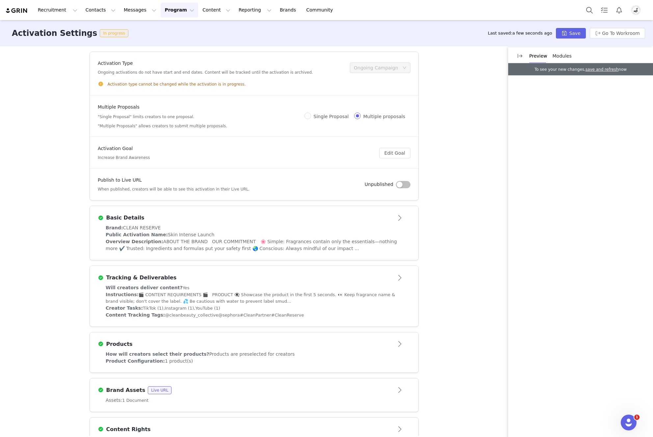
click at [559, 59] on span "Modules" at bounding box center [561, 55] width 19 height 5
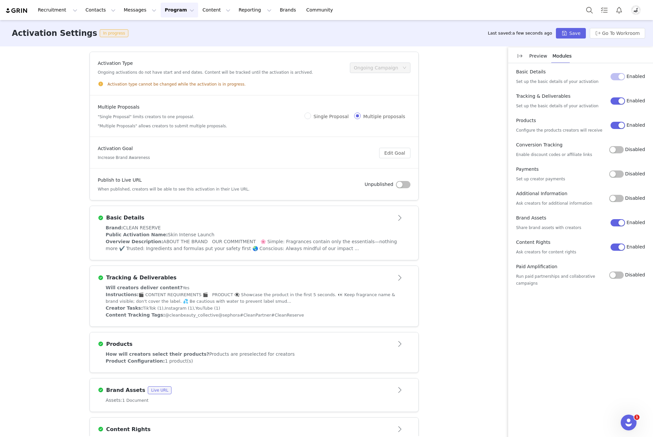
click at [618, 172] on button "Disabled" at bounding box center [616, 173] width 14 height 7
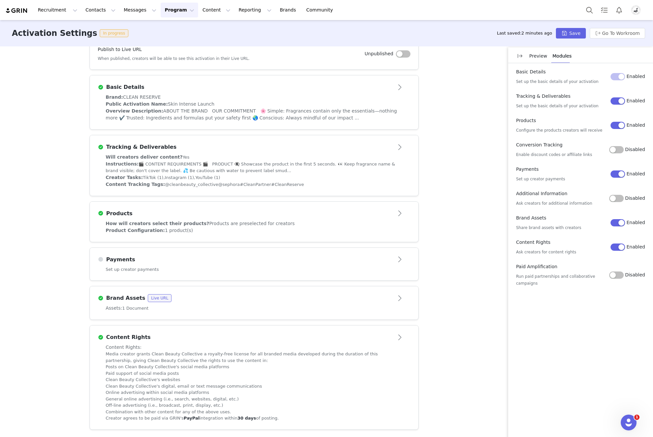
click at [617, 197] on button "Disabled" at bounding box center [616, 198] width 14 height 7
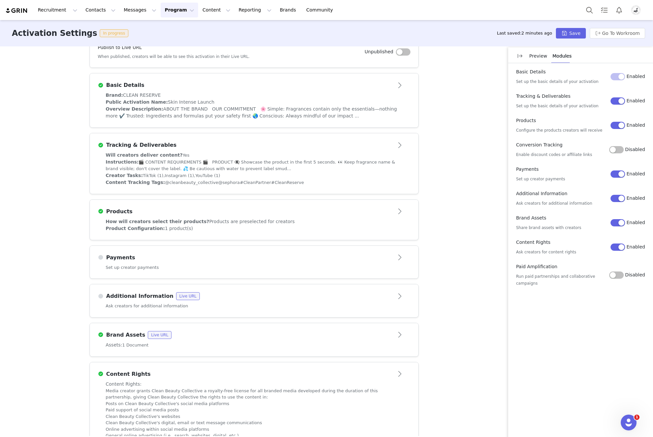
click at [278, 299] on div "Additional Information Live URL" at bounding box center [243, 296] width 291 height 8
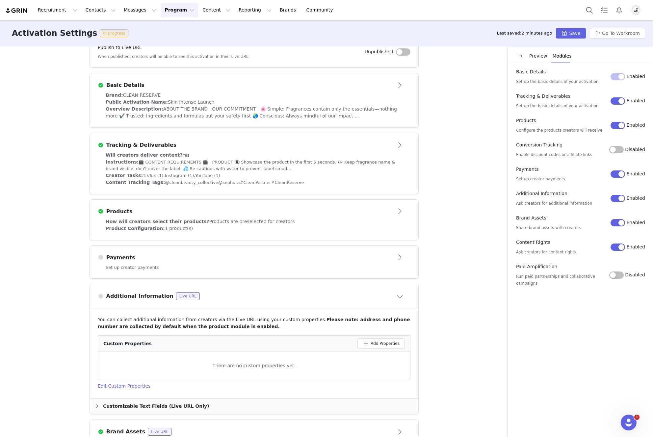
click at [621, 197] on button "Enabled" at bounding box center [617, 198] width 14 height 7
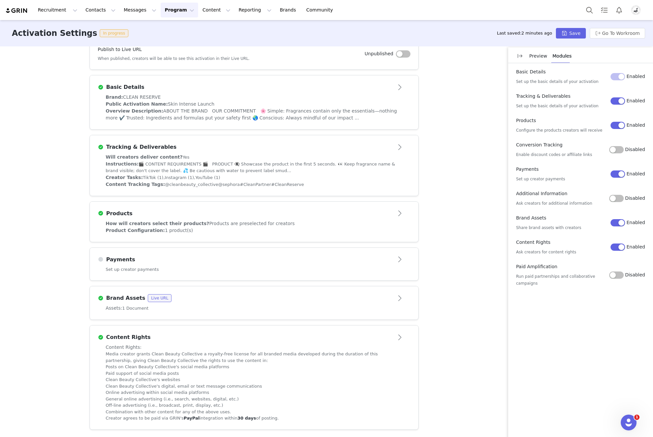
click at [615, 276] on button "Disabled" at bounding box center [616, 274] width 14 height 7
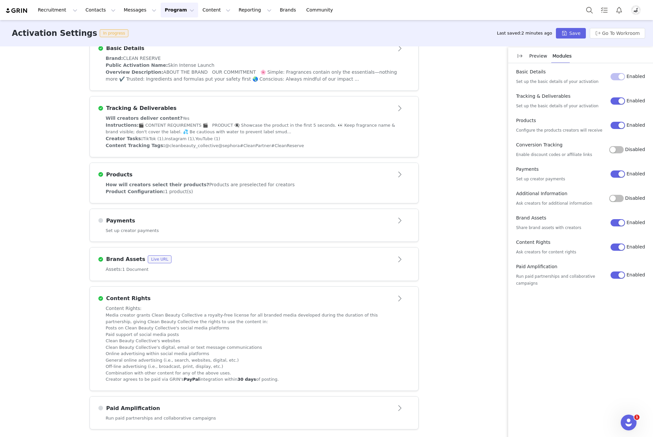
scroll to position [171, 0]
click at [252, 402] on article "Paid Amplification" at bounding box center [254, 405] width 328 height 18
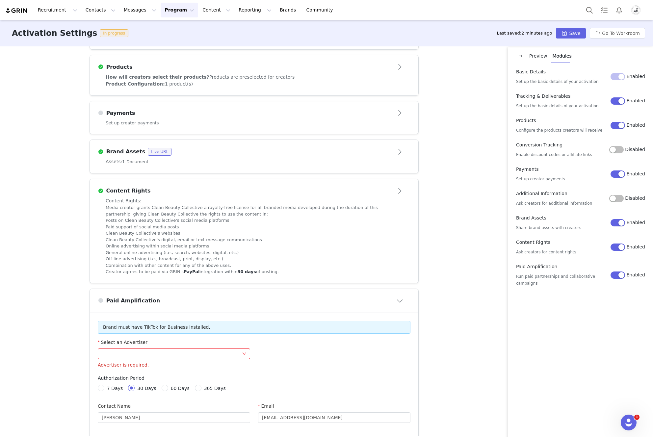
scroll to position [275, 0]
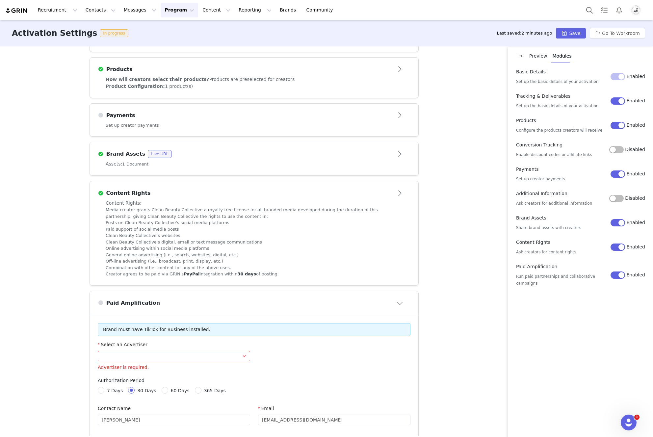
click at [201, 357] on div at bounding box center [172, 356] width 140 height 10
click at [292, 353] on div "Select an Advertiser Advertiser is required." at bounding box center [254, 355] width 320 height 28
click at [620, 271] on button "Enabled" at bounding box center [617, 274] width 14 height 7
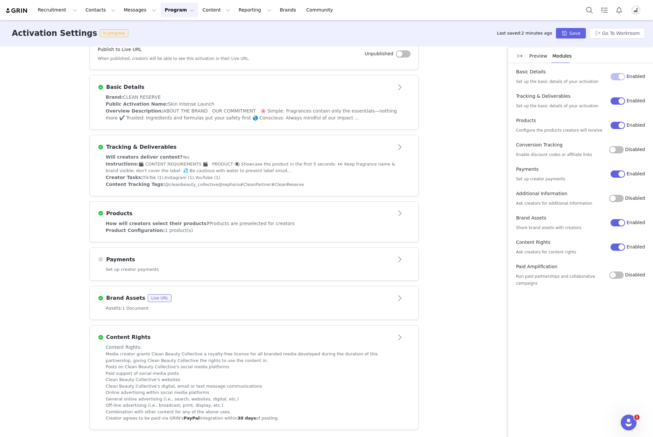
scroll to position [133, 0]
click at [232, 261] on div "Payments" at bounding box center [243, 260] width 291 height 8
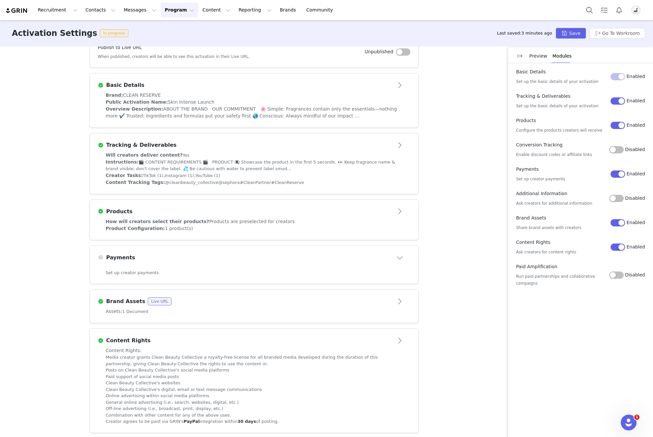
scroll to position [215, 0]
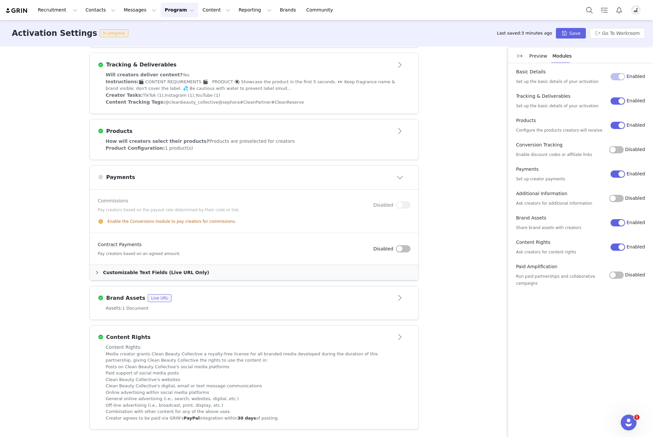
click at [396, 248] on button "button" at bounding box center [403, 248] width 14 height 7
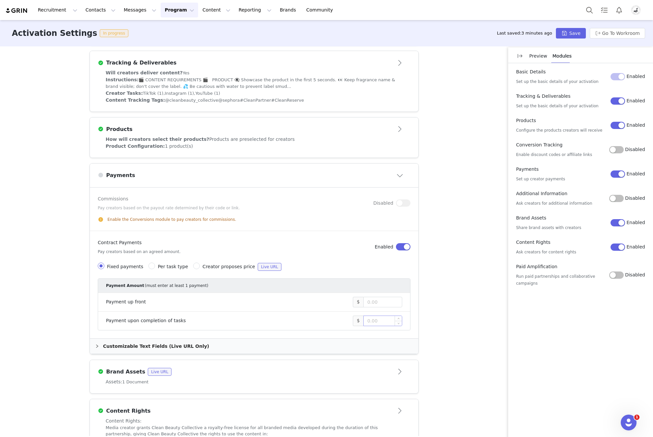
click at [375, 321] on input at bounding box center [383, 321] width 38 height 10
type input "5"
click at [158, 268] on span "Per task type" at bounding box center [173, 266] width 30 height 5
click at [155, 268] on input "Per task type" at bounding box center [151, 266] width 7 height 7
radio input "true"
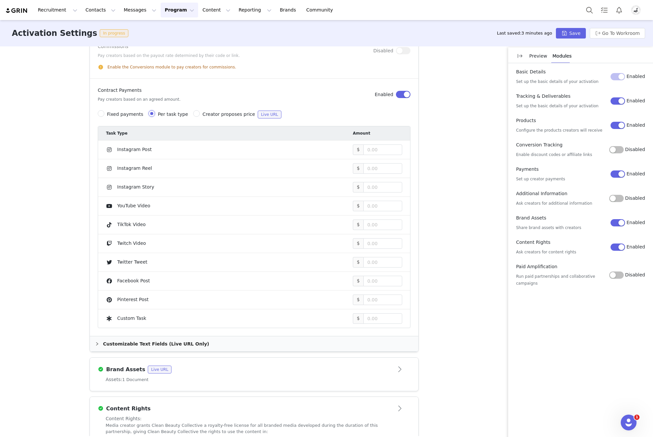
scroll to position [303, 0]
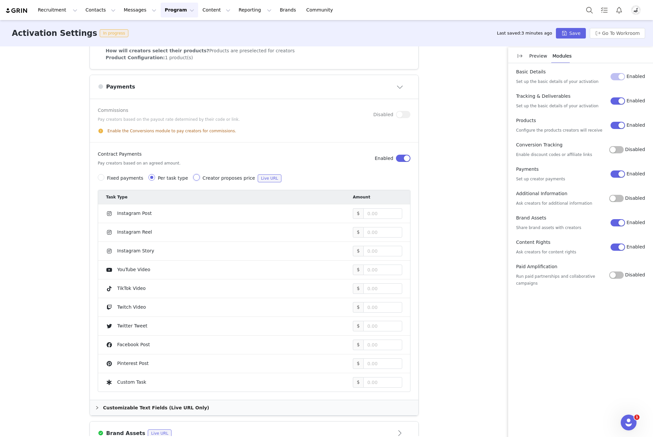
click at [193, 177] on input "Creator proposes price Live URL" at bounding box center [196, 177] width 7 height 7
radio input "true"
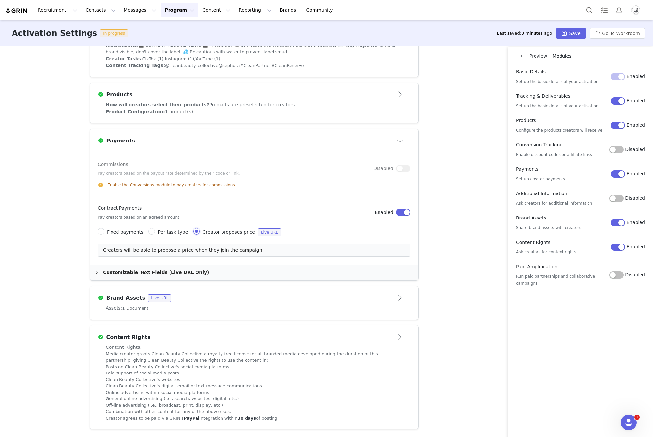
scroll to position [251, 0]
click at [578, 35] on button "Save" at bounding box center [571, 33] width 30 height 11
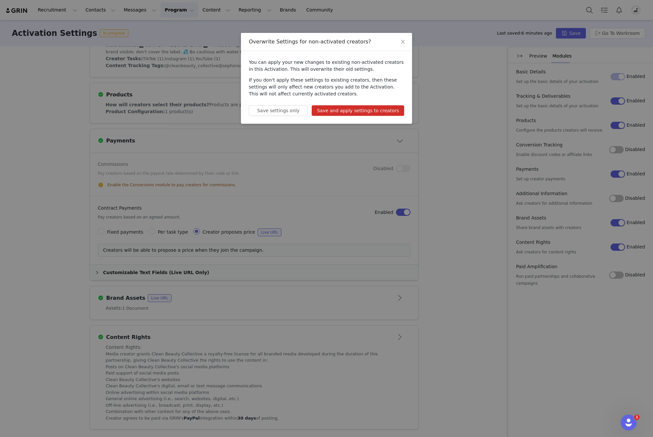
click at [361, 113] on button "Save and apply settings to creators" at bounding box center [358, 110] width 92 height 11
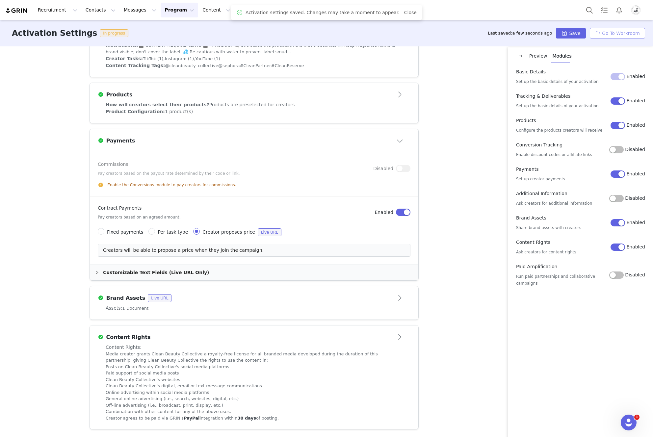
click at [627, 32] on button "Go To Workroom" at bounding box center [617, 33] width 55 height 11
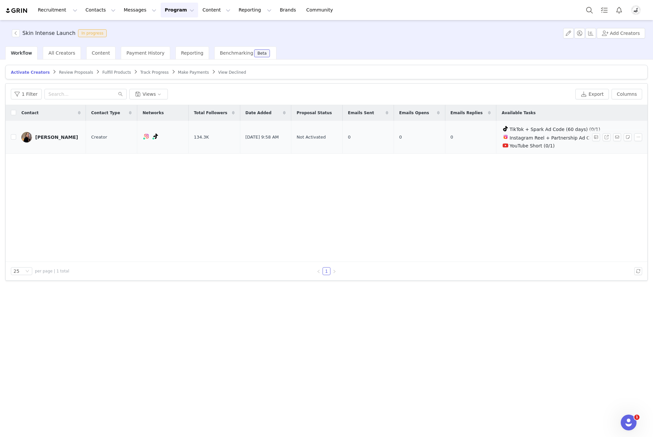
click at [66, 140] on link "Betty McGaughey" at bounding box center [50, 137] width 59 height 11
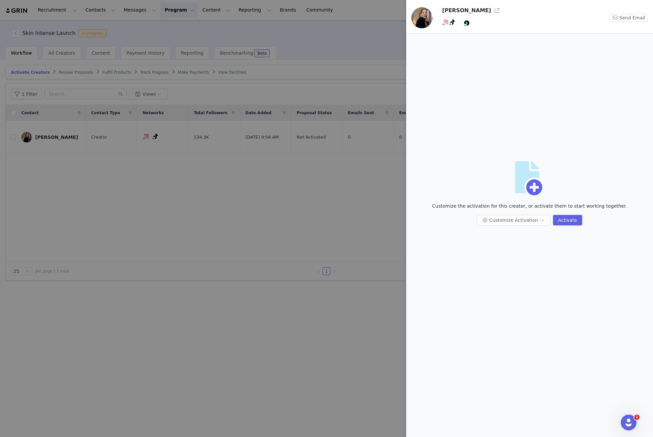
click at [149, 173] on div at bounding box center [326, 218] width 653 height 437
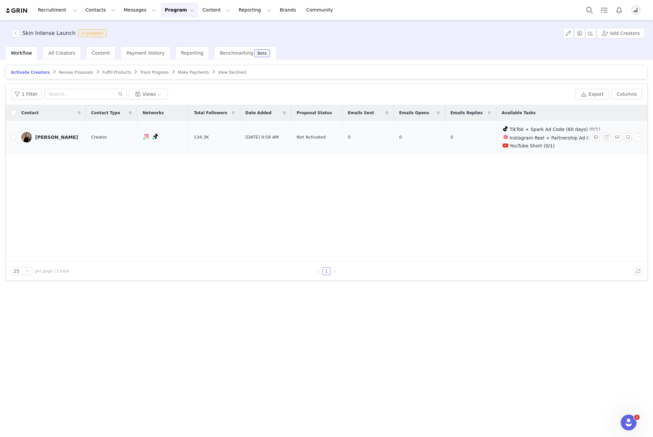
click at [47, 137] on div "Betty McGaughey" at bounding box center [56, 137] width 43 height 5
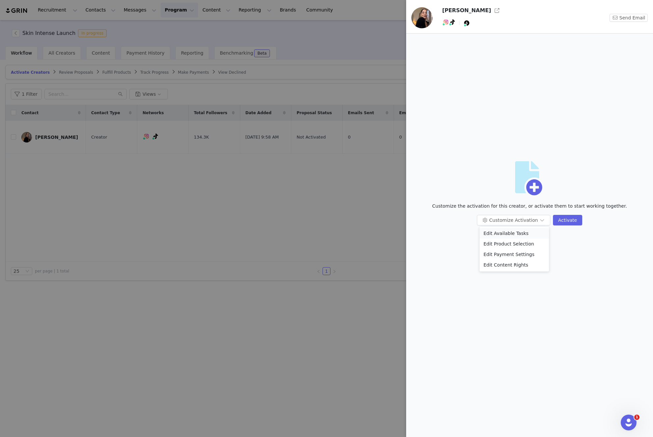
click at [509, 236] on li "Edit Available Tasks" at bounding box center [513, 233] width 69 height 11
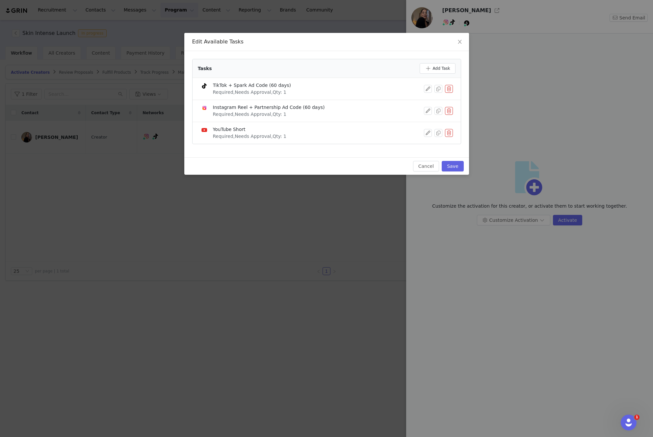
click at [454, 134] on li "YouTube Short Required, Needs Approval, Qty: 1" at bounding box center [326, 133] width 268 height 22
click at [451, 133] on button "button" at bounding box center [449, 133] width 8 height 8
click at [432, 144] on button "Delete" at bounding box center [425, 144] width 26 height 11
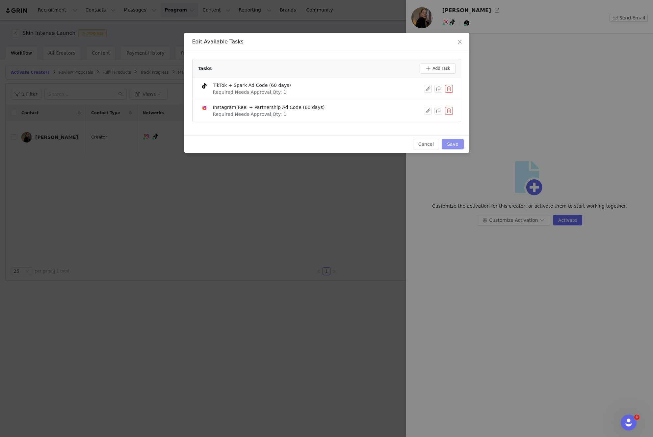
click at [456, 146] on button "Save" at bounding box center [452, 144] width 22 height 11
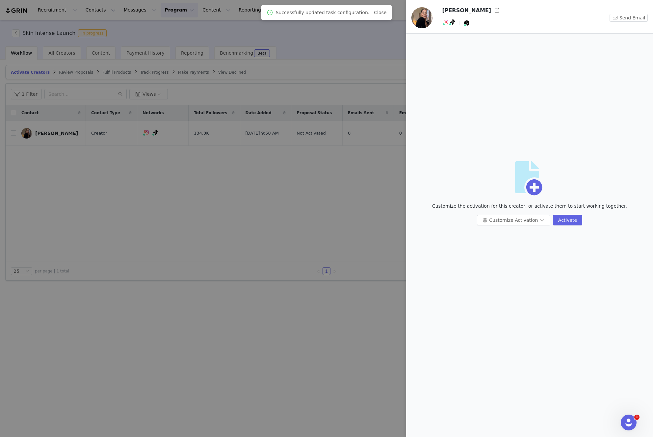
click at [337, 208] on div at bounding box center [326, 218] width 653 height 437
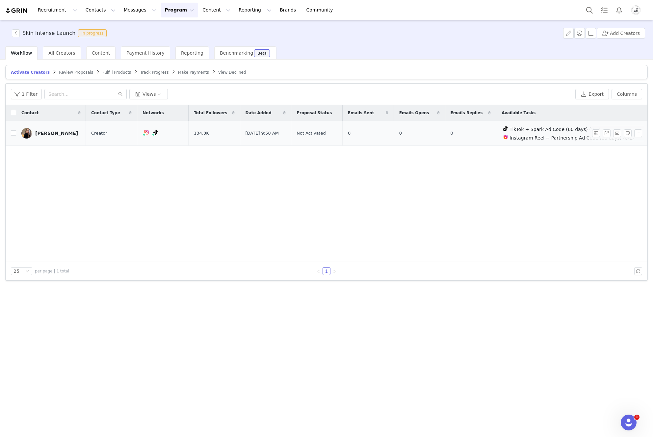
click at [65, 136] on link "Betty McGaughey" at bounding box center [50, 133] width 59 height 11
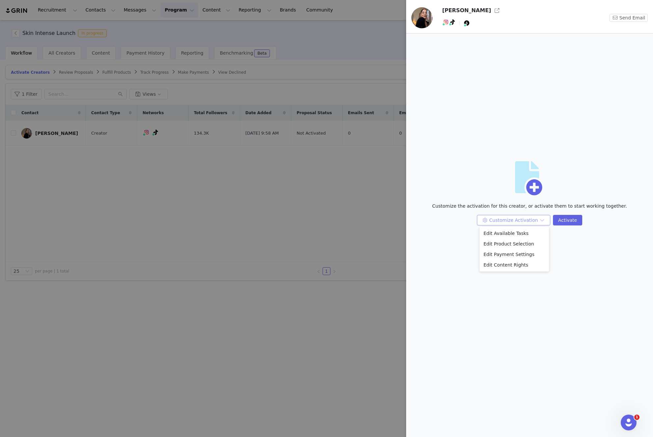
click at [508, 222] on button "Customize Activation" at bounding box center [513, 220] width 73 height 11
click at [515, 233] on li "Edit Available Tasks" at bounding box center [513, 233] width 69 height 11
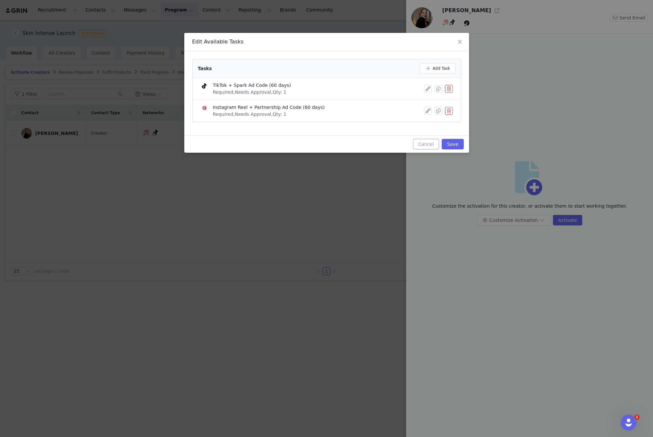
click at [419, 141] on button "Cancel" at bounding box center [426, 144] width 26 height 11
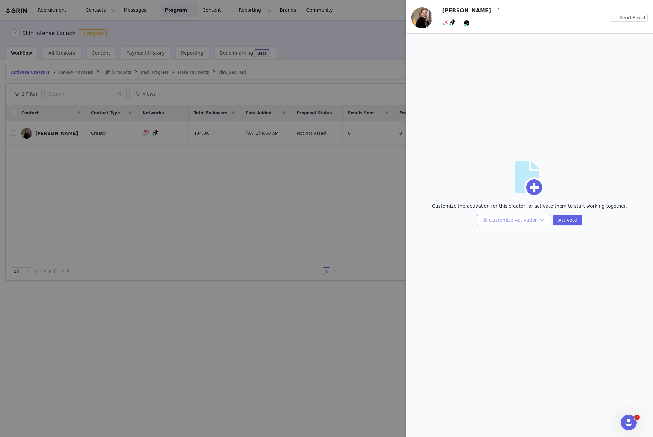
click at [502, 220] on button "Customize Activation" at bounding box center [513, 220] width 73 height 11
click at [509, 243] on li "Edit Product Selection" at bounding box center [513, 244] width 69 height 11
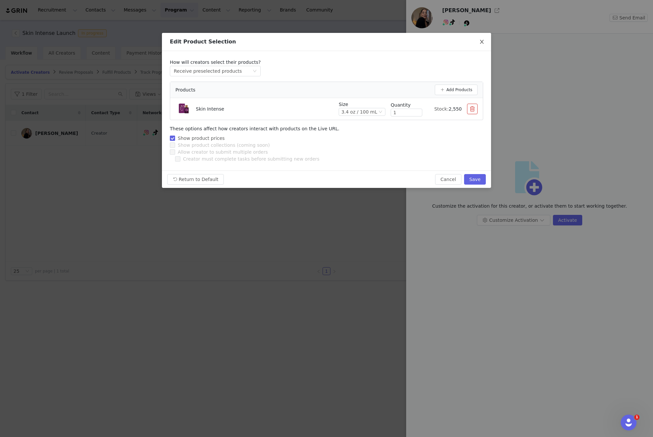
click at [484, 42] on span "Close" at bounding box center [481, 42] width 18 height 18
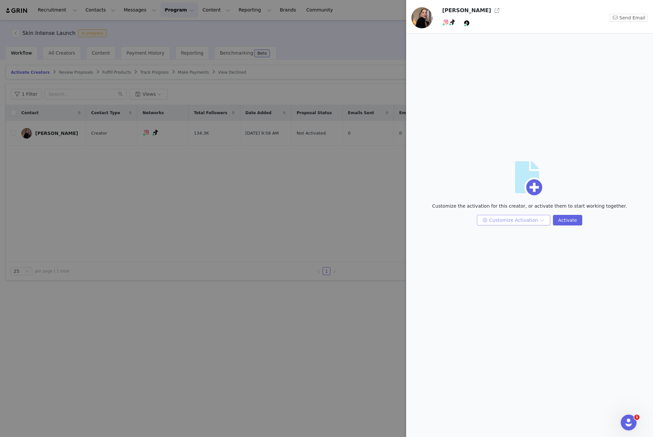
click at [514, 217] on button "Customize Activation" at bounding box center [513, 220] width 73 height 11
click at [517, 256] on li "Edit Payment Settings" at bounding box center [513, 254] width 69 height 11
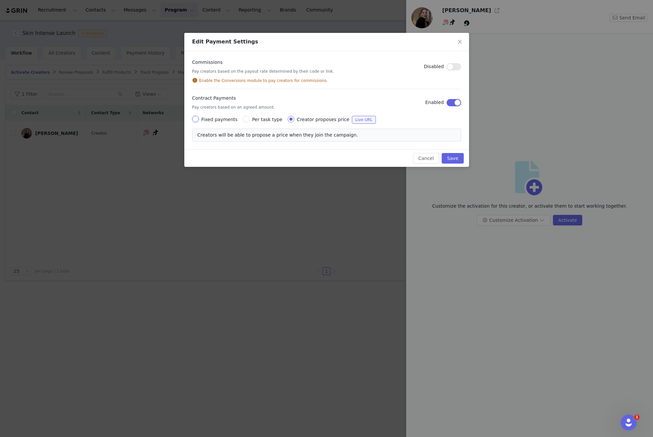
click at [196, 119] on input "Fixed payments" at bounding box center [195, 119] width 7 height 7
radio input "true"
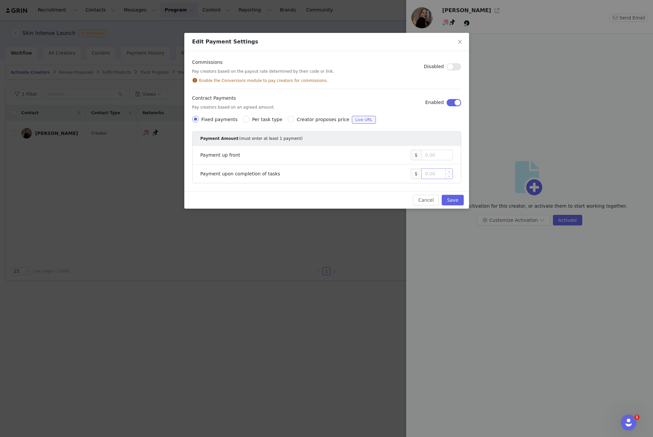
click at [432, 173] on input at bounding box center [436, 174] width 31 height 10
type input "2,000"
click at [463, 201] on button "Save" at bounding box center [452, 200] width 22 height 11
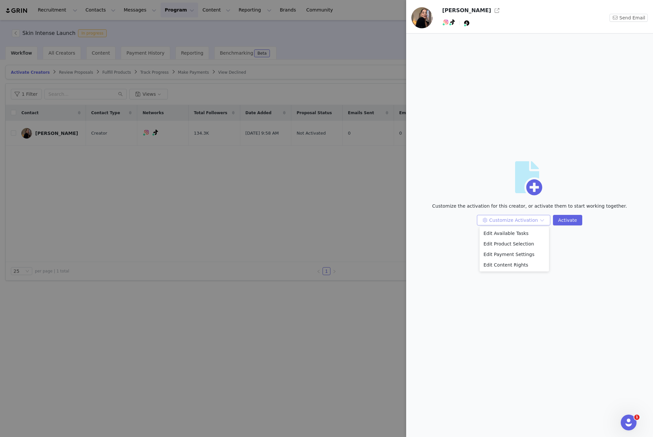
click at [502, 220] on button "Customize Activation" at bounding box center [513, 220] width 73 height 11
click at [517, 221] on button "Customize Activation" at bounding box center [513, 220] width 73 height 11
click at [518, 266] on li "Edit Content Rights" at bounding box center [513, 265] width 69 height 11
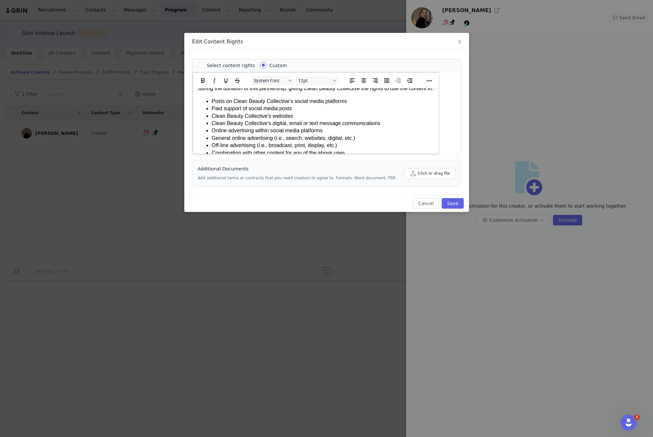
scroll to position [17, 0]
click at [282, 118] on li "Clean Beauty Collective's websites" at bounding box center [322, 114] width 222 height 7
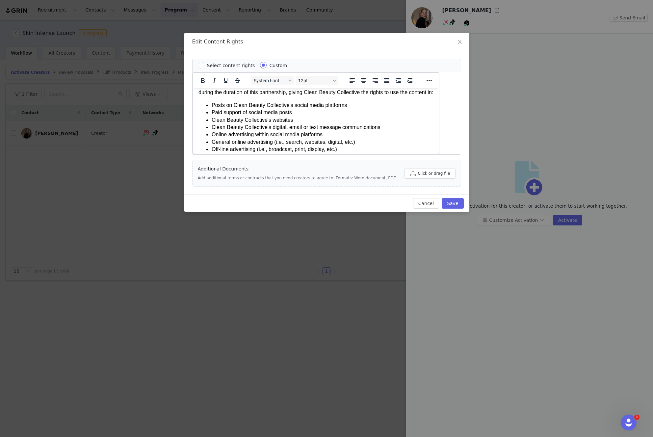
scroll to position [0, 0]
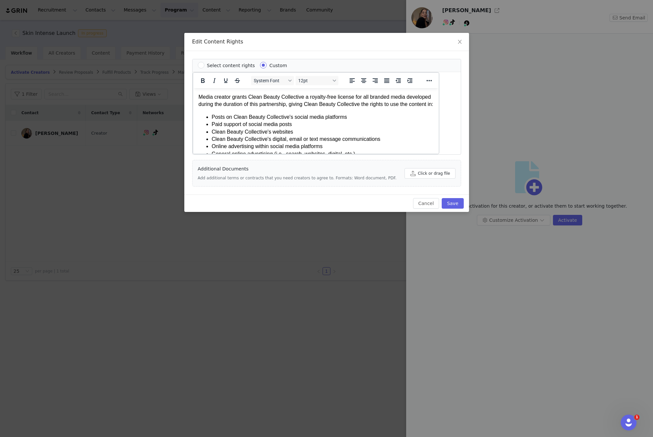
click at [256, 128] on li "Paid support of social media posts" at bounding box center [322, 124] width 222 height 7
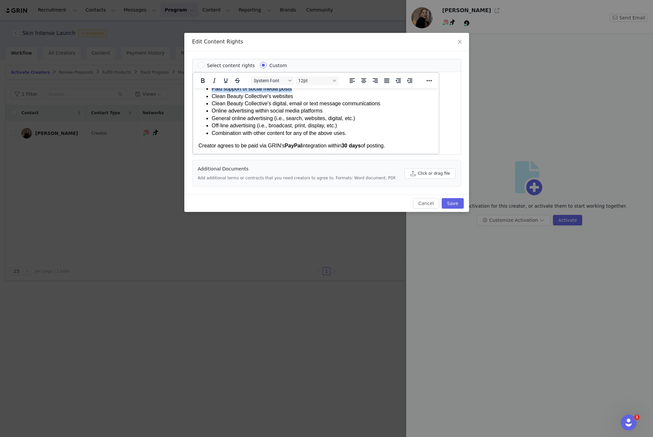
scroll to position [35, 0]
click at [216, 100] on li "Clean Beauty Collective's websites" at bounding box center [322, 96] width 222 height 7
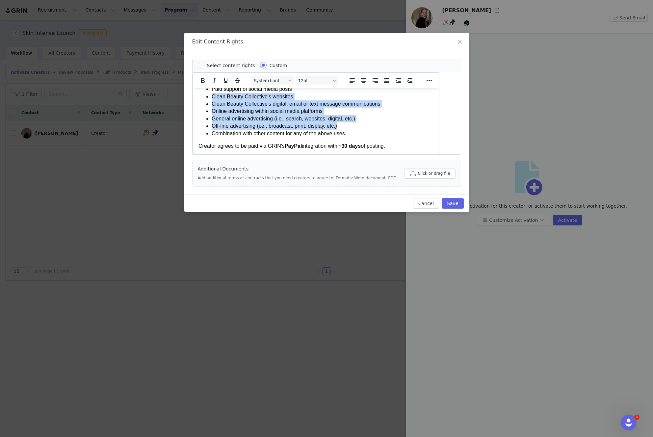
drag, startPoint x: 212, startPoint y: 104, endPoint x: 428, endPoint y: 130, distance: 217.4
click at [428, 130] on html "Media creator grants Clean Beauty Collective a royalty-free license for all bra…" at bounding box center [315, 104] width 245 height 102
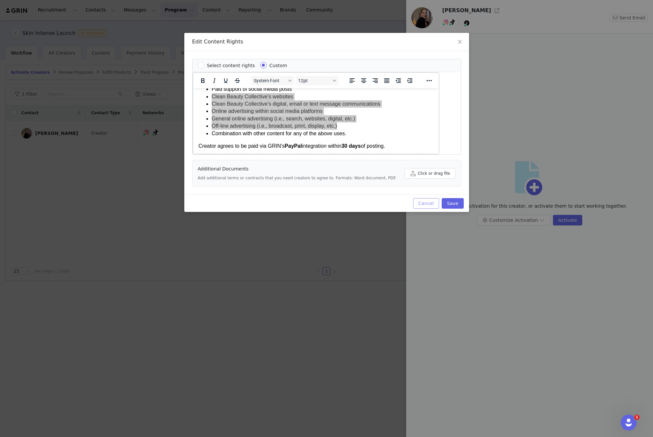
click at [430, 201] on button "Cancel" at bounding box center [426, 203] width 26 height 11
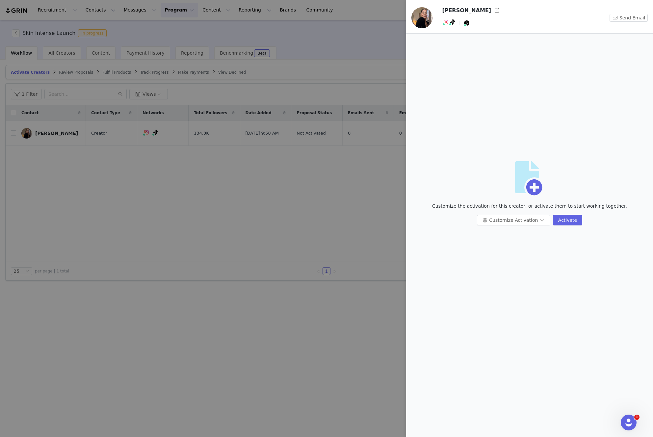
click at [523, 228] on div "Customize Activation Activate" at bounding box center [529, 223] width 239 height 16
click at [523, 224] on body "Recruitment Recruitment Creator Search Curated Lists Landing Pages Web Extensio…" at bounding box center [326, 218] width 653 height 437
click at [518, 254] on li "Edit Payment Settings" at bounding box center [513, 254] width 69 height 11
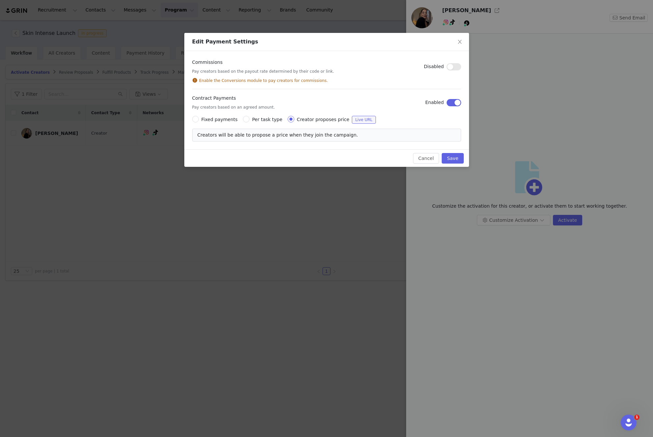
click at [216, 121] on span "Fixed payments" at bounding box center [219, 119] width 36 height 5
click at [199, 121] on input "Fixed payments" at bounding box center [195, 119] width 7 height 7
radio input "true"
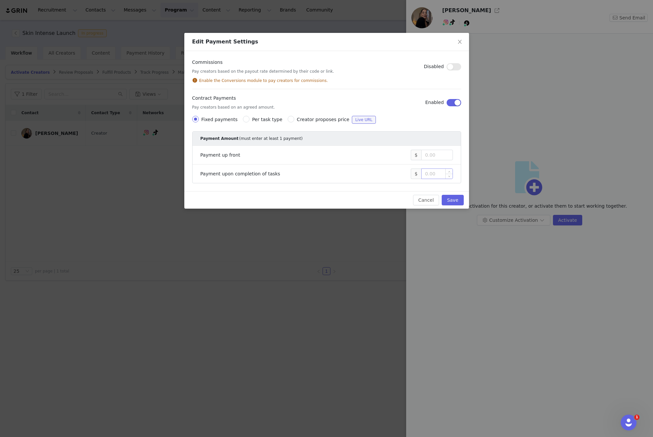
click at [424, 172] on input at bounding box center [436, 174] width 31 height 10
type input "1"
type input "2,000"
click at [454, 198] on button "Save" at bounding box center [452, 200] width 22 height 11
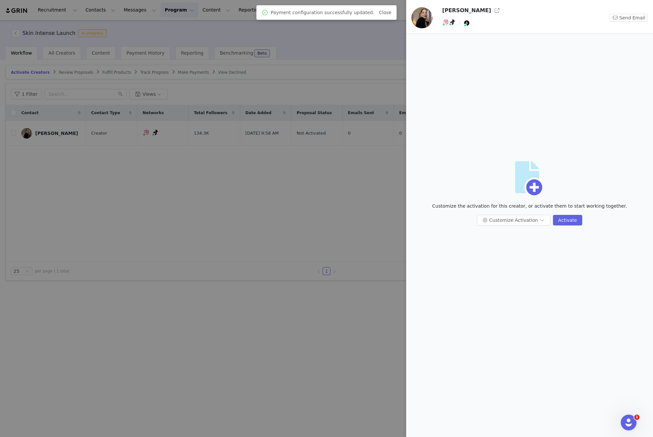
click at [371, 196] on div at bounding box center [326, 218] width 653 height 437
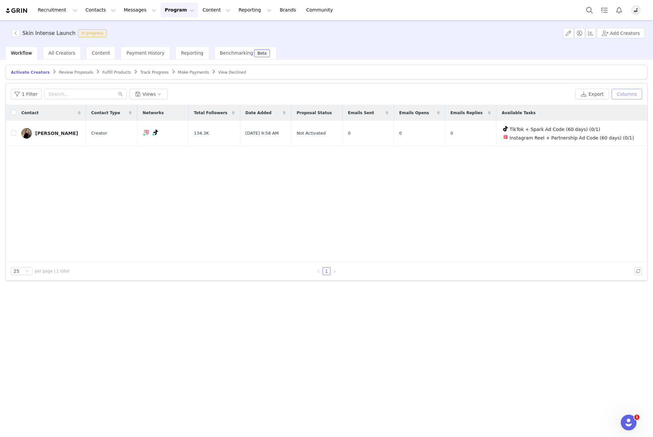
click at [623, 93] on button "Columns" at bounding box center [626, 94] width 31 height 11
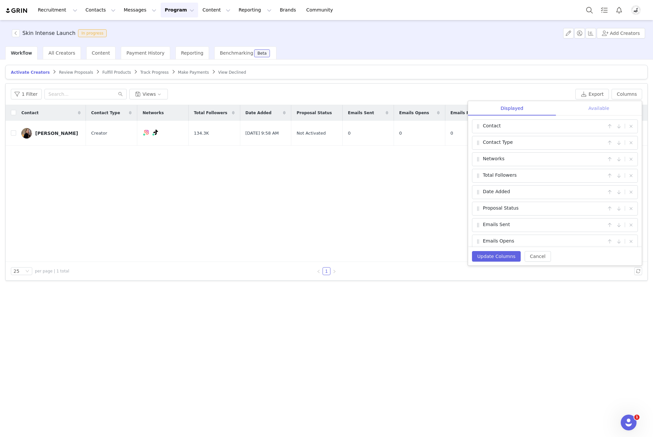
click at [596, 110] on div "Available" at bounding box center [599, 108] width 86 height 15
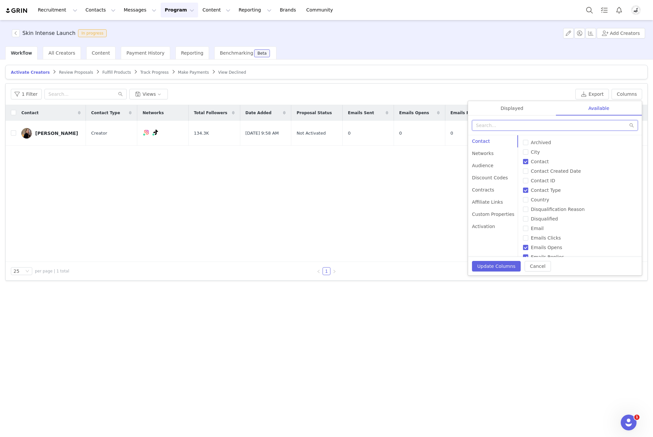
click at [528, 124] on input "text" at bounding box center [555, 125] width 166 height 11
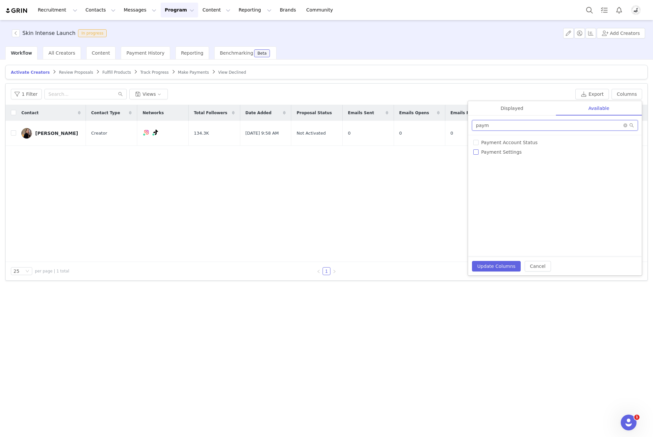
type input "paym"
click at [510, 150] on span "Payment Settings" at bounding box center [501, 151] width 46 height 5
click at [478, 150] on input "Payment Settings" at bounding box center [475, 151] width 5 height 5
checkbox input "true"
click at [510, 137] on div "Archived Available Tasks City Codes Contact Contact Created Date Contact ID Con…" at bounding box center [555, 196] width 174 height 122
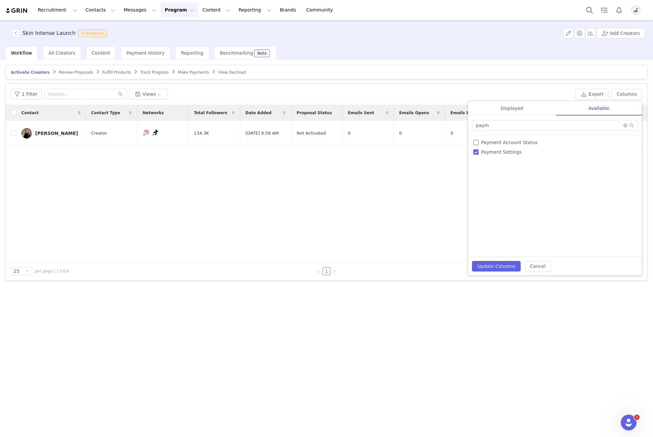
click at [503, 143] on span "Payment Account Status" at bounding box center [509, 142] width 62 height 5
click at [478, 143] on input "Payment Account Status" at bounding box center [475, 142] width 5 height 5
checkbox input "true"
click at [501, 268] on button "Update Columns" at bounding box center [496, 266] width 49 height 11
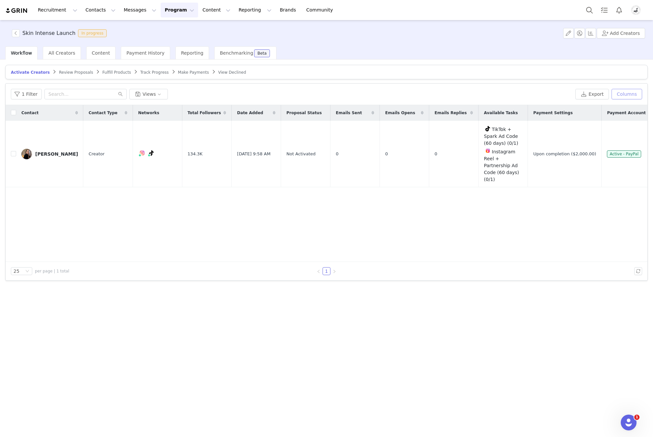
click at [631, 93] on button "Columns" at bounding box center [626, 94] width 31 height 11
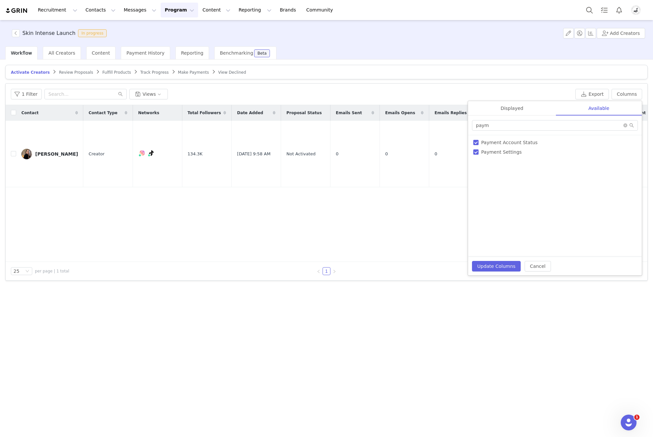
click at [450, 198] on div "Contact Contact Type Networks Total Followers Date Added Proposal Status Emails…" at bounding box center [327, 183] width 642 height 157
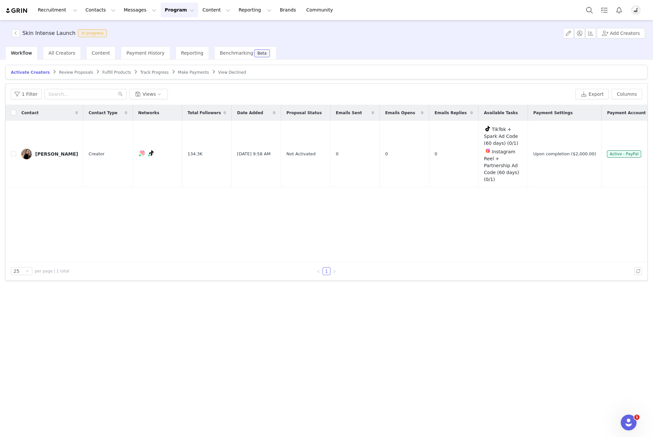
click at [173, 10] on button "Program Program" at bounding box center [180, 10] width 38 height 15
click at [170, 30] on p "Activations" at bounding box center [168, 29] width 25 height 7
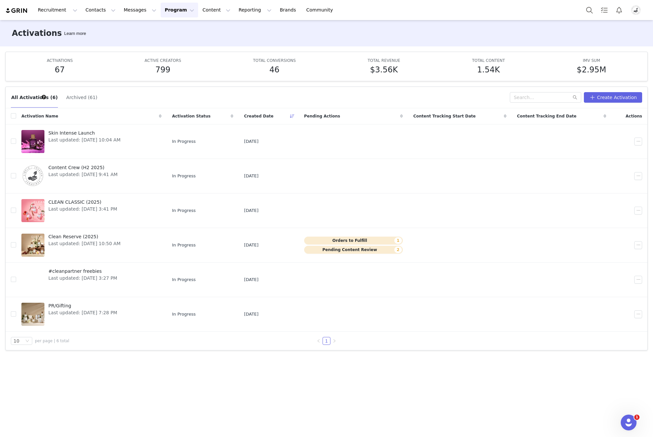
click at [67, 99] on button "Archived (61)" at bounding box center [82, 97] width 32 height 11
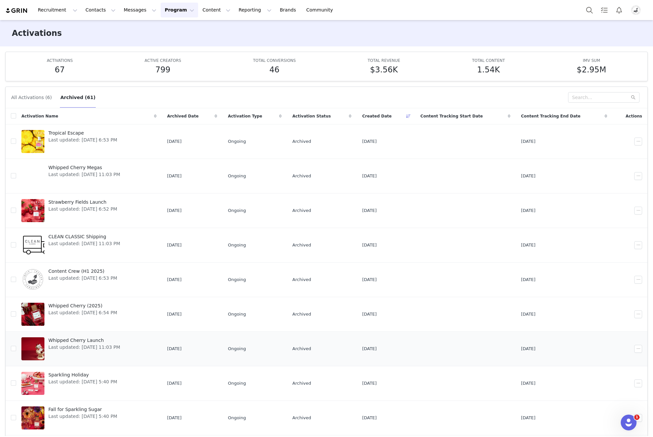
click at [93, 338] on span "Whipped Cherry Launch" at bounding box center [84, 340] width 72 height 7
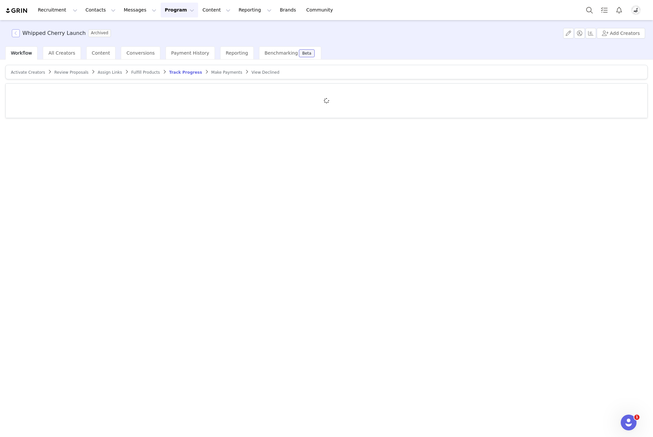
click at [16, 37] on button "button" at bounding box center [16, 33] width 8 height 8
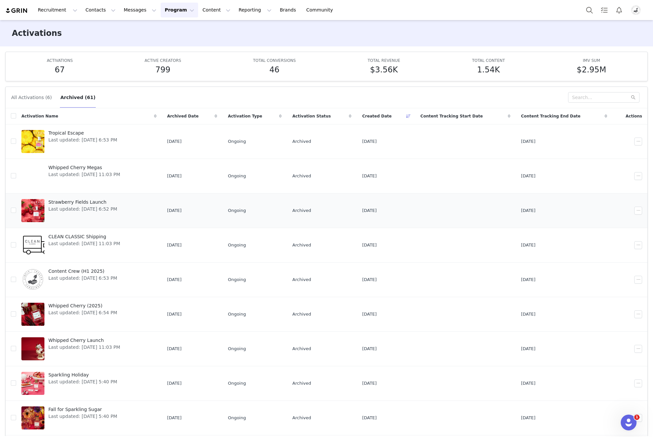
click at [93, 205] on span "Strawberry Fields Launch" at bounding box center [82, 202] width 69 height 7
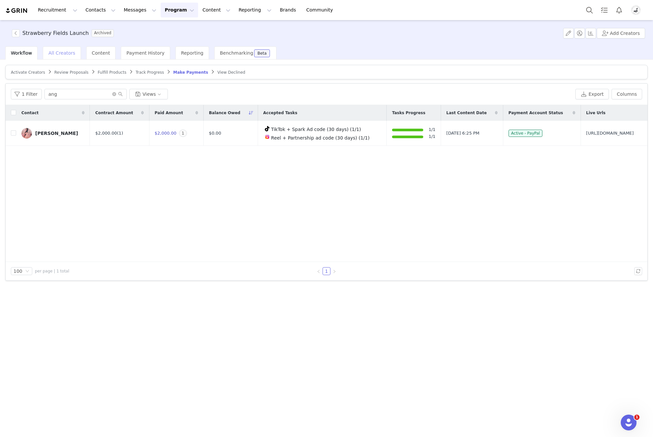
click at [65, 55] on span "All Creators" at bounding box center [61, 52] width 27 height 5
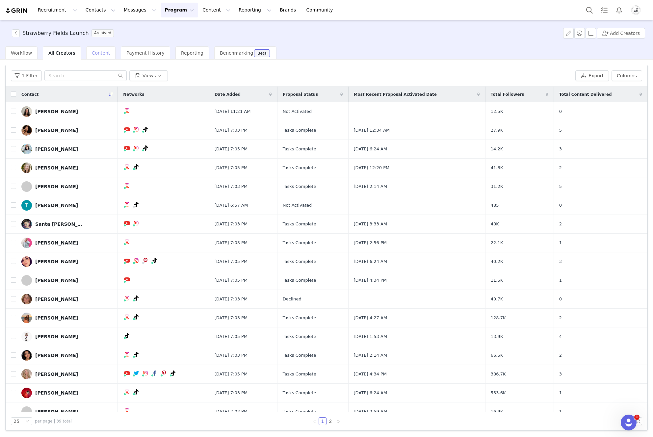
click at [29, 51] on span "Workflow" at bounding box center [21, 52] width 21 height 5
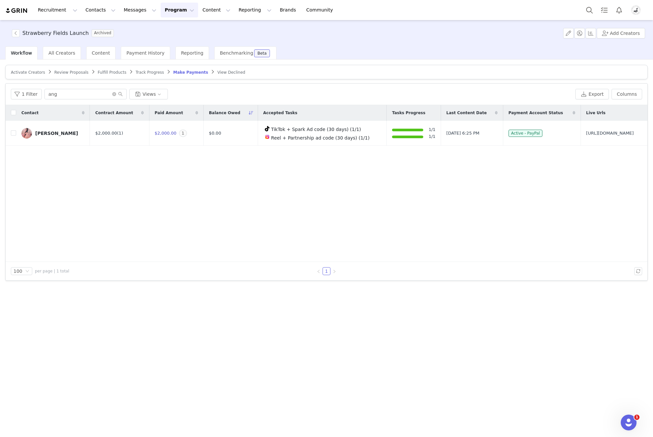
click at [139, 72] on span "Track Progress" at bounding box center [150, 72] width 28 height 5
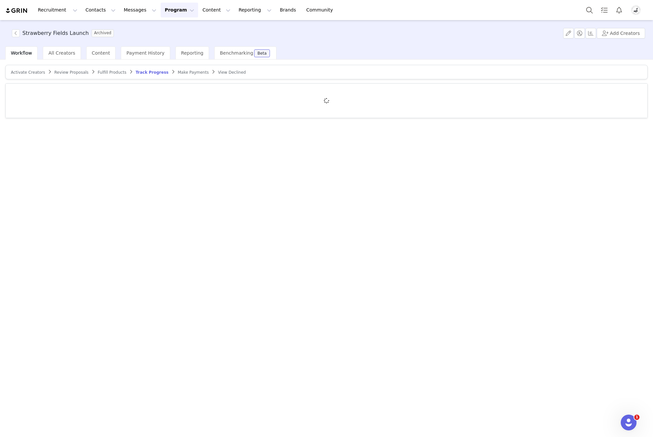
click at [178, 72] on span "Make Payments" at bounding box center [193, 72] width 31 height 5
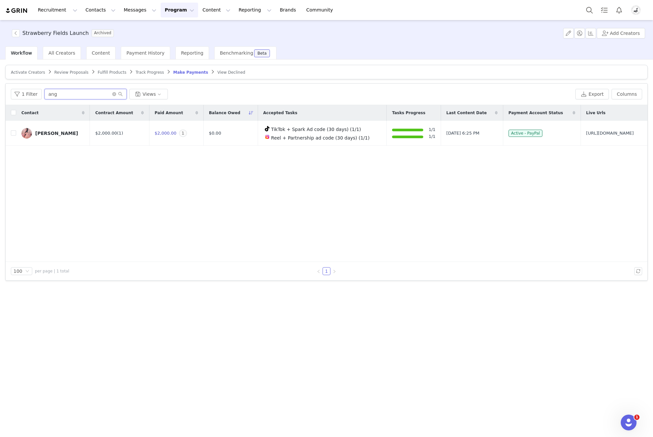
drag, startPoint x: 46, startPoint y: 94, endPoint x: 86, endPoint y: 94, distance: 39.1
click at [81, 93] on input "ang" at bounding box center [85, 94] width 82 height 11
click at [114, 95] on icon "icon: close-circle" at bounding box center [114, 94] width 4 height 4
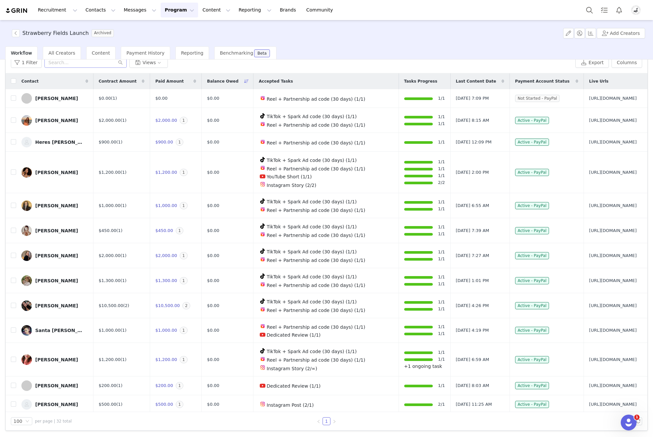
click at [113, 79] on span "Contract Amount" at bounding box center [118, 81] width 38 height 6
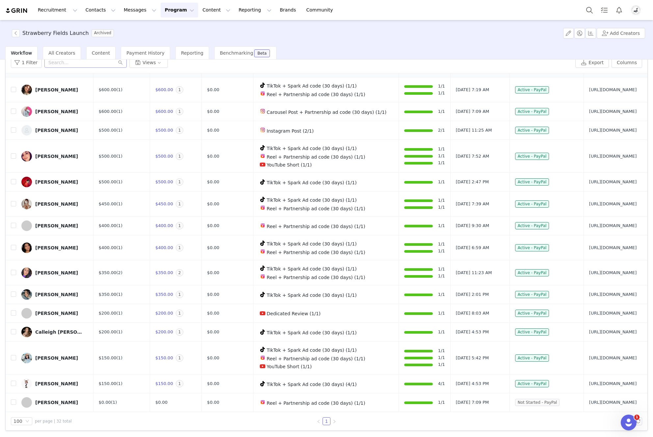
scroll to position [465, 0]
click at [14, 114] on input "checkbox" at bounding box center [13, 111] width 5 height 5
checkbox input "true"
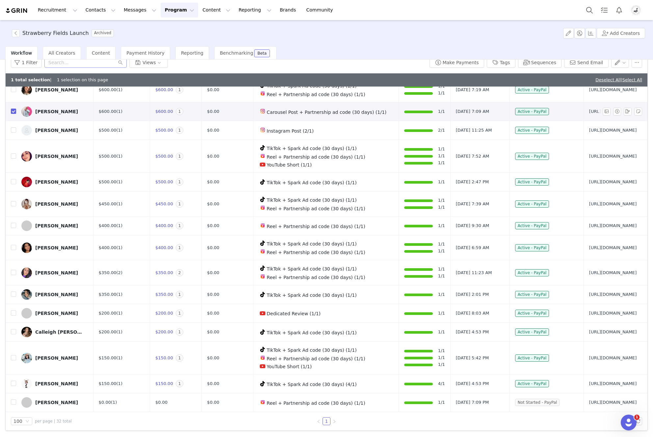
scroll to position [792, 0]
click at [55, 13] on button "Recruitment Recruitment" at bounding box center [57, 10] width 47 height 15
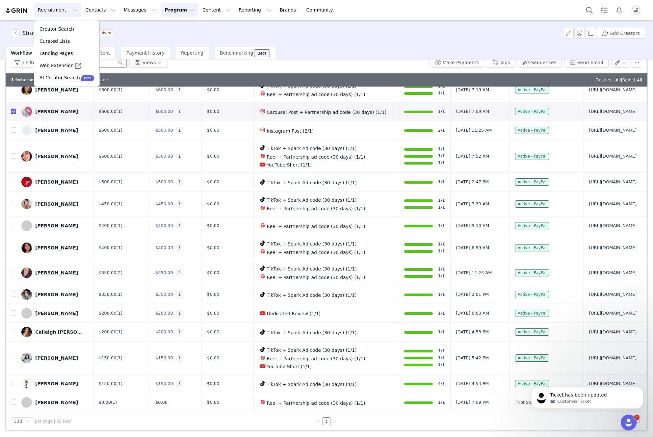
scroll to position [0, 0]
click at [635, 10] on img "Profile" at bounding box center [635, 10] width 11 height 11
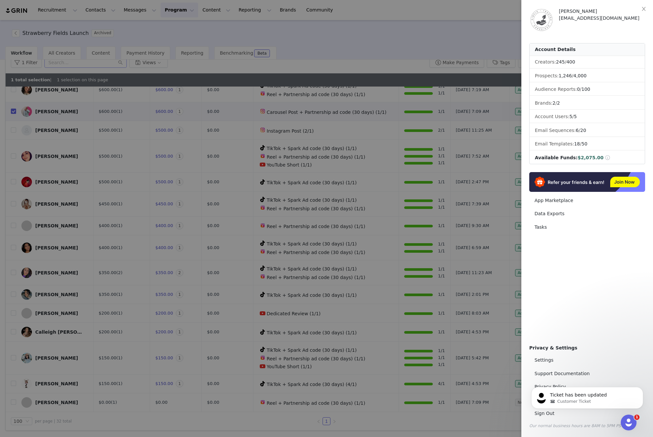
click at [613, 342] on div "Tanzi Jackson collaborations@cleanbeauty.com Account Details Creators: 245 / 40…" at bounding box center [587, 218] width 116 height 421
click at [642, 386] on button "Dismiss notification" at bounding box center [641, 389] width 9 height 9
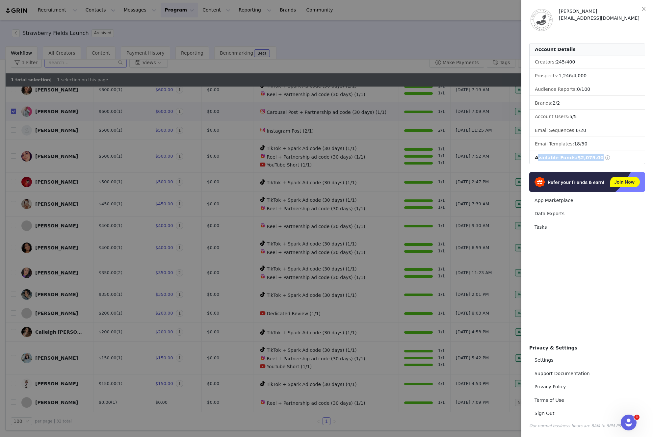
drag, startPoint x: 534, startPoint y: 159, endPoint x: 619, endPoint y: 160, distance: 85.2
click at [619, 160] on li "Available Funds: $2,075.00" at bounding box center [586, 158] width 115 height 12
click at [577, 160] on span "$2,075.00" at bounding box center [590, 157] width 26 height 5
drag, startPoint x: 574, startPoint y: 158, endPoint x: 598, endPoint y: 159, distance: 24.4
click at [598, 159] on div "Available Funds: $2,075.00" at bounding box center [573, 157] width 76 height 7
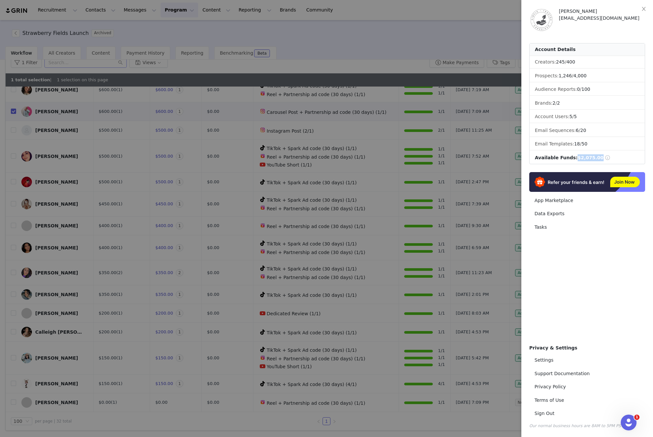
click at [356, 46] on div at bounding box center [326, 218] width 653 height 437
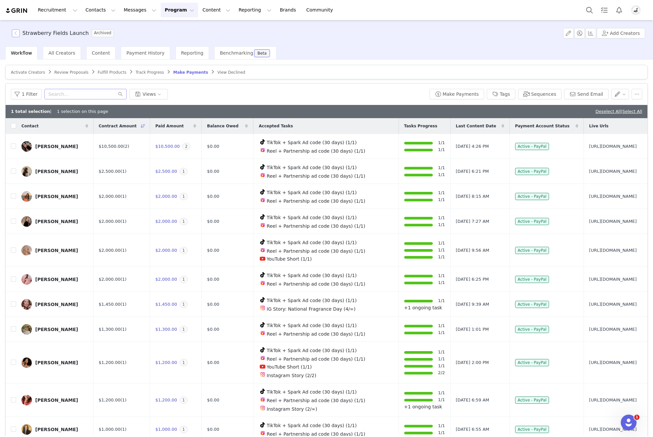
click at [16, 32] on button "button" at bounding box center [16, 33] width 8 height 8
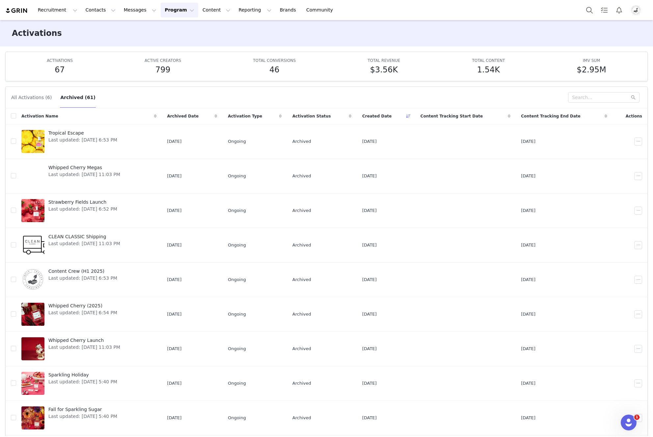
click at [17, 101] on button "All Activations (6)" at bounding box center [31, 97] width 41 height 11
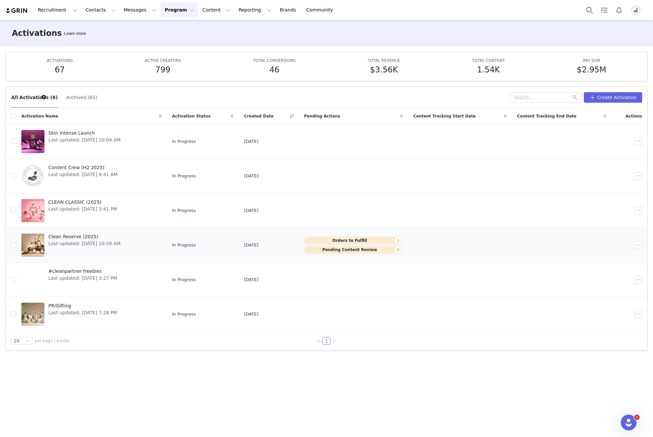
click at [75, 238] on span "Clean Reserve (2025)" at bounding box center [84, 236] width 72 height 7
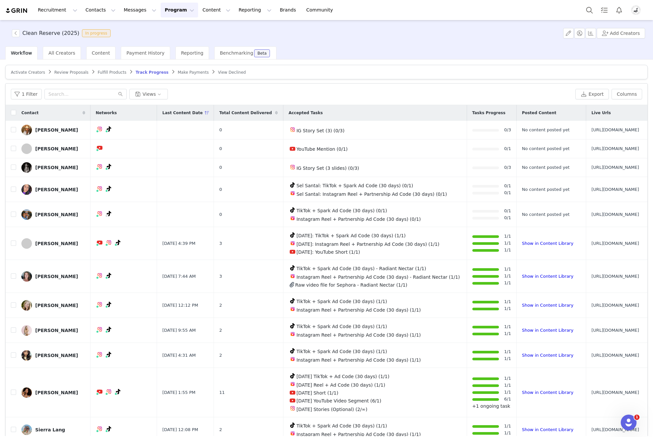
click at [33, 71] on span "Activate Creators" at bounding box center [28, 72] width 34 height 5
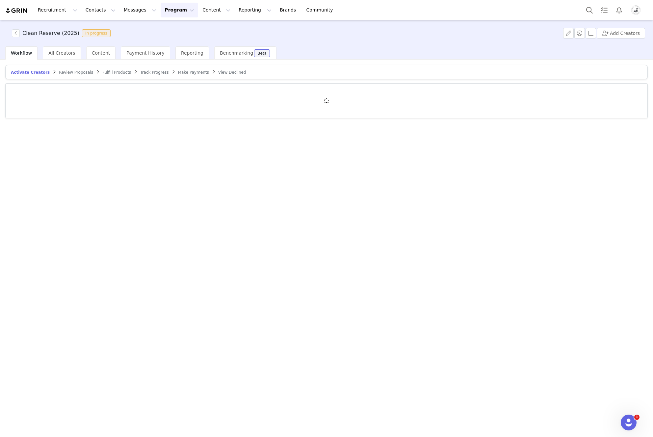
click at [71, 74] on span "Review Proposals" at bounding box center [76, 72] width 34 height 5
click at [89, 56] on div "Content" at bounding box center [101, 52] width 30 height 13
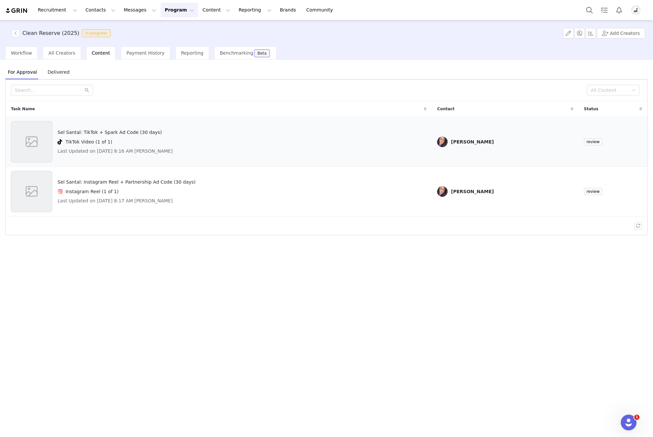
click at [304, 141] on div "Sel Santal: TikTok + Spark Ad Code (30 days) TikTok Video (1 of 1) Last Updated…" at bounding box center [219, 141] width 416 height 41
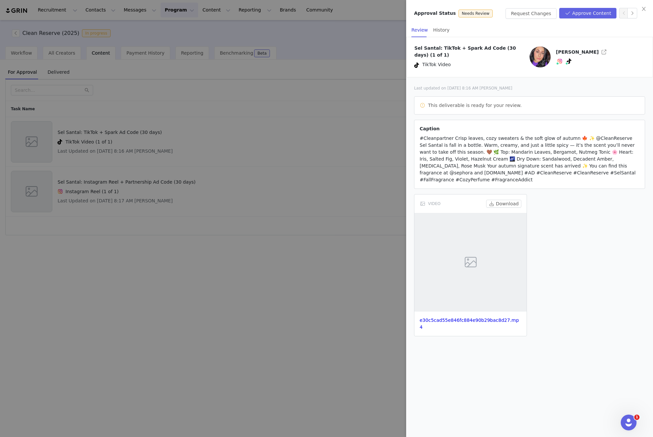
click at [237, 109] on div at bounding box center [326, 218] width 653 height 437
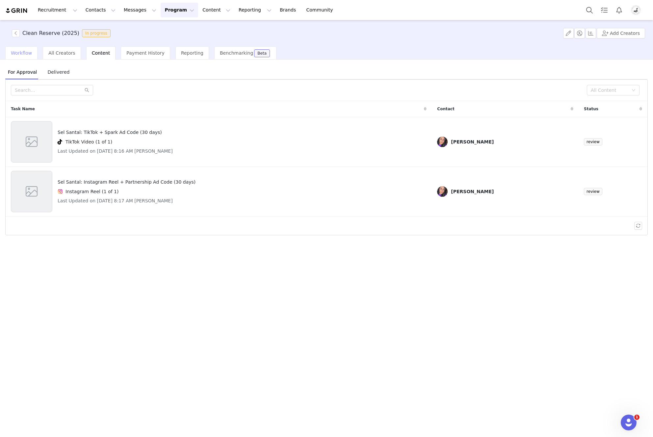
click at [14, 55] on span "Workflow" at bounding box center [21, 52] width 21 height 5
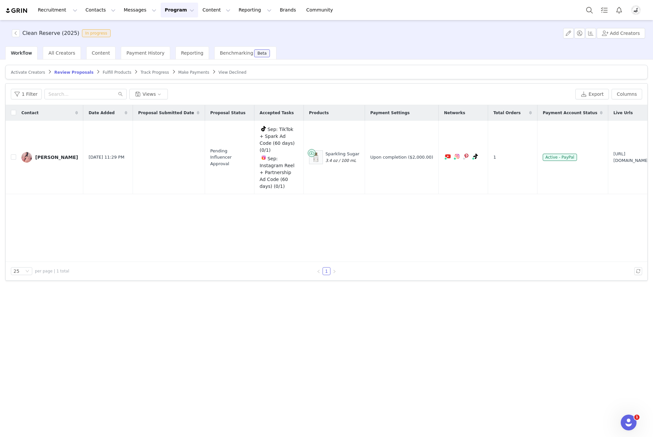
click at [32, 73] on span "Activate Creators" at bounding box center [28, 72] width 34 height 5
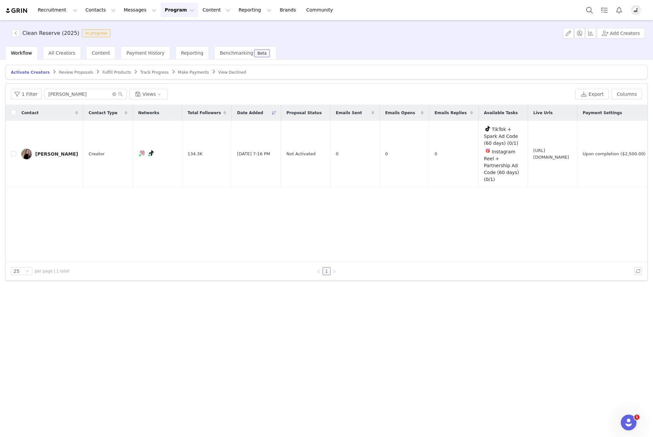
click at [67, 73] on span "Review Proposals" at bounding box center [76, 72] width 34 height 5
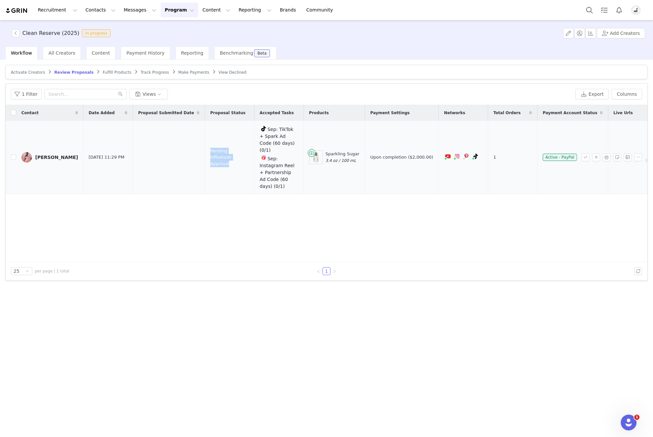
drag, startPoint x: 188, startPoint y: 148, endPoint x: 224, endPoint y: 161, distance: 39.0
click at [224, 161] on td "Pending Influencer Approval" at bounding box center [229, 157] width 49 height 73
click at [14, 155] on input "checkbox" at bounding box center [13, 156] width 5 height 5
checkbox input "true"
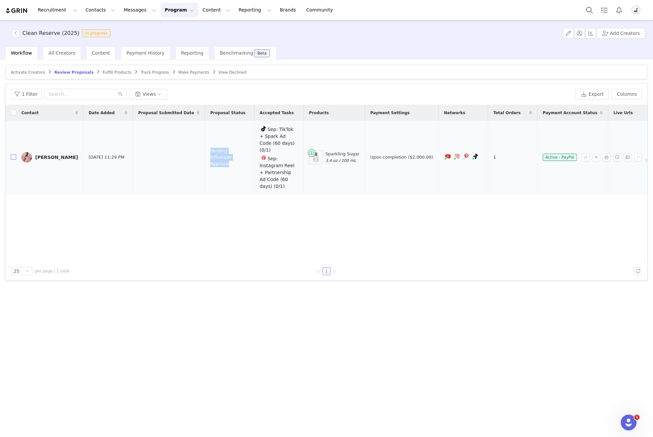
checkbox input "true"
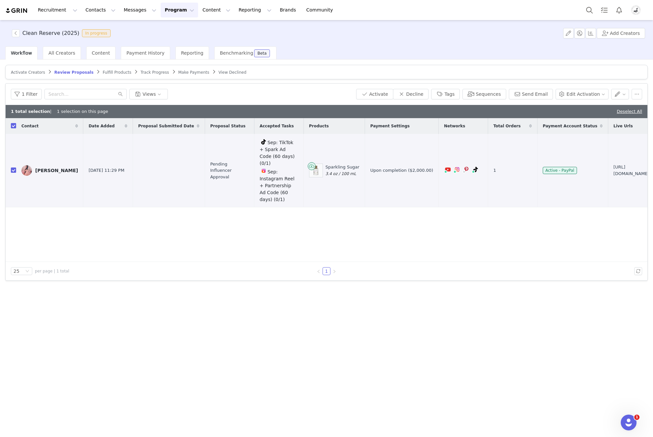
click at [103, 72] on span "Fulfill Products" at bounding box center [117, 72] width 29 height 5
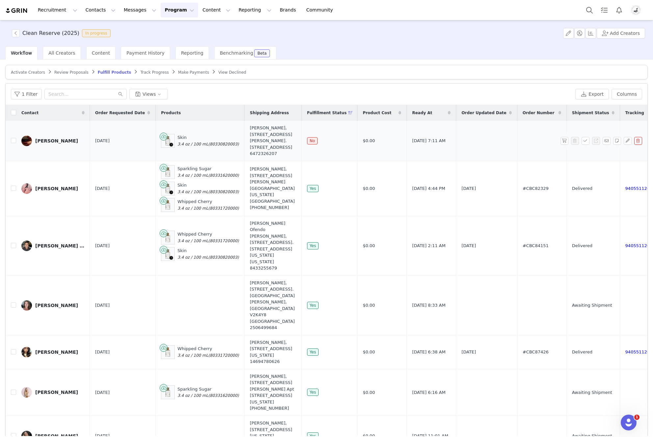
click at [189, 140] on div "Skin 3.4 oz / 100 mL (80330820003)" at bounding box center [208, 140] width 62 height 13
click at [623, 145] on button "button" at bounding box center [627, 141] width 8 height 8
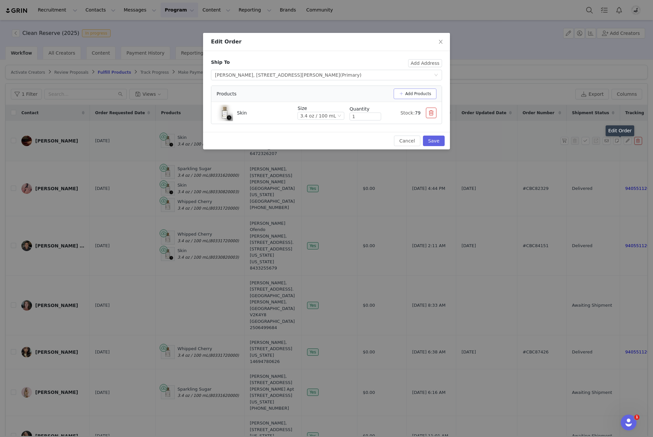
click at [417, 96] on button "Add Products" at bounding box center [414, 93] width 43 height 11
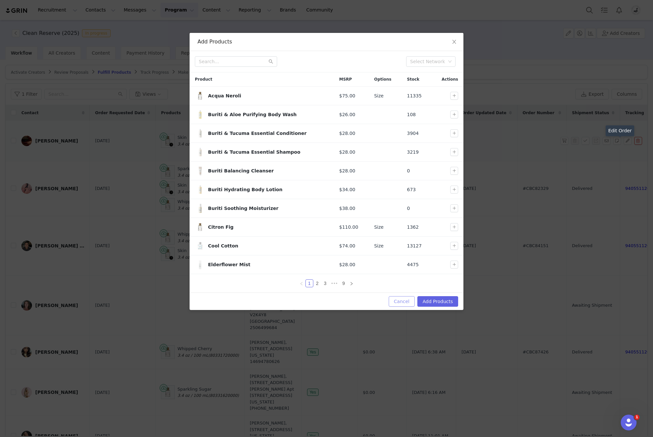
click at [398, 305] on button "Cancel" at bounding box center [402, 301] width 26 height 11
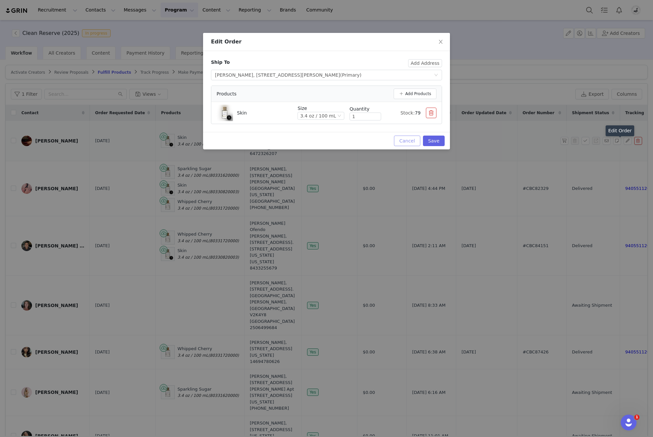
click at [416, 140] on button "Cancel" at bounding box center [407, 141] width 26 height 11
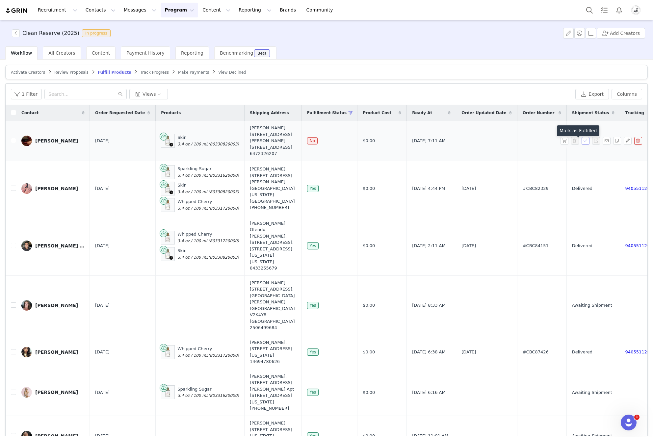
click at [581, 143] on button "button" at bounding box center [585, 141] width 8 height 8
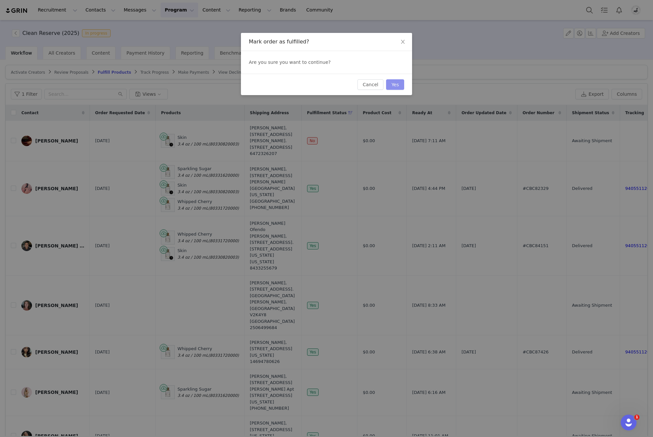
click at [394, 87] on button "Yes" at bounding box center [395, 84] width 18 height 11
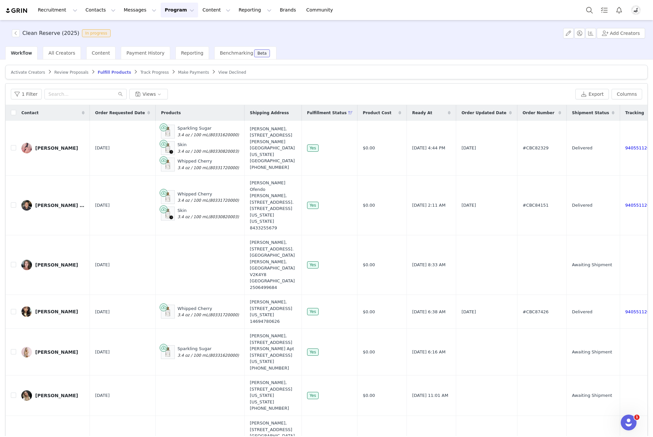
click at [144, 72] on span "Track Progress" at bounding box center [154, 72] width 28 height 5
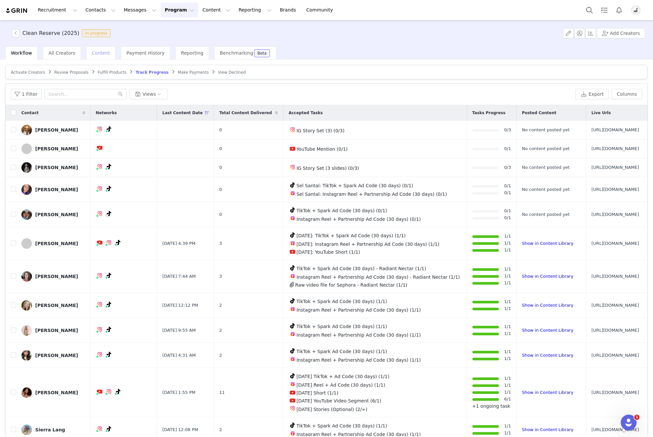
click at [93, 54] on span "Content" at bounding box center [101, 52] width 18 height 5
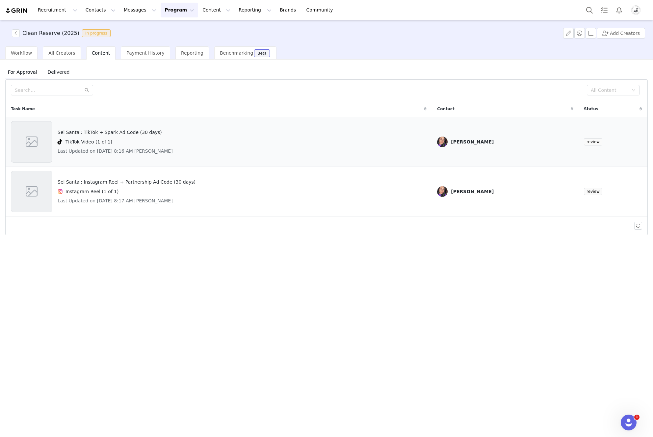
click at [318, 149] on div "Sel Santal: TikTok + Spark Ad Code (30 days) TikTok Video (1 of 1) Last Updated…" at bounding box center [219, 141] width 416 height 41
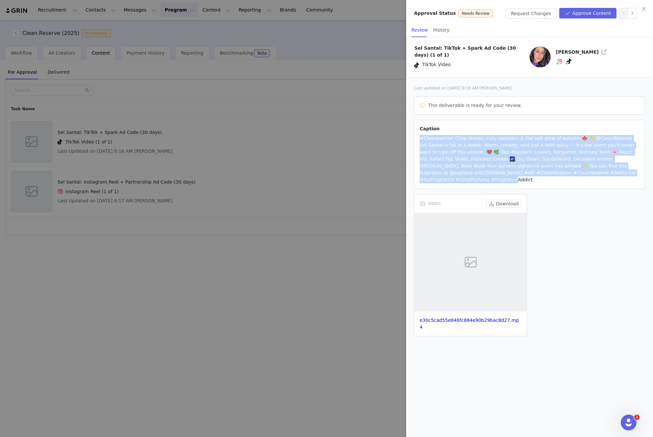
drag, startPoint x: 417, startPoint y: 139, endPoint x: 643, endPoint y: 178, distance: 229.0
click at [643, 178] on article "Caption #Cleanpartner Crisp leaves, cozy sweaters & the soft glow of autumn 🍁 ✨…" at bounding box center [529, 154] width 231 height 69
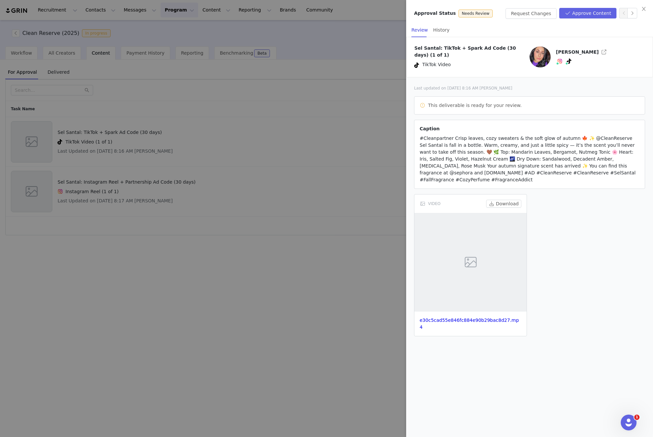
click at [510, 241] on div at bounding box center [470, 262] width 112 height 99
click at [485, 247] on div at bounding box center [470, 262] width 112 height 99
click at [482, 317] on link "e30c5cad55e846fc884e90b29bac8d27.mp4" at bounding box center [468, 323] width 99 height 12
click at [586, 13] on button "Approve Content" at bounding box center [587, 13] width 57 height 11
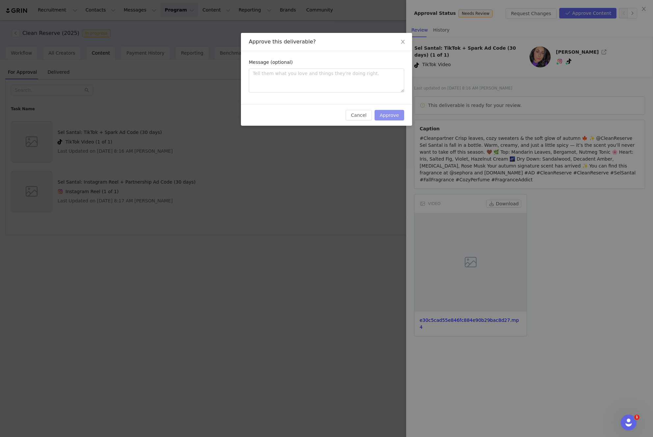
click at [390, 118] on button "Approve" at bounding box center [389, 115] width 30 height 11
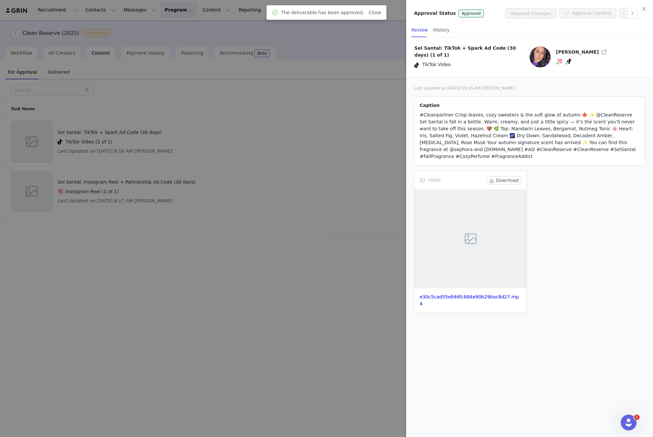
click at [342, 161] on div at bounding box center [326, 218] width 653 height 437
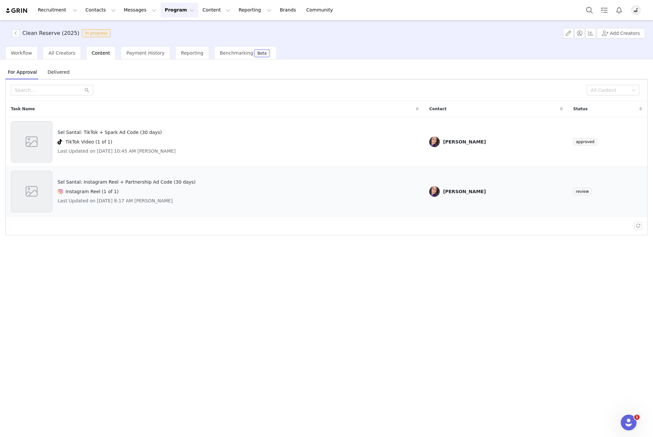
click at [317, 201] on div "Sel Santal: Instagram Reel + Partnership Ad Code (30 days) Instagram Reel (1 of…" at bounding box center [215, 191] width 408 height 41
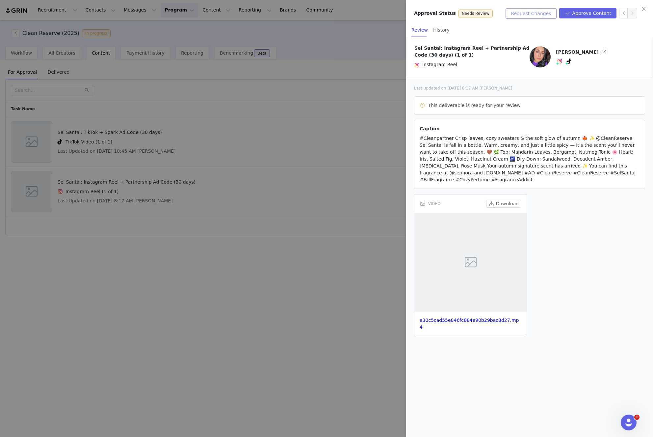
click at [533, 15] on button "Request Changes" at bounding box center [530, 13] width 51 height 11
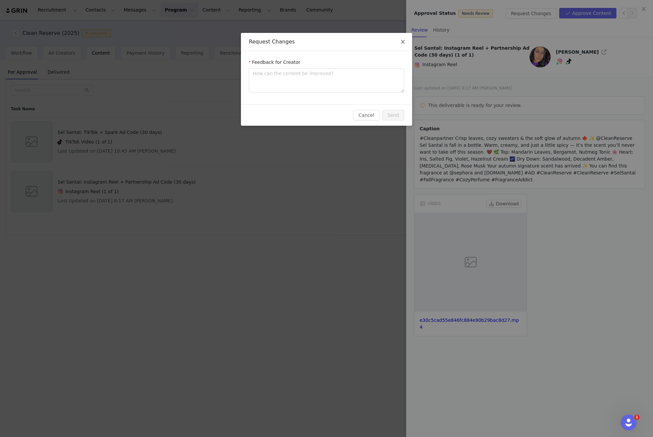
click at [403, 41] on icon "icon: close" at bounding box center [402, 41] width 5 height 5
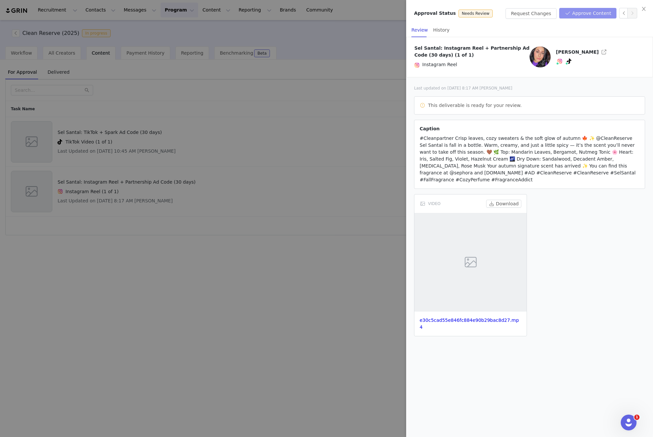
click at [589, 16] on button "Approve Content" at bounding box center [587, 13] width 57 height 11
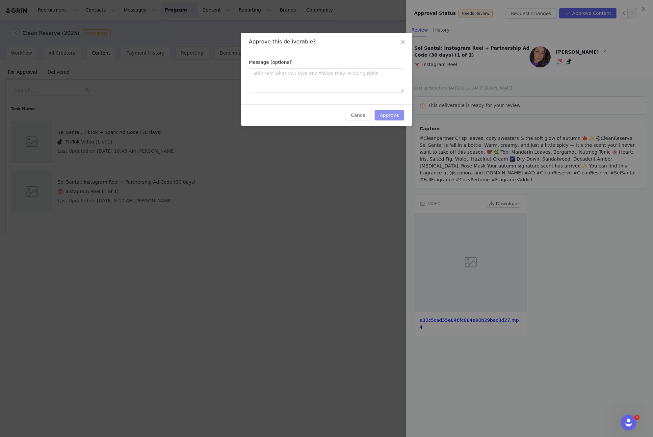
click at [390, 118] on button "Approve" at bounding box center [389, 115] width 30 height 11
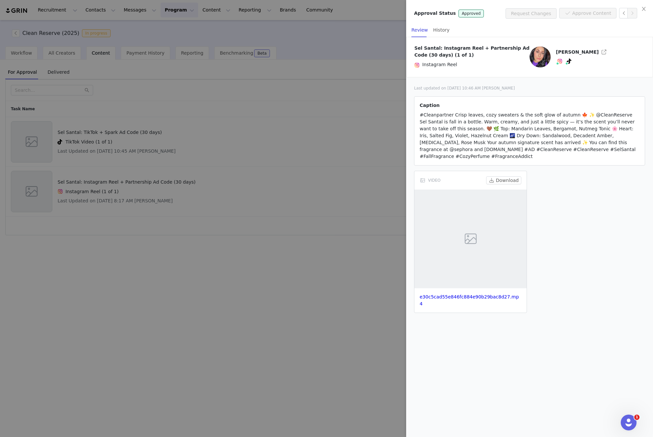
click at [293, 149] on div at bounding box center [326, 218] width 653 height 437
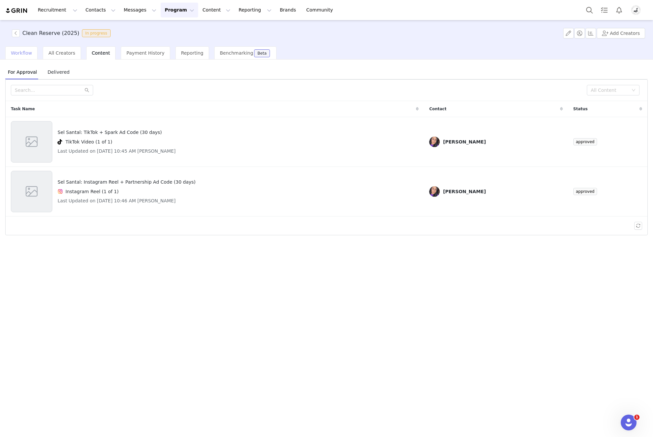
click at [24, 54] on span "Workflow" at bounding box center [21, 52] width 21 height 5
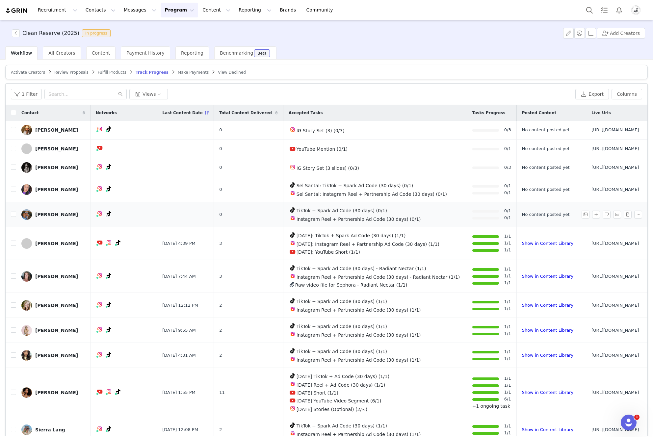
click at [591, 218] on span "https://cleanbeauty.grin.live/ddecaaca-42c4-4d06-9a14-c54a7258b2cf" at bounding box center [615, 214] width 48 height 7
copy tr "https://cleanbeauty.grin.live/ddecaaca-42c4-4d06-9a14-c54a7258b2cf"
click at [181, 70] on span "Make Payments" at bounding box center [193, 72] width 31 height 5
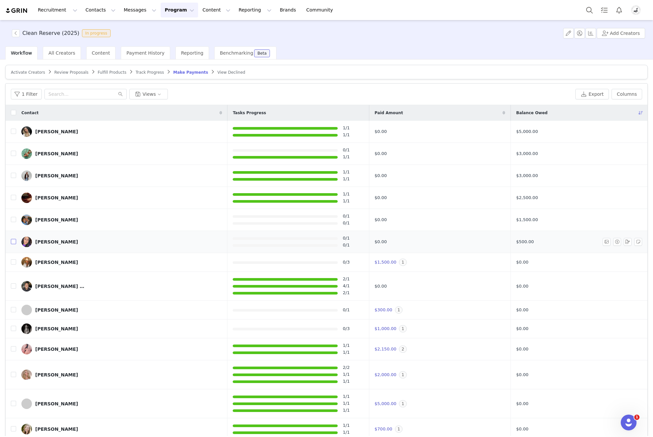
click at [11, 243] on input "checkbox" at bounding box center [13, 241] width 5 height 5
checkbox input "true"
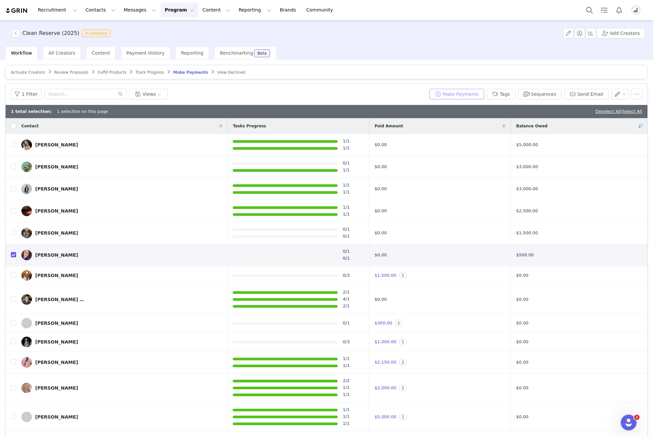
click at [457, 95] on button "Make Payments" at bounding box center [456, 94] width 55 height 11
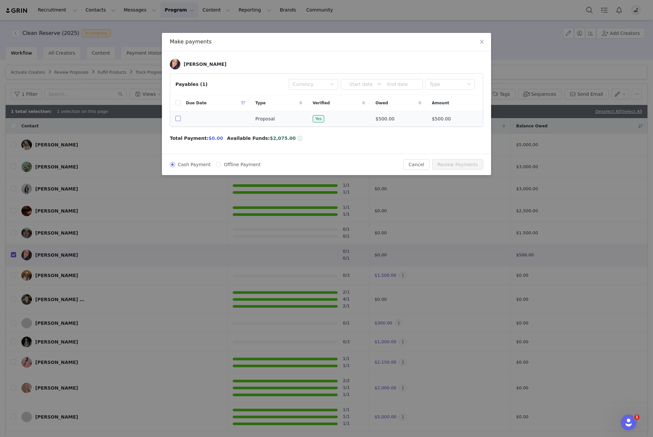
click at [178, 119] on input "checkbox" at bounding box center [177, 118] width 5 height 5
checkbox input "true"
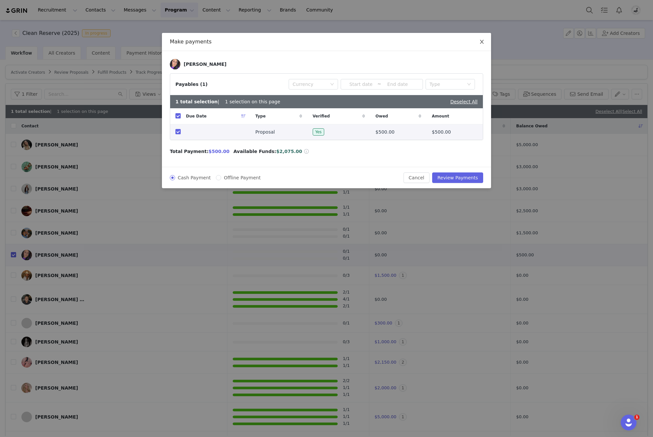
click at [484, 44] on span "Close" at bounding box center [481, 42] width 18 height 18
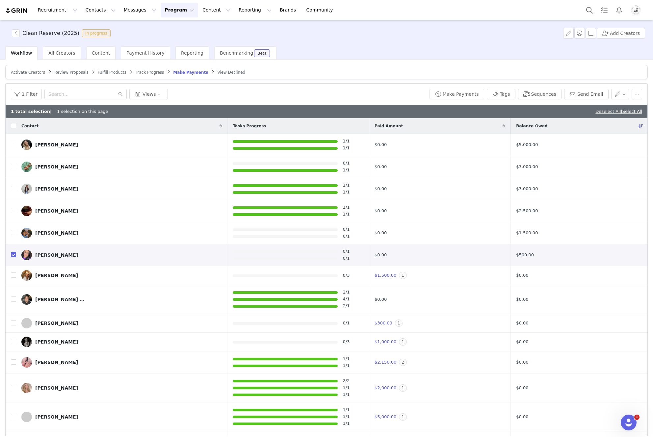
click at [164, 9] on button "Program Program" at bounding box center [180, 10] width 38 height 15
click at [175, 66] on p "Payments" at bounding box center [167, 65] width 23 height 7
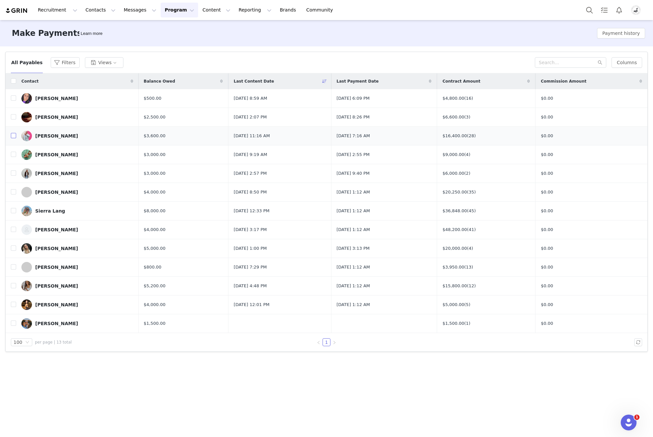
click at [13, 135] on input "checkbox" at bounding box center [13, 135] width 5 height 5
checkbox input "true"
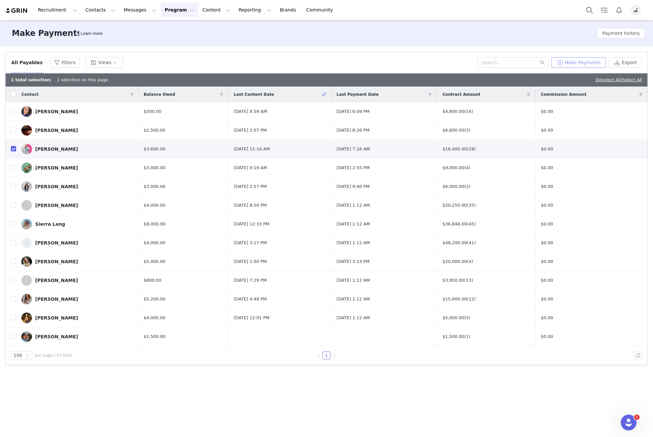
click at [579, 61] on button "Make Payments" at bounding box center [578, 62] width 55 height 11
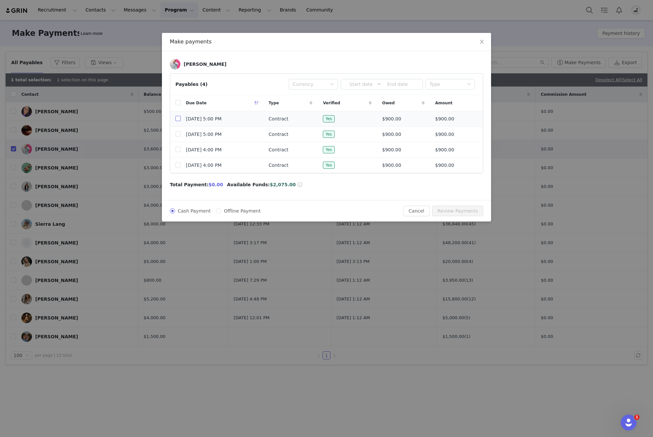
click at [177, 120] on input "checkbox" at bounding box center [177, 118] width 5 height 5
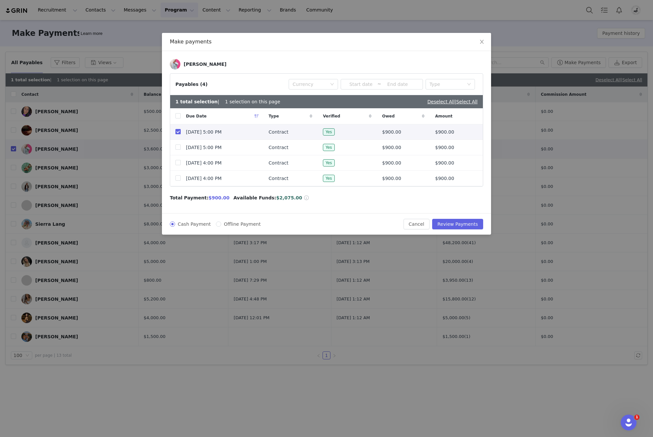
click at [177, 129] on input "checkbox" at bounding box center [177, 131] width 5 height 5
checkbox input "false"
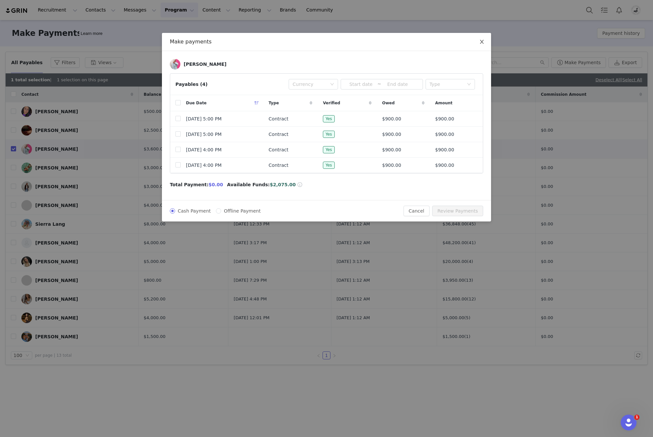
click at [482, 44] on icon "icon: close" at bounding box center [481, 41] width 5 height 5
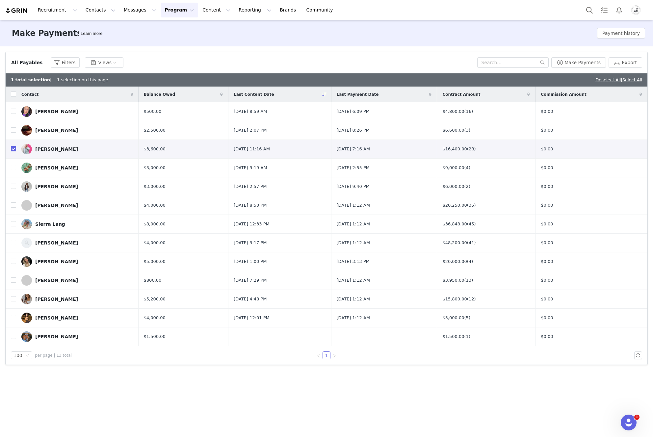
click at [14, 150] on input "checkbox" at bounding box center [13, 148] width 5 height 5
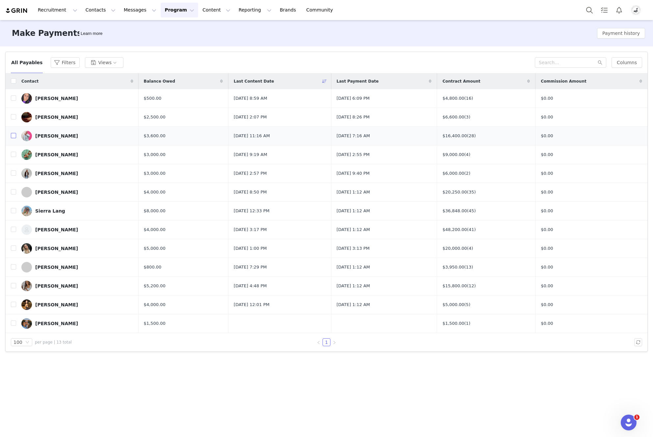
click at [15, 136] on input "checkbox" at bounding box center [13, 135] width 5 height 5
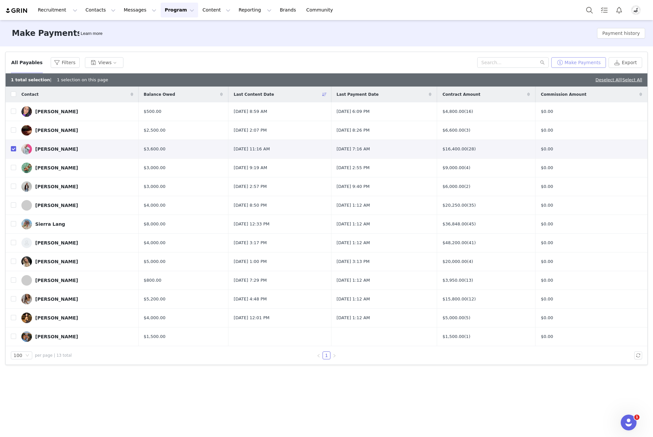
click at [584, 64] on button "Make Payments" at bounding box center [578, 62] width 55 height 11
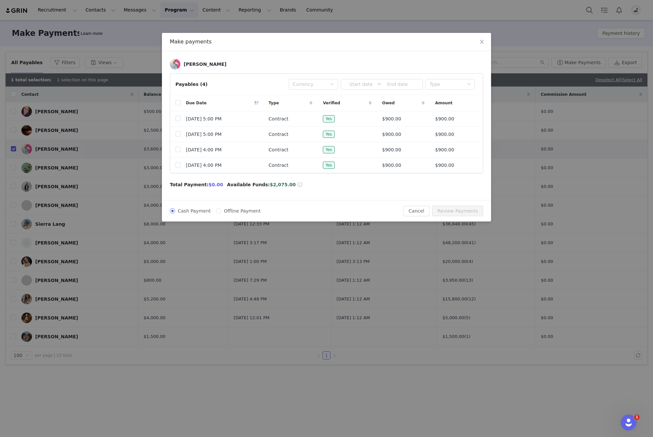
click at [148, 50] on div "Make payments Rita Moulhim Payables (4) Currency ~ Type Due Date Type Verified …" at bounding box center [326, 218] width 653 height 437
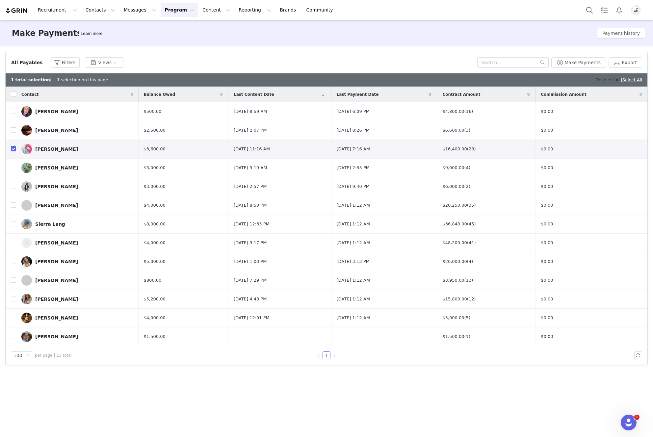
click at [604, 81] on link "Deselect All" at bounding box center [607, 79] width 25 height 5
checkbox input "false"
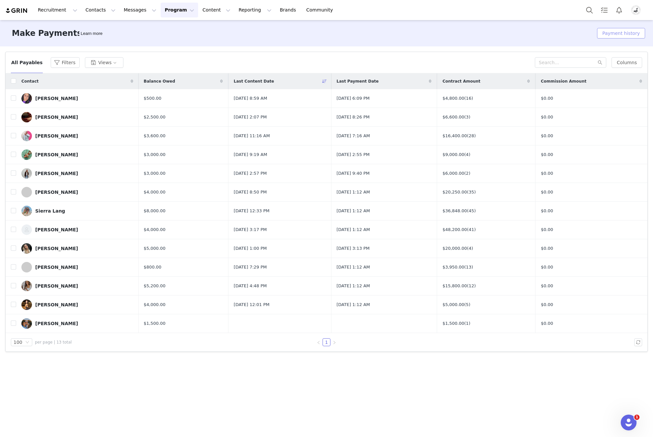
click at [625, 32] on button "Payment history" at bounding box center [621, 33] width 48 height 11
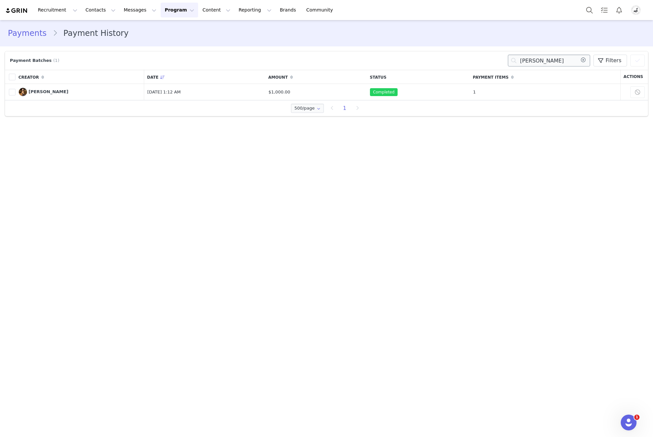
click at [552, 62] on input "paulina" at bounding box center [549, 61] width 82 height 12
click at [552, 61] on input "paulina" at bounding box center [549, 61] width 82 height 12
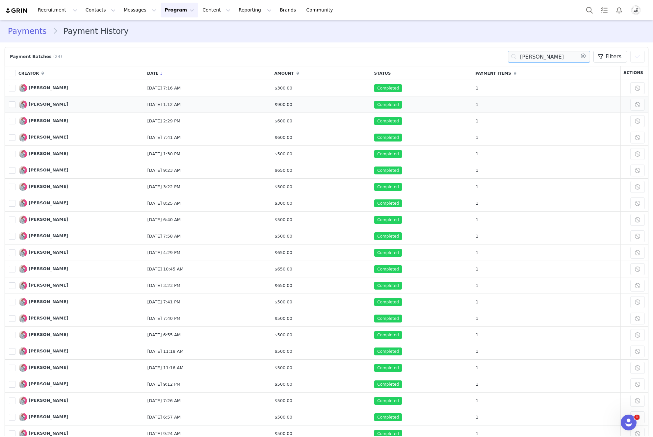
type input "rita"
drag, startPoint x: 151, startPoint y: 106, endPoint x: 374, endPoint y: 107, distance: 223.0
click at [374, 107] on tr "789188 Rita Moulhim Manage Content Sep 4, 2025, 1:12 AM $900.00 Completed 1 Can…" at bounding box center [326, 104] width 643 height 16
drag, startPoint x: 296, startPoint y: 116, endPoint x: 327, endPoint y: 135, distance: 36.5
click at [327, 135] on tbody "796628 Rita Moulhim Manage Content Sep 29, 2025, 7:16 AM $300.00 Completed 1 Ca…" at bounding box center [326, 277] width 643 height 395
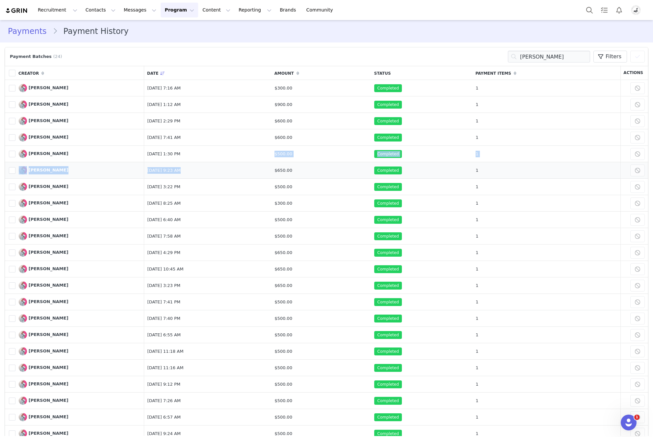
drag, startPoint x: 299, startPoint y: 153, endPoint x: 327, endPoint y: 164, distance: 30.2
click at [327, 164] on tbody "796628 Rita Moulhim Manage Content Sep 29, 2025, 7:16 AM $300.00 Completed 1 Ca…" at bounding box center [326, 277] width 643 height 395
drag, startPoint x: 295, startPoint y: 170, endPoint x: 339, endPoint y: 171, distance: 43.4
click at [339, 171] on tr "653997 Rita Moulhim Manage Content Oct 14, 2024, 9:23 AM $650.00 Completed 1 Ca…" at bounding box center [326, 170] width 643 height 16
drag, startPoint x: 299, startPoint y: 171, endPoint x: 321, endPoint y: 170, distance: 22.4
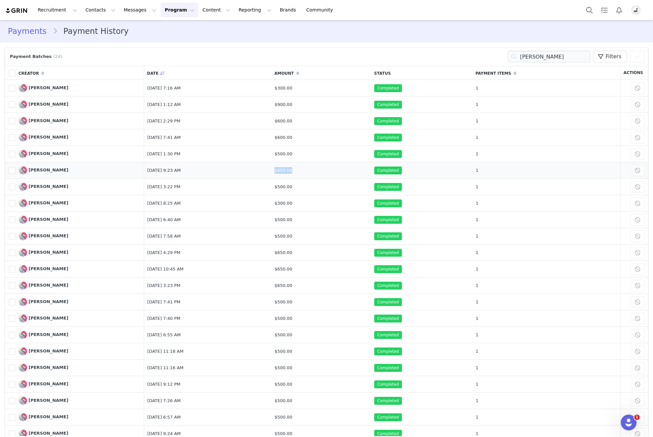
click at [321, 170] on td "$650.00" at bounding box center [321, 170] width 100 height 16
drag, startPoint x: 299, startPoint y: 87, endPoint x: 339, endPoint y: 89, distance: 39.6
click at [339, 89] on td "$300.00" at bounding box center [321, 88] width 100 height 16
click at [580, 56] on icon at bounding box center [583, 57] width 11 height 12
click at [32, 29] on link "Payments" at bounding box center [30, 31] width 45 height 12
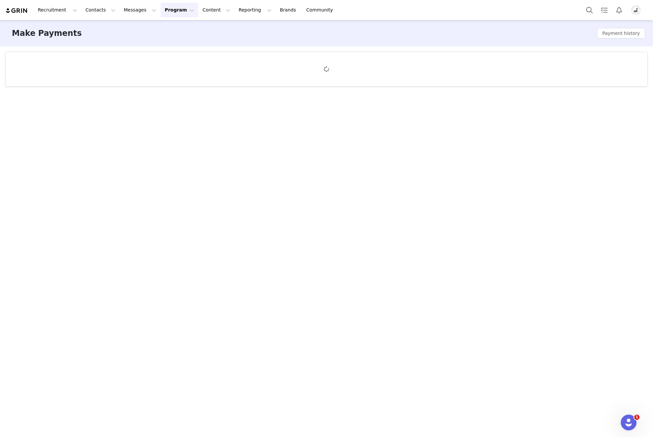
click at [161, 14] on button "Program Program" at bounding box center [180, 10] width 38 height 15
click at [165, 33] on link "Activations" at bounding box center [176, 29] width 52 height 12
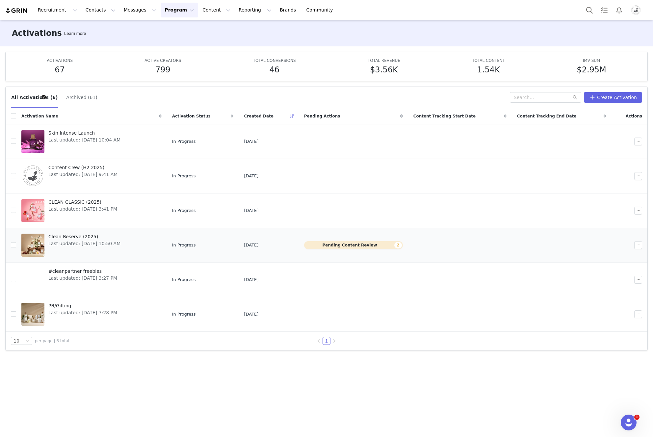
click at [63, 238] on span "Clean Reserve (2025)" at bounding box center [84, 236] width 72 height 7
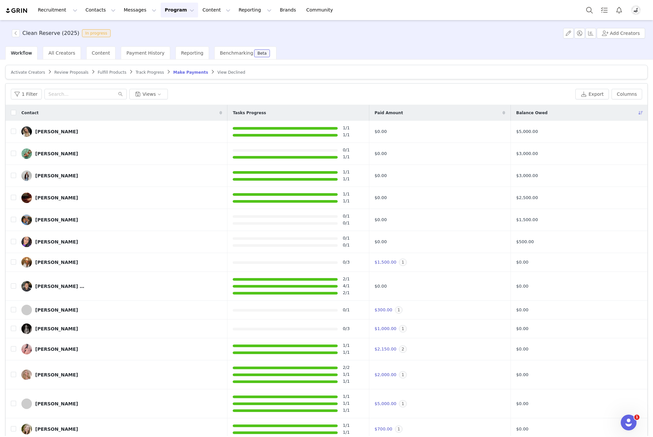
click at [29, 70] on span "Activate Creators" at bounding box center [28, 72] width 34 height 5
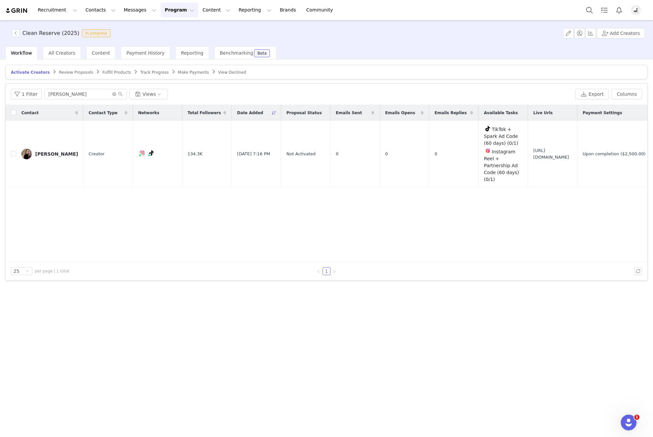
scroll to position [0, 101]
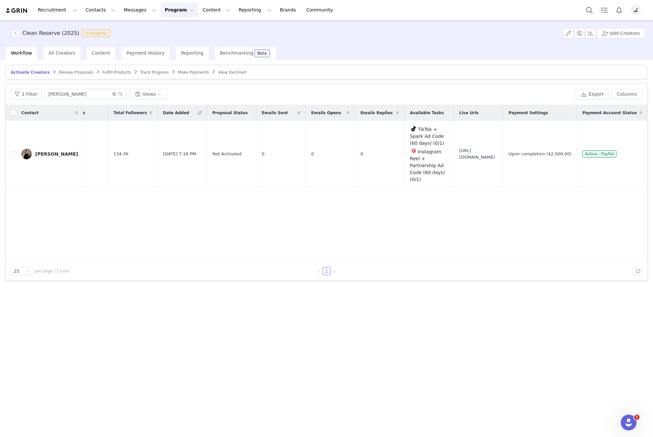
click at [331, 216] on div "Contact Contact Type Networks Total Followers Date Added Proposal Status Emails…" at bounding box center [327, 183] width 642 height 157
click at [459, 158] on span "https://cleanbeauty.grin.live/a73e2a2e-9424-465b-ae74-615f37c9b449" at bounding box center [478, 153] width 38 height 13
copy span "https://cleanbeauty.grin.live/a73e2a2e-9424-465b-ae74-615f37c9b449"
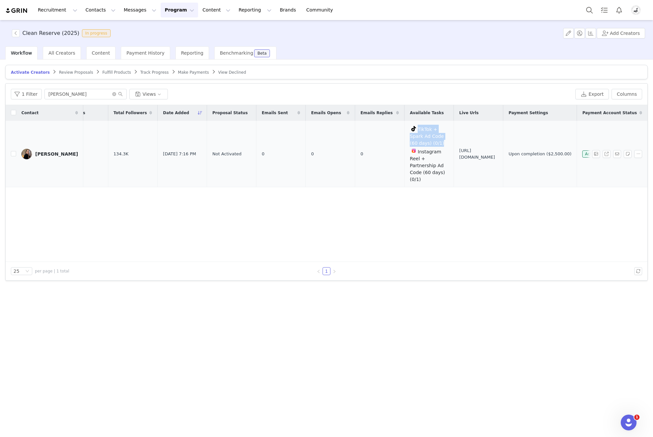
drag, startPoint x: 387, startPoint y: 127, endPoint x: 420, endPoint y: 144, distance: 36.9
click at [420, 144] on td "TikTok + Spark Ad Code (60 days) (0/1) Instagram Reel + Partnership Ad Code (60…" at bounding box center [428, 154] width 49 height 66
drag, startPoint x: 386, startPoint y: 150, endPoint x: 423, endPoint y: 174, distance: 44.0
click at [423, 174] on tr "Betty McGaughey Creator 134.3K Sep 26, 2025 7:16 PM Not Activated 0 0 0 TikTok …" at bounding box center [290, 154] width 716 height 66
click at [418, 172] on td "TikTok + Spark Ad Code (60 days) (0/1) Instagram Reel + Partnership Ad Code (60…" at bounding box center [428, 154] width 49 height 66
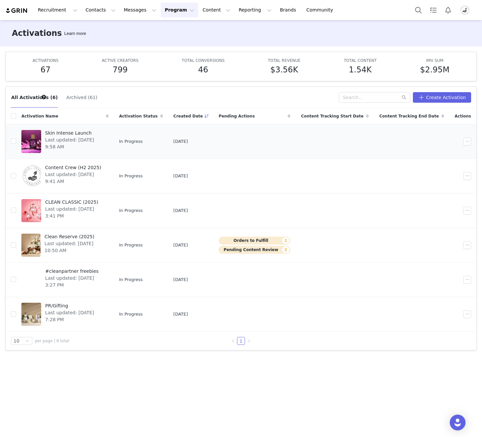
click at [75, 132] on span "Skin Intense Launch" at bounding box center [75, 133] width 60 height 7
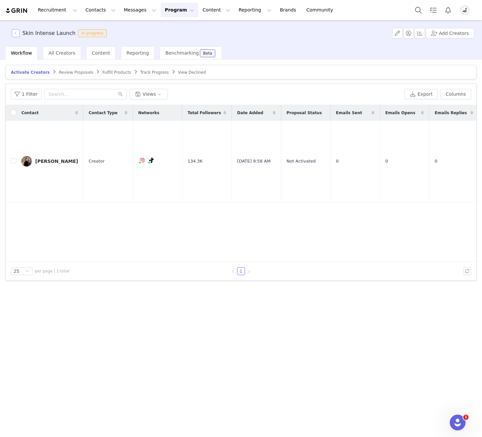
click at [13, 32] on button "button" at bounding box center [16, 33] width 8 height 8
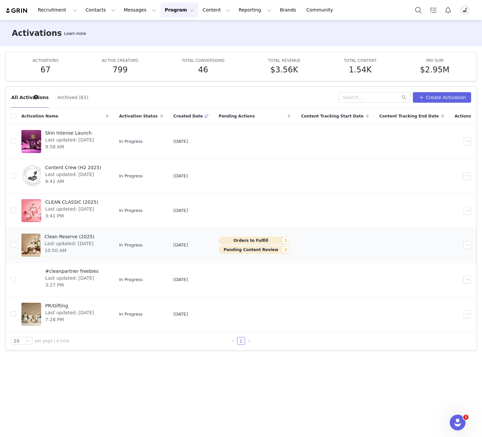
click at [75, 239] on span "Clean Reserve (2025)" at bounding box center [74, 236] width 60 height 7
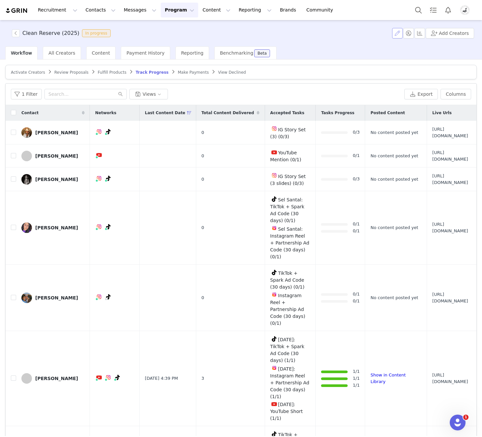
click at [396, 35] on button "button" at bounding box center [397, 33] width 11 height 11
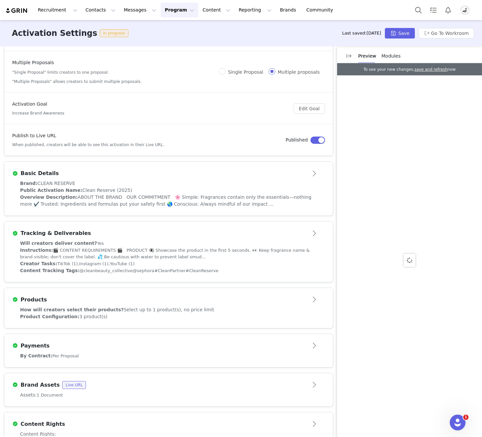
scroll to position [133, 0]
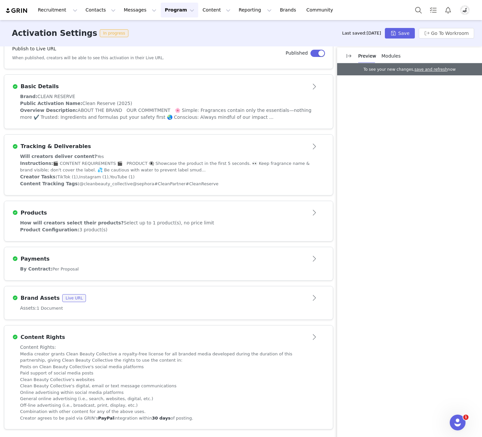
click at [108, 267] on div "By Contract: Per Proposal" at bounding box center [168, 268] width 297 height 7
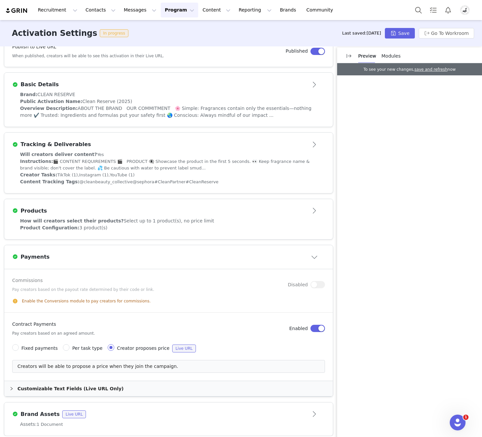
click at [108, 267] on article "Payments" at bounding box center [168, 257] width 328 height 24
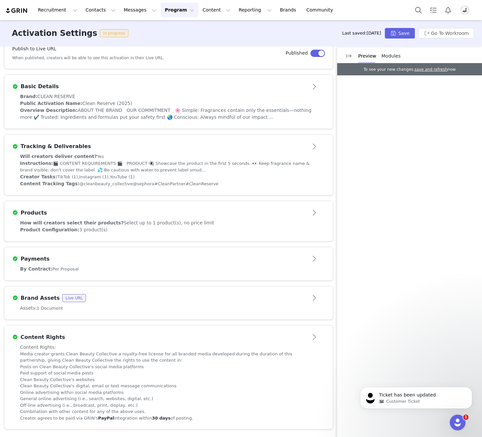
scroll to position [0, 0]
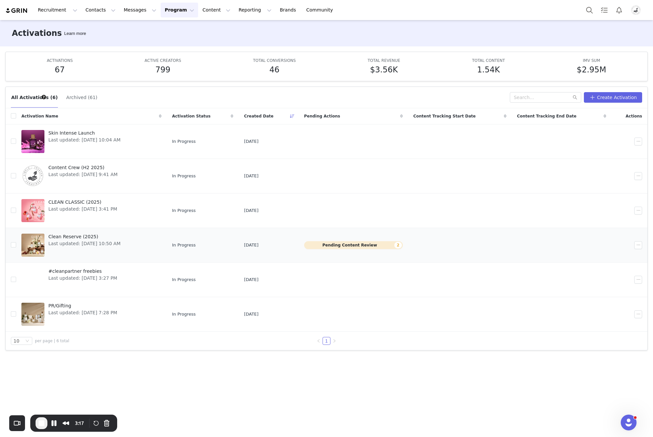
click at [86, 236] on span "Clean Reserve (2025)" at bounding box center [84, 236] width 72 height 7
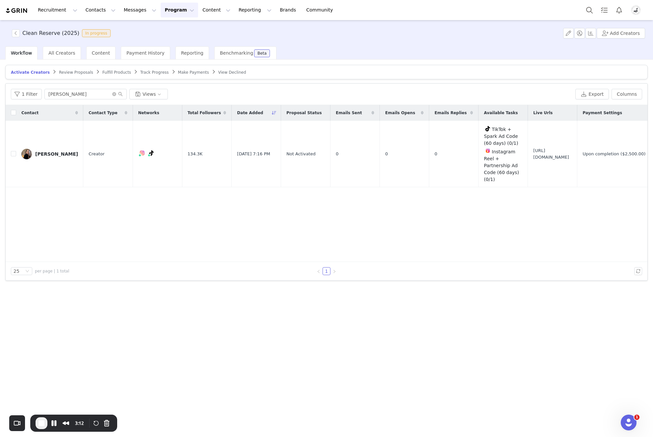
click at [154, 70] on span "Track Progress" at bounding box center [154, 72] width 28 height 5
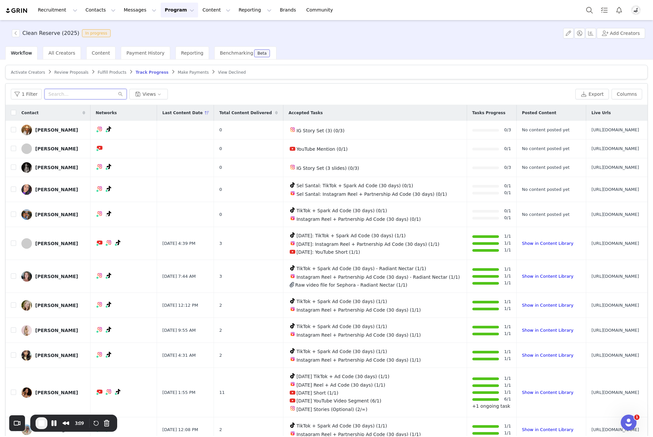
click at [88, 95] on input "text" at bounding box center [85, 94] width 82 height 11
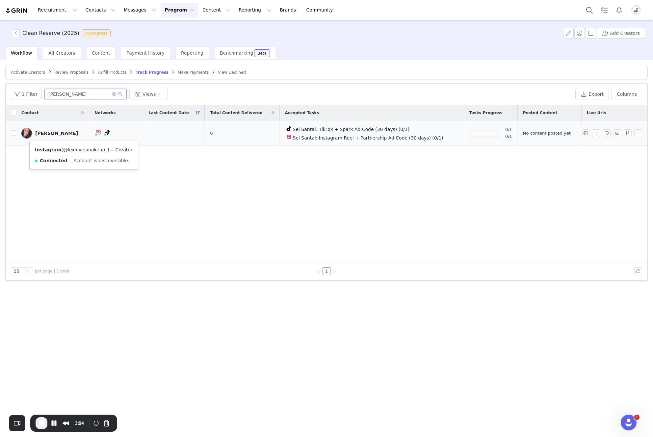
type input "alexis"
click at [83, 150] on link "@lexlovesmakeup_" at bounding box center [85, 149] width 44 height 5
click at [92, 151] on link "@lexlovesmakeup" at bounding box center [79, 149] width 42 height 5
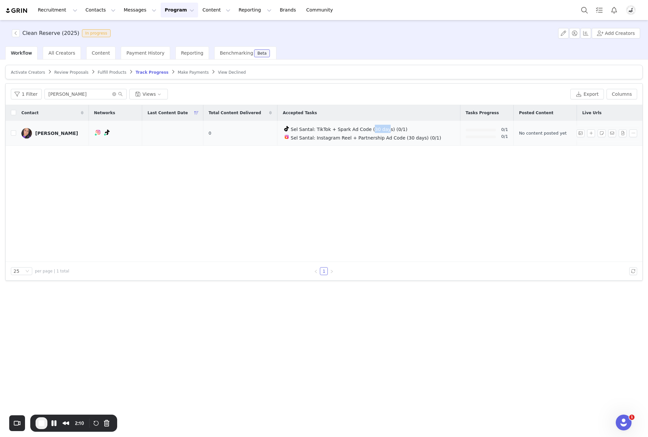
drag, startPoint x: 327, startPoint y: 130, endPoint x: 342, endPoint y: 130, distance: 15.5
click at [342, 130] on span "Sel Santal: TikTok + Spark Ad Code (30 days) (0/1)" at bounding box center [348, 129] width 117 height 5
